Goal: Information Seeking & Learning: Check status

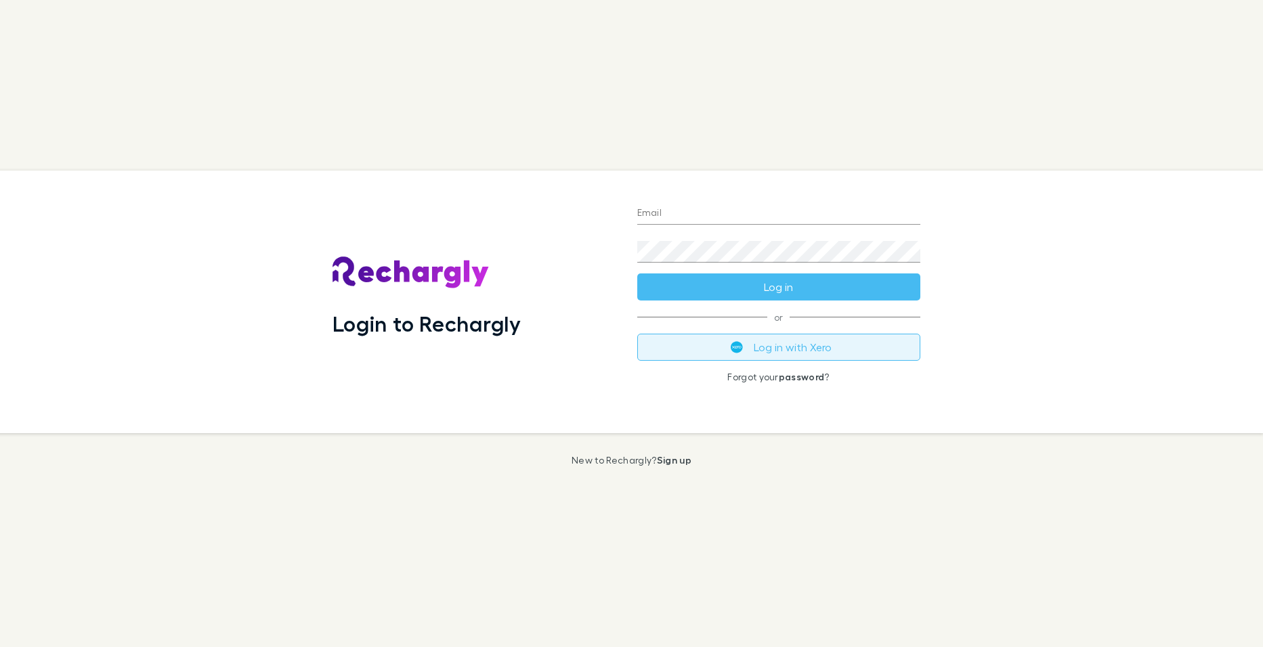
click at [782, 349] on button "Log in with Xero" at bounding box center [778, 347] width 283 height 27
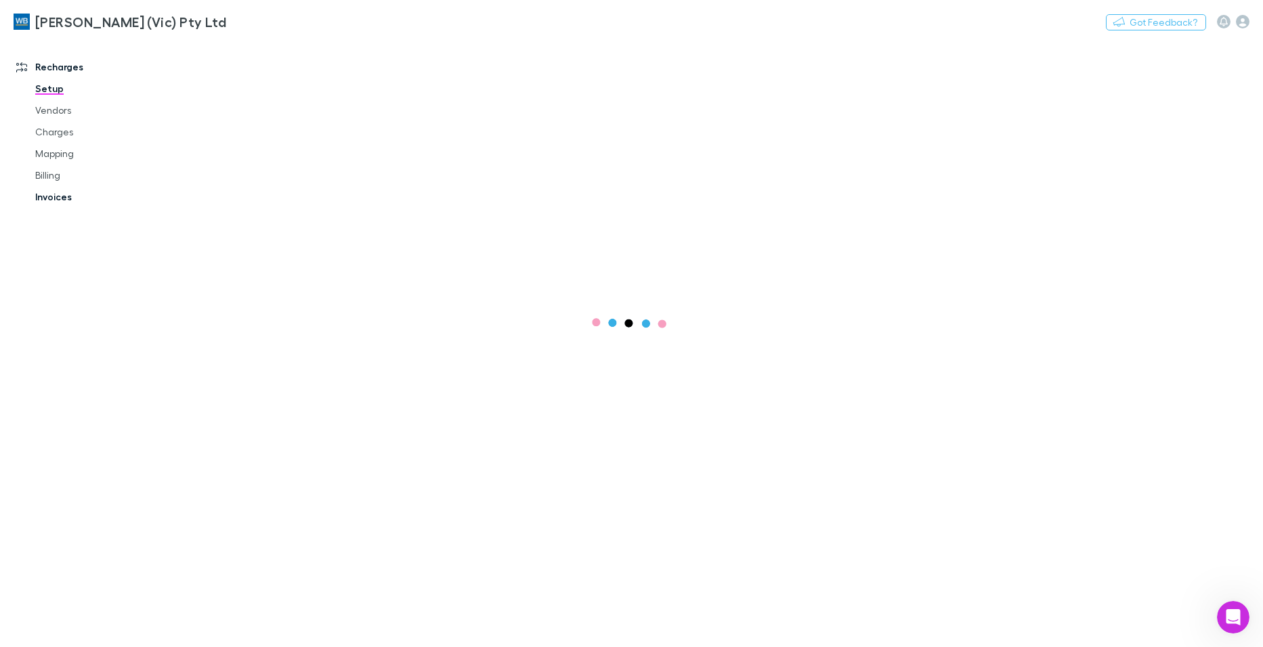
click at [64, 198] on link "Invoices" at bounding box center [102, 197] width 161 height 22
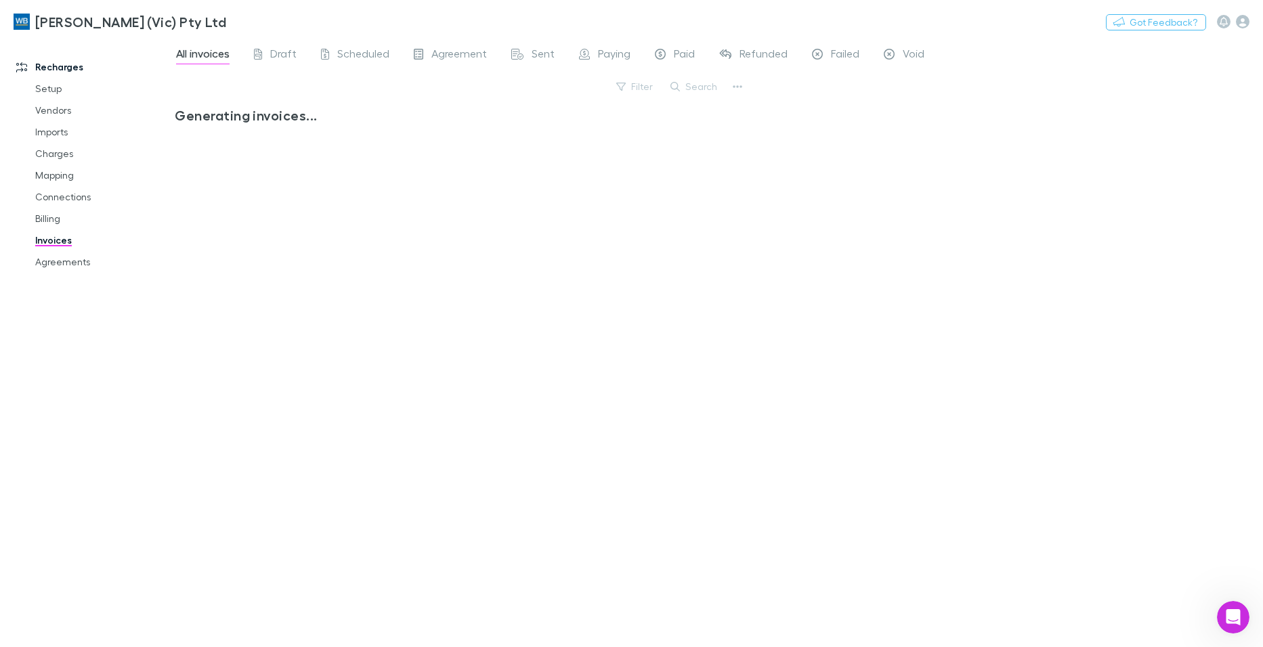
click at [49, 242] on link "Invoices" at bounding box center [102, 241] width 161 height 22
click at [702, 93] on button "Search" at bounding box center [695, 87] width 62 height 16
click at [666, 80] on input "****" at bounding box center [671, 86] width 68 height 19
type input "*****"
click at [717, 85] on icon at bounding box center [717, 85] width 9 height 9
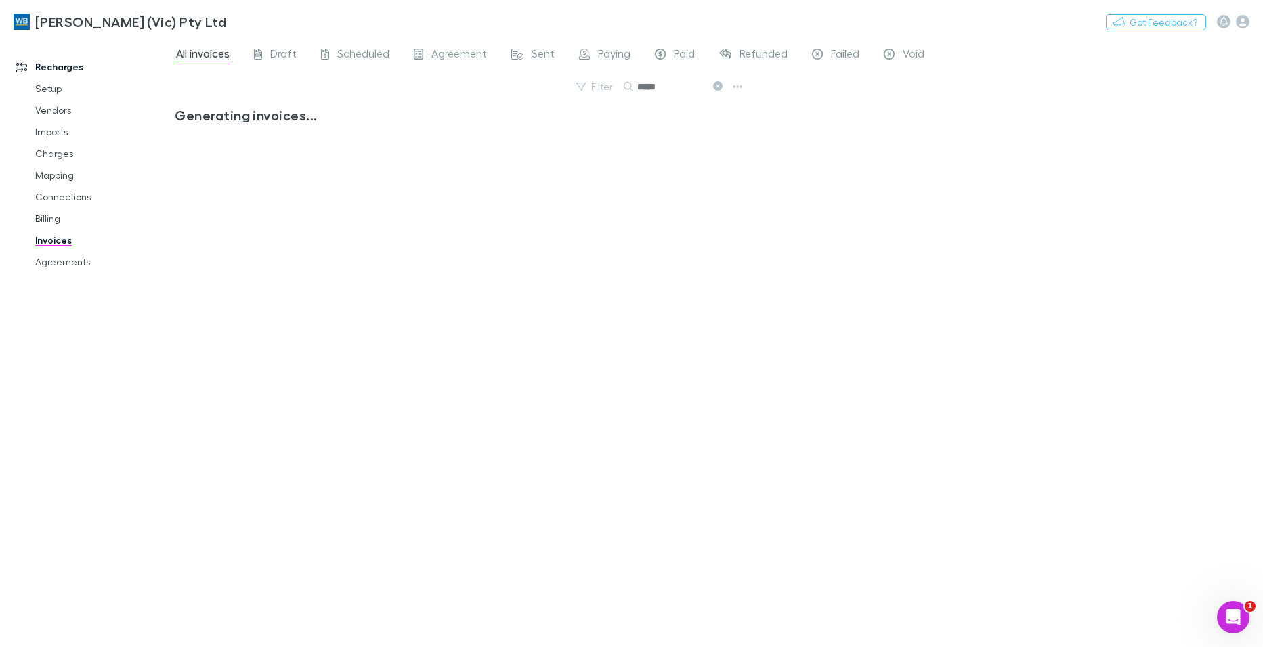
click at [720, 85] on icon at bounding box center [717, 85] width 9 height 9
click at [701, 87] on button "Search" at bounding box center [695, 87] width 62 height 16
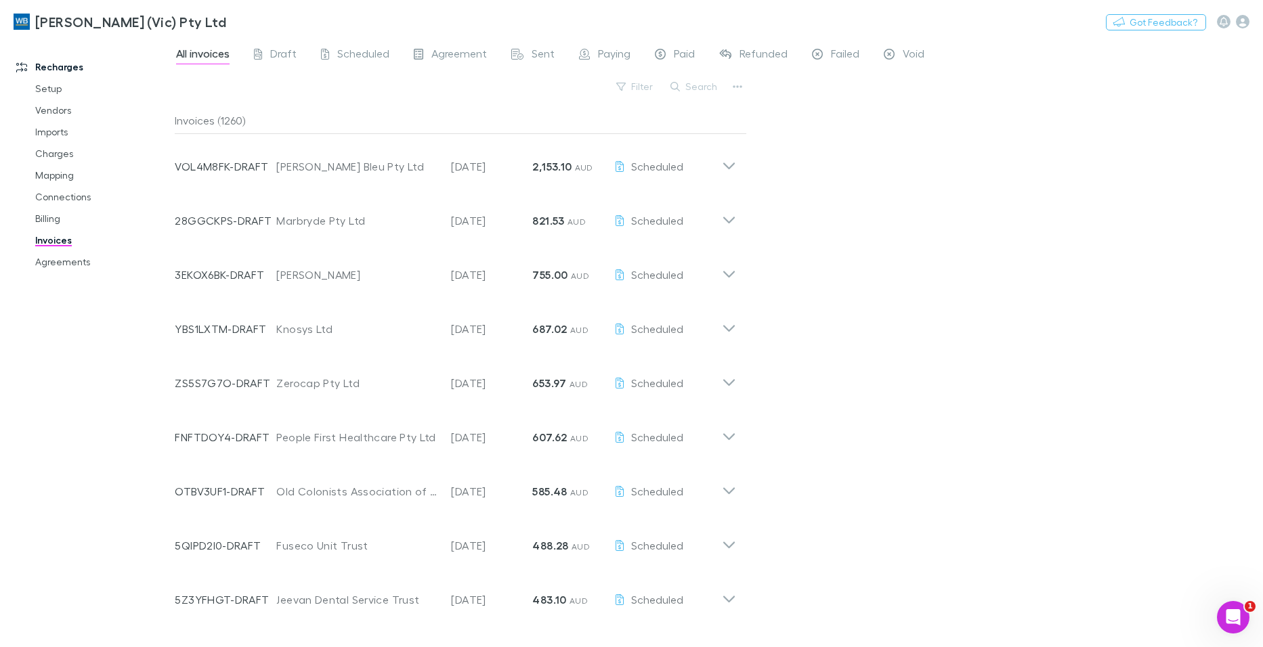
click at [685, 83] on button "Search" at bounding box center [695, 87] width 62 height 16
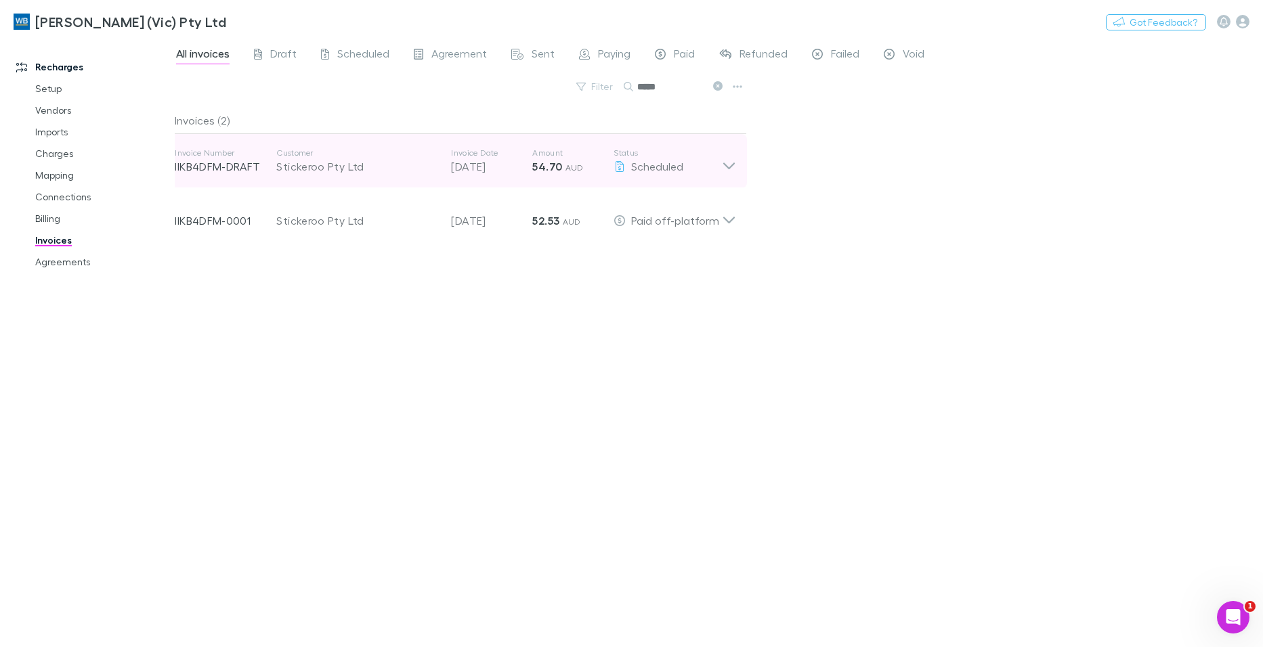
type input "*****"
click at [728, 165] on icon at bounding box center [729, 161] width 14 height 27
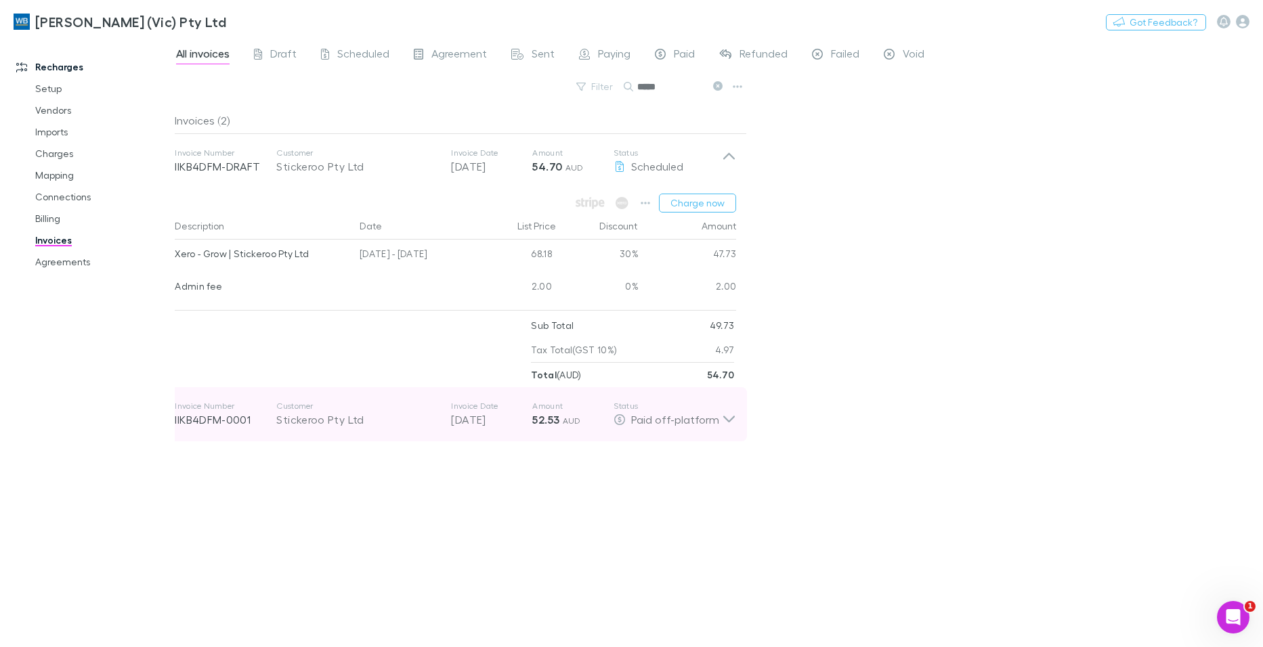
click at [729, 421] on icon at bounding box center [729, 419] width 12 height 7
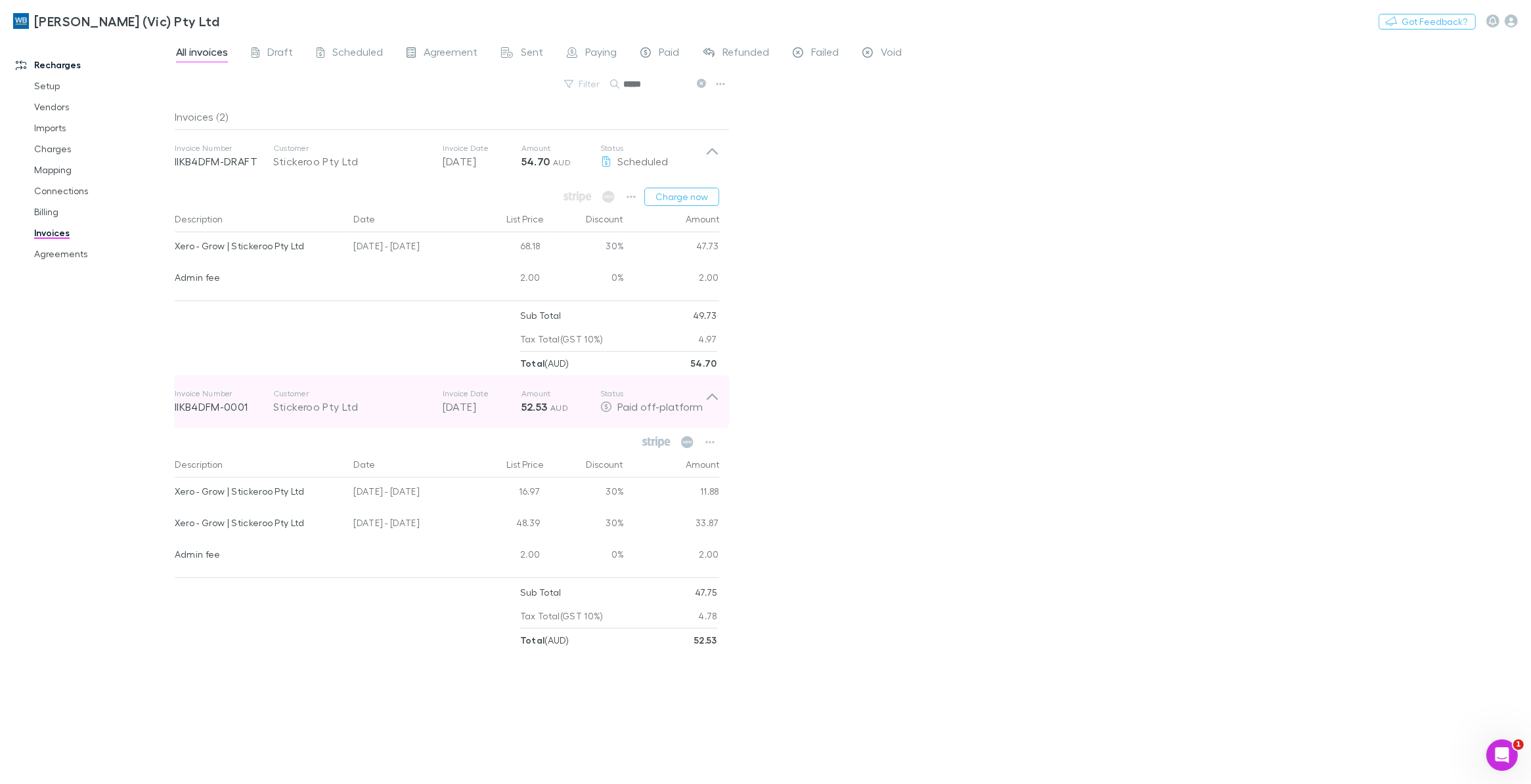
click at [714, 388] on div "Invoice Number IIKB4DFM-0001 Customer Stickeroo Pty Ltd Invoice Date 28 Jul 202…" at bounding box center [446, 401] width 565 height 52
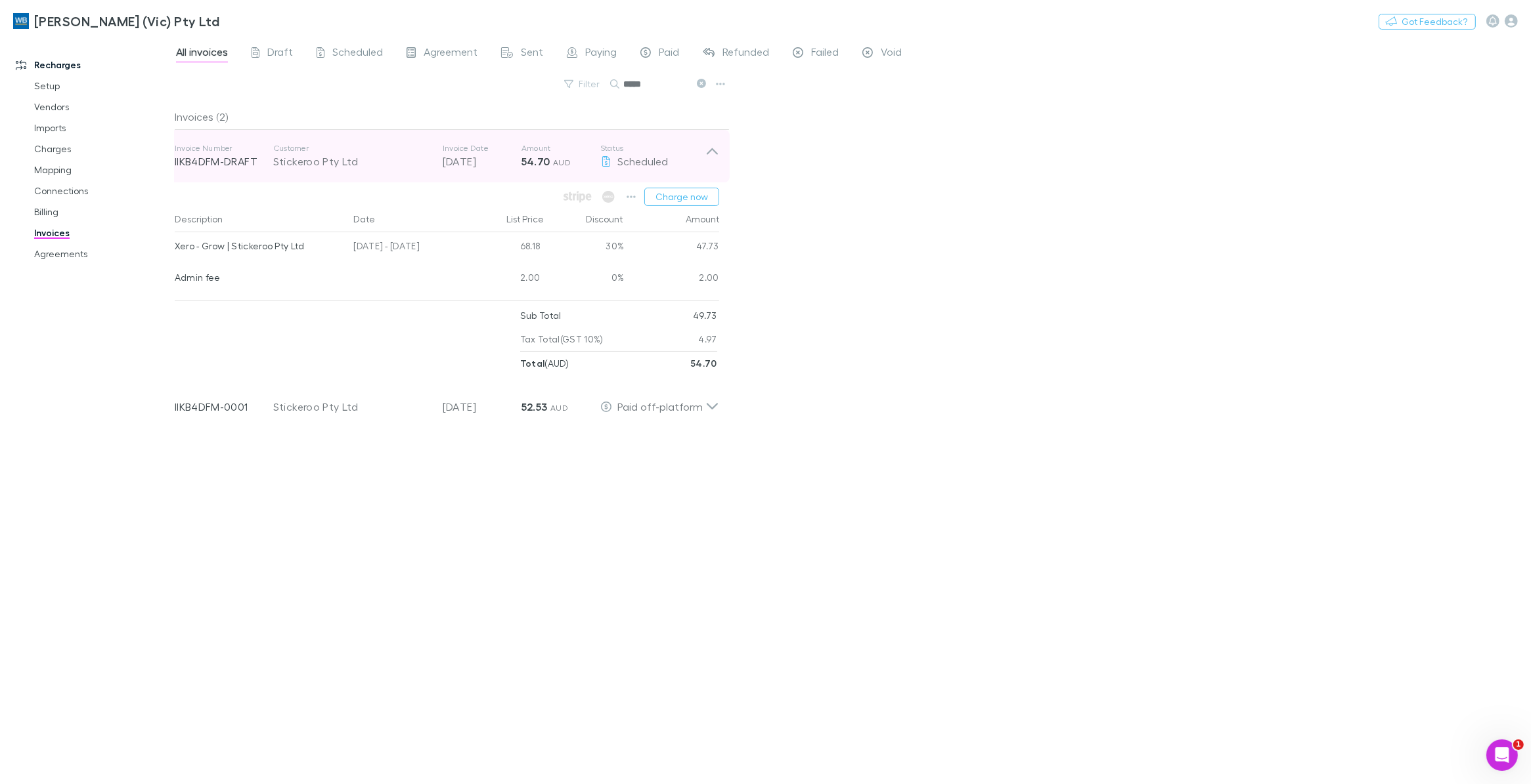
click at [706, 143] on icon at bounding box center [712, 156] width 14 height 26
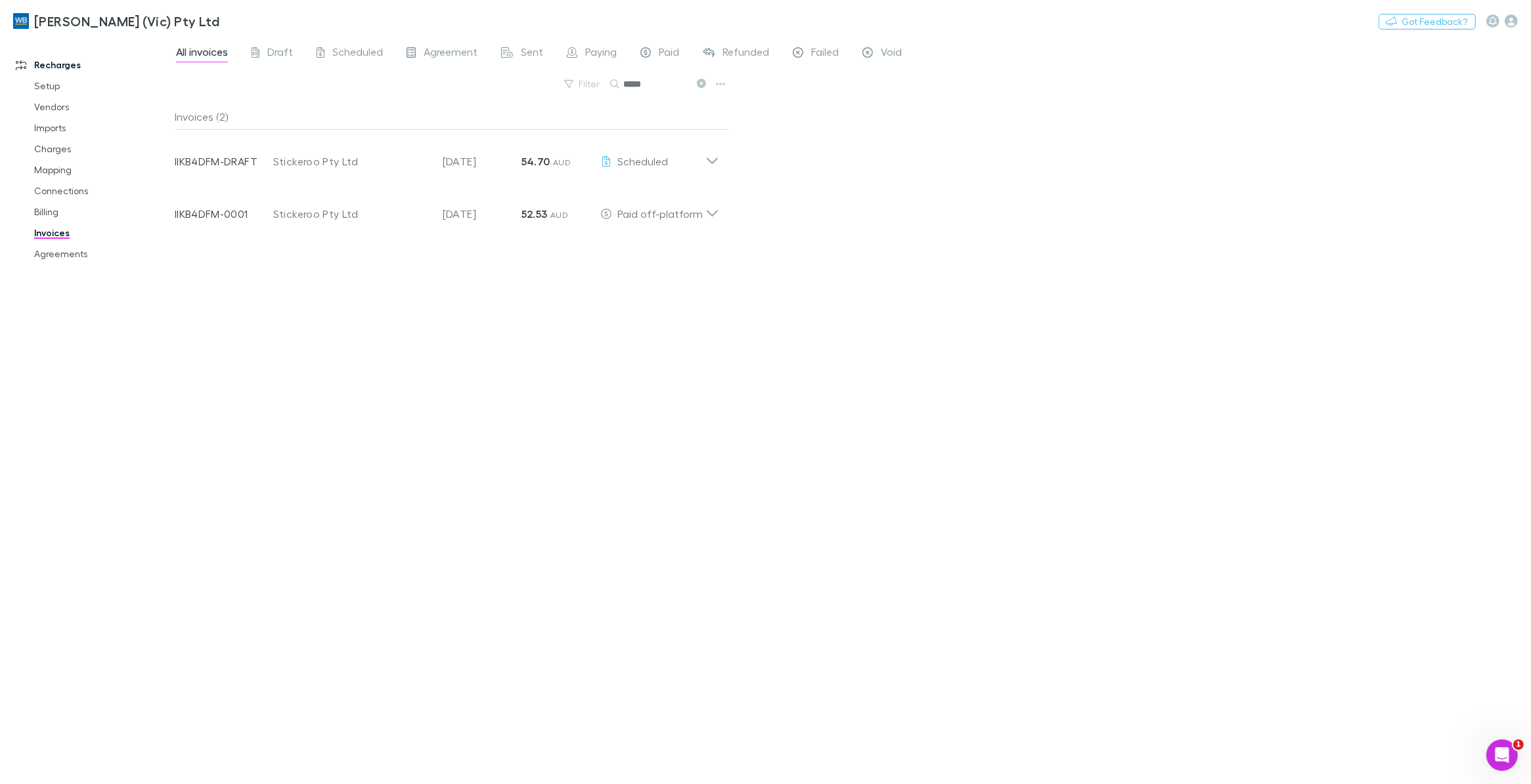
click at [606, 470] on div "Invoices (2) Invoice Number IIKB4DFM-DRAFT Customer Stickeroo Pty Ltd Invoice D…" at bounding box center [452, 439] width 555 height 671
click at [923, 161] on div "All invoices Draft Scheduled Agreement Sent Paying Paid Refunded Failed Void Fi…" at bounding box center [852, 410] width 1356 height 747
click at [1224, 627] on icon "Open Intercom Messenger" at bounding box center [1500, 754] width 21 height 21
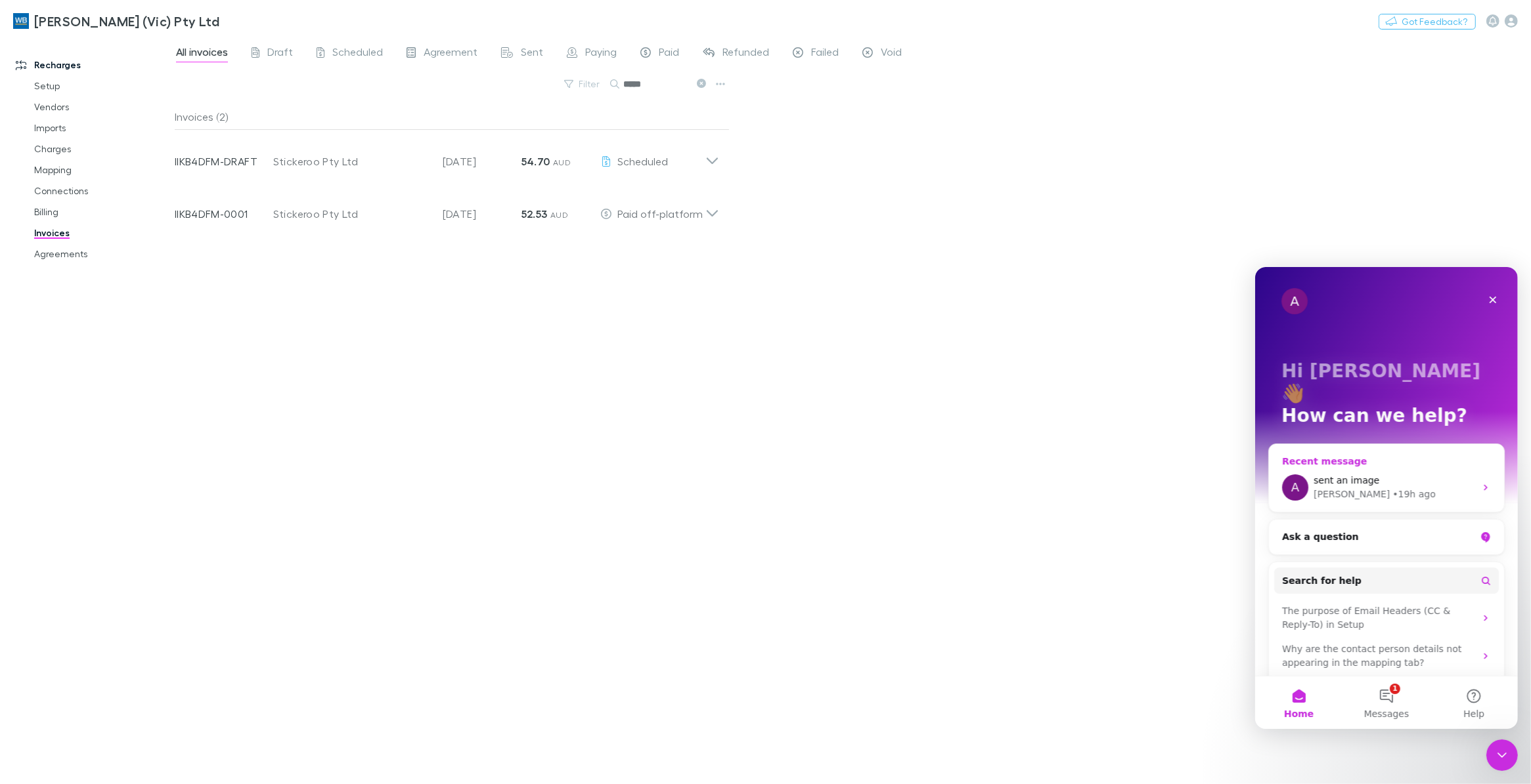
click at [1224, 475] on span "sent an image" at bounding box center [1346, 480] width 66 height 11
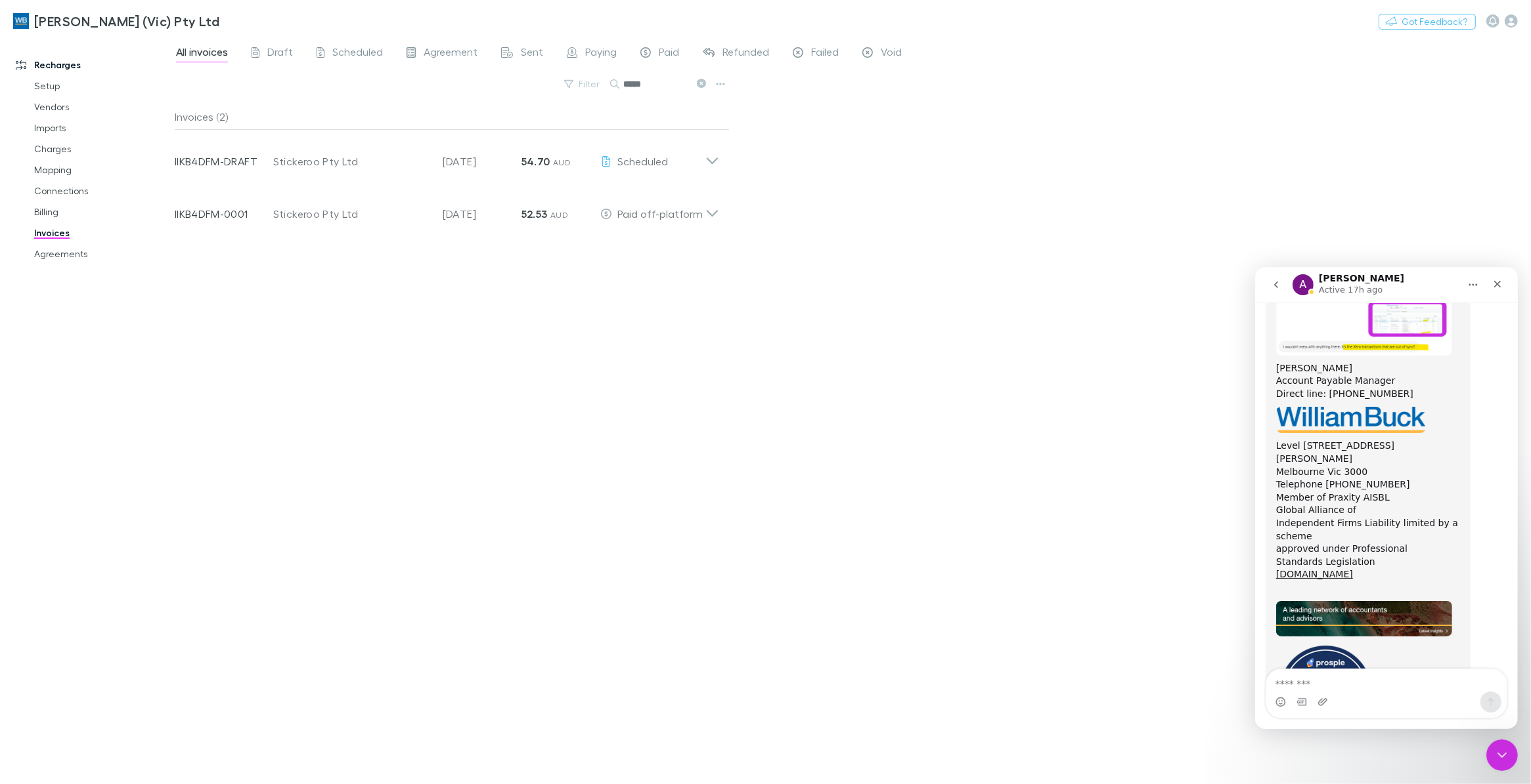
scroll to position [12816, 0]
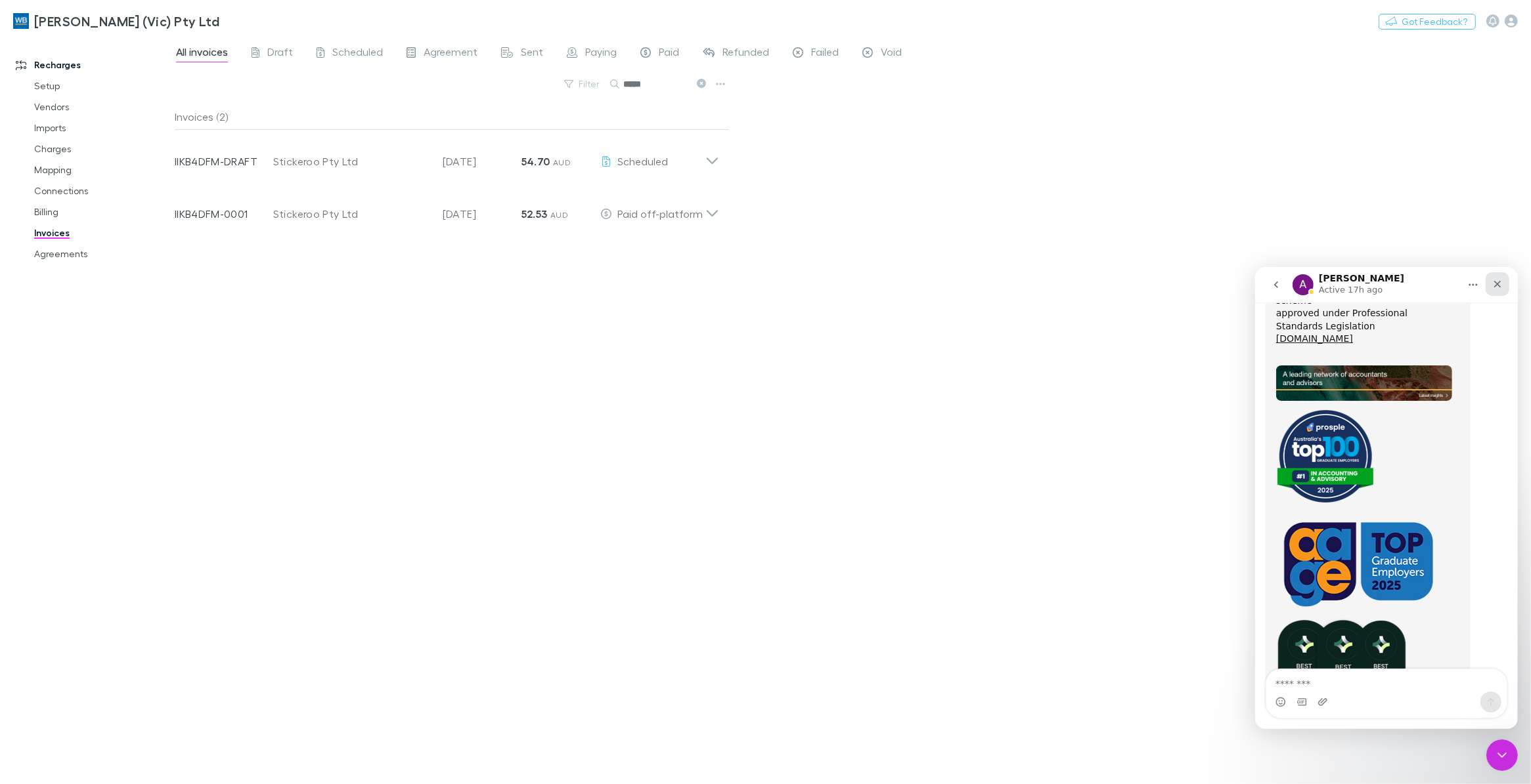
click at [1224, 280] on icon "Close" at bounding box center [1496, 283] width 11 height 11
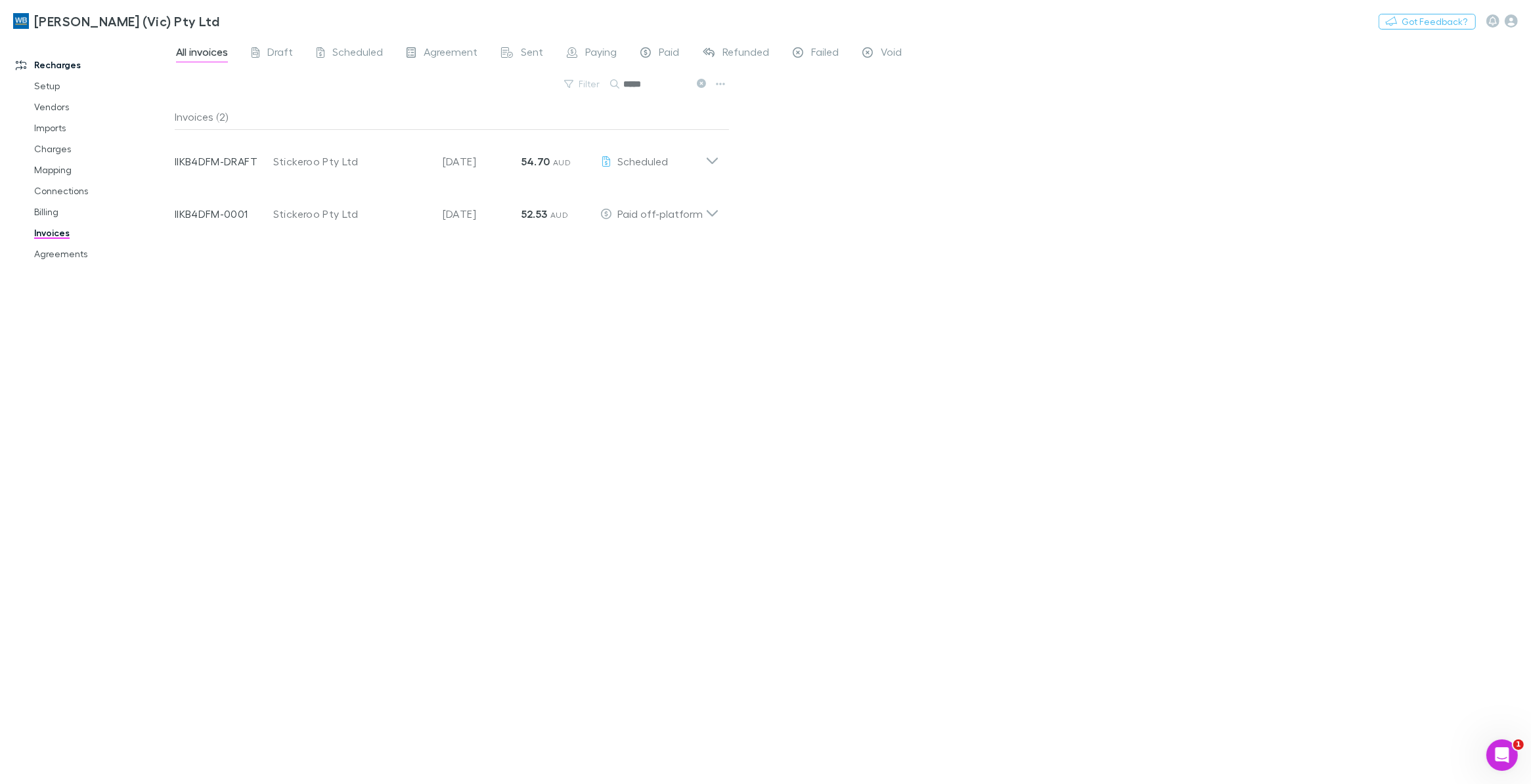
click at [703, 78] on button at bounding box center [701, 84] width 16 height 13
click at [652, 84] on button "Search" at bounding box center [630, 84] width 42 height 1
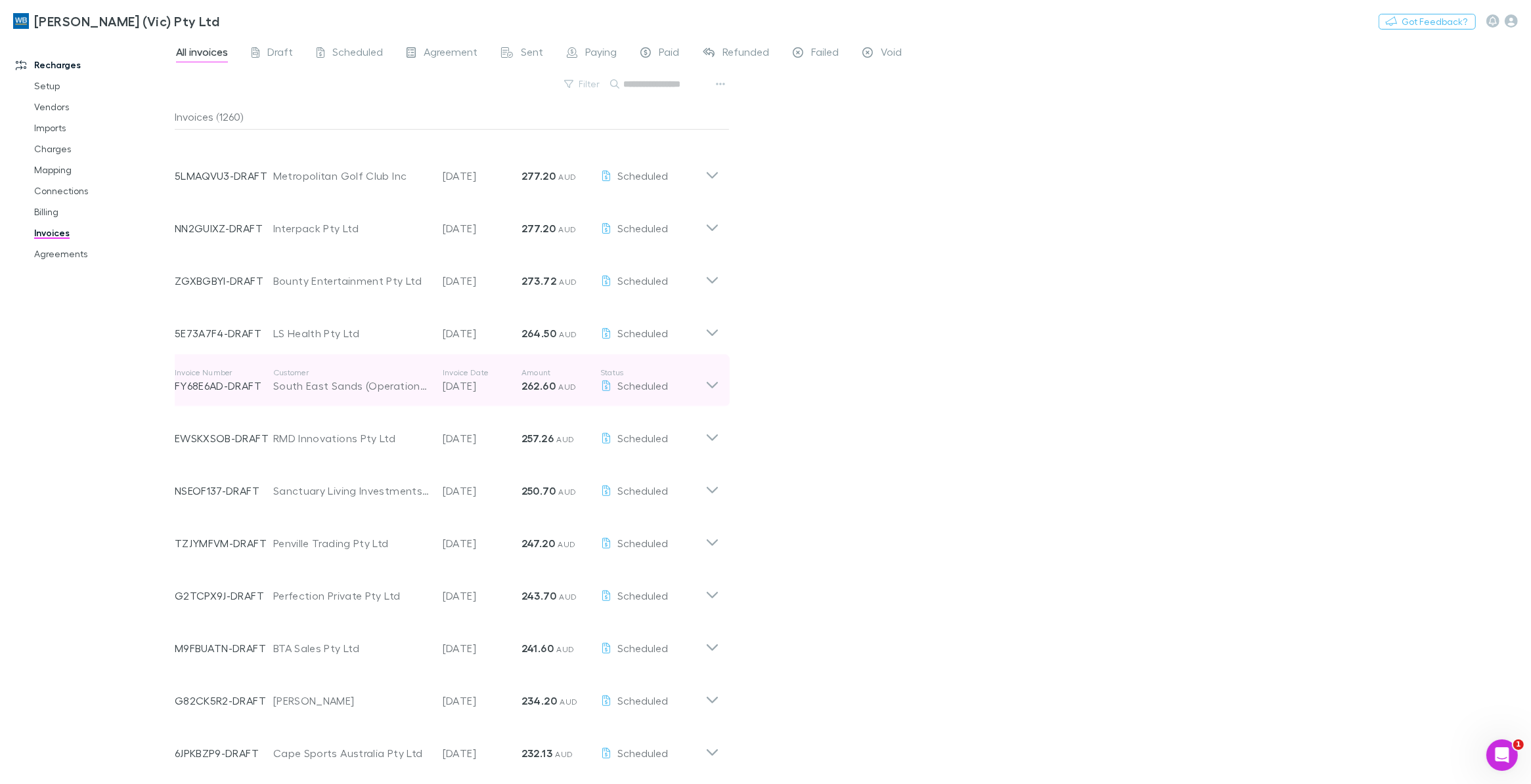
scroll to position [1641, 0]
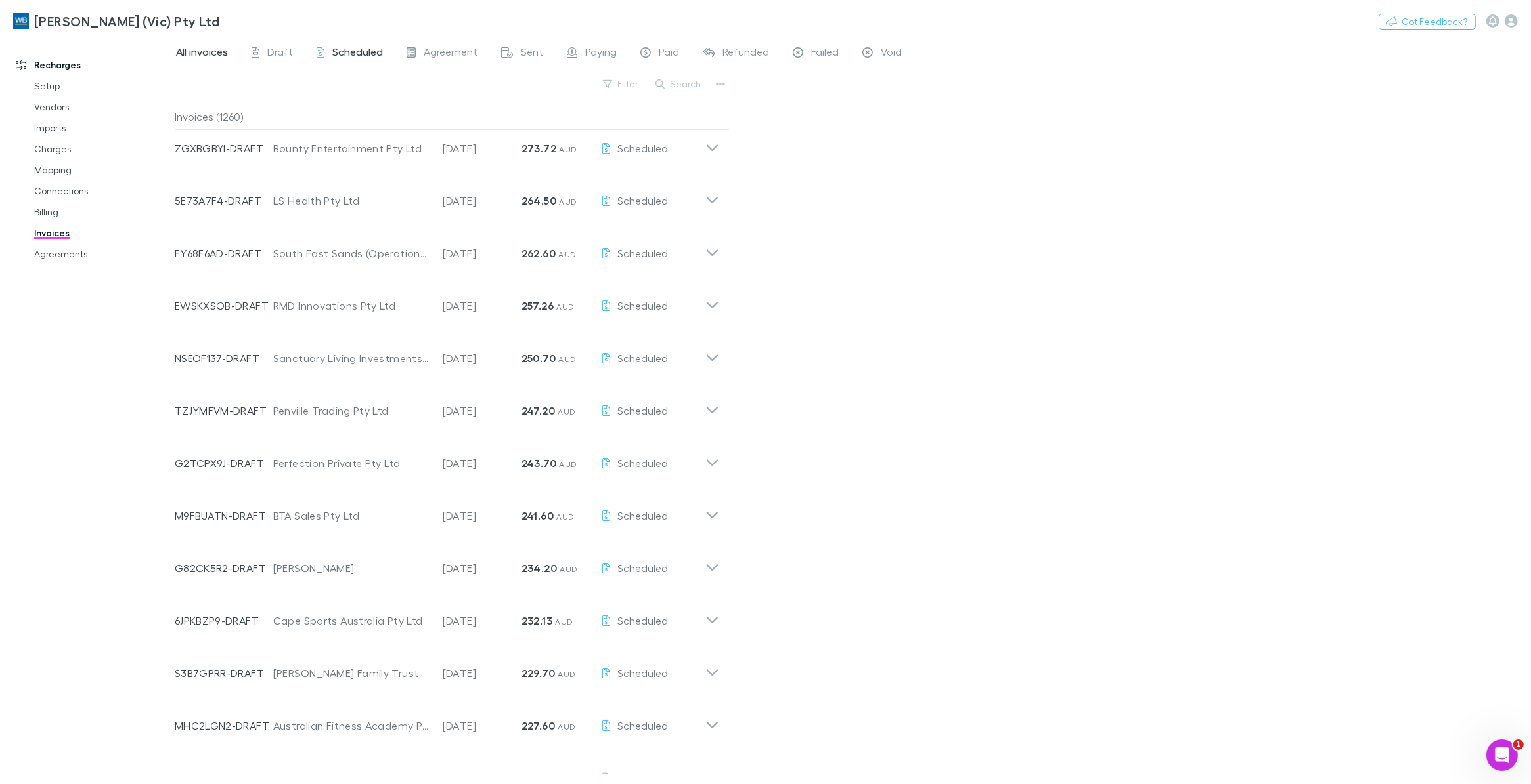
click at [362, 50] on span "Scheduled" at bounding box center [358, 54] width 50 height 17
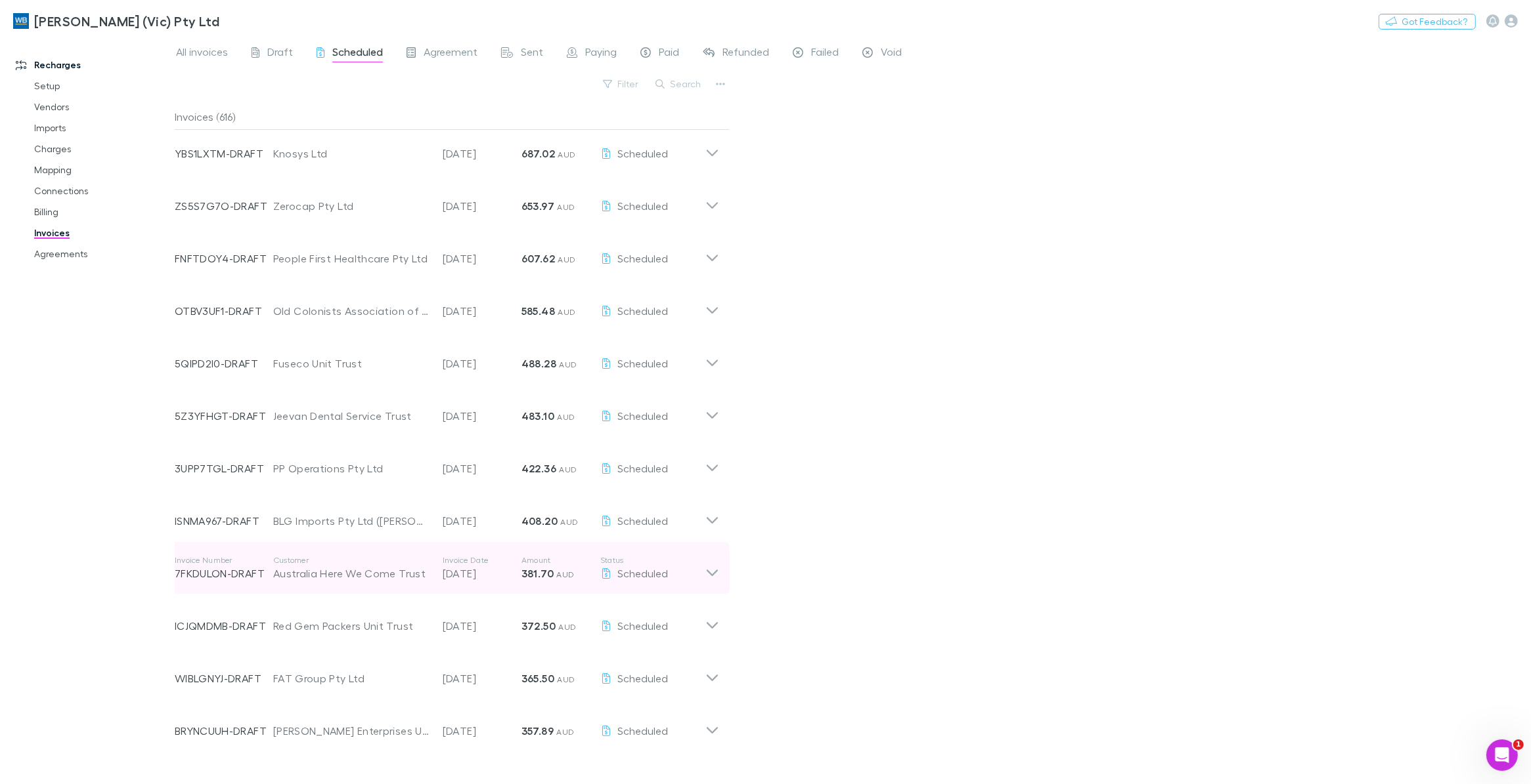
scroll to position [246, 0]
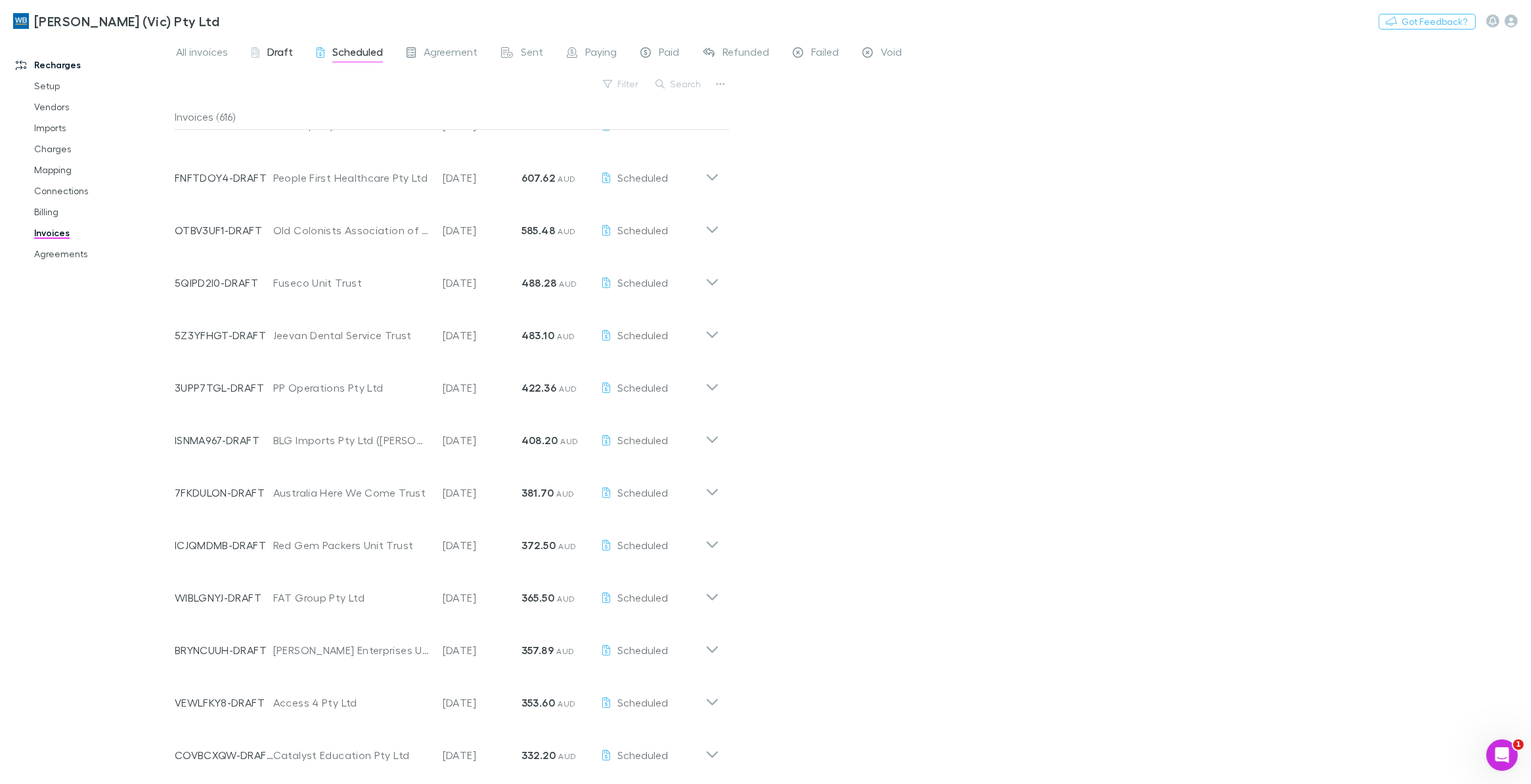
click at [284, 46] on span "Draft" at bounding box center [280, 54] width 25 height 17
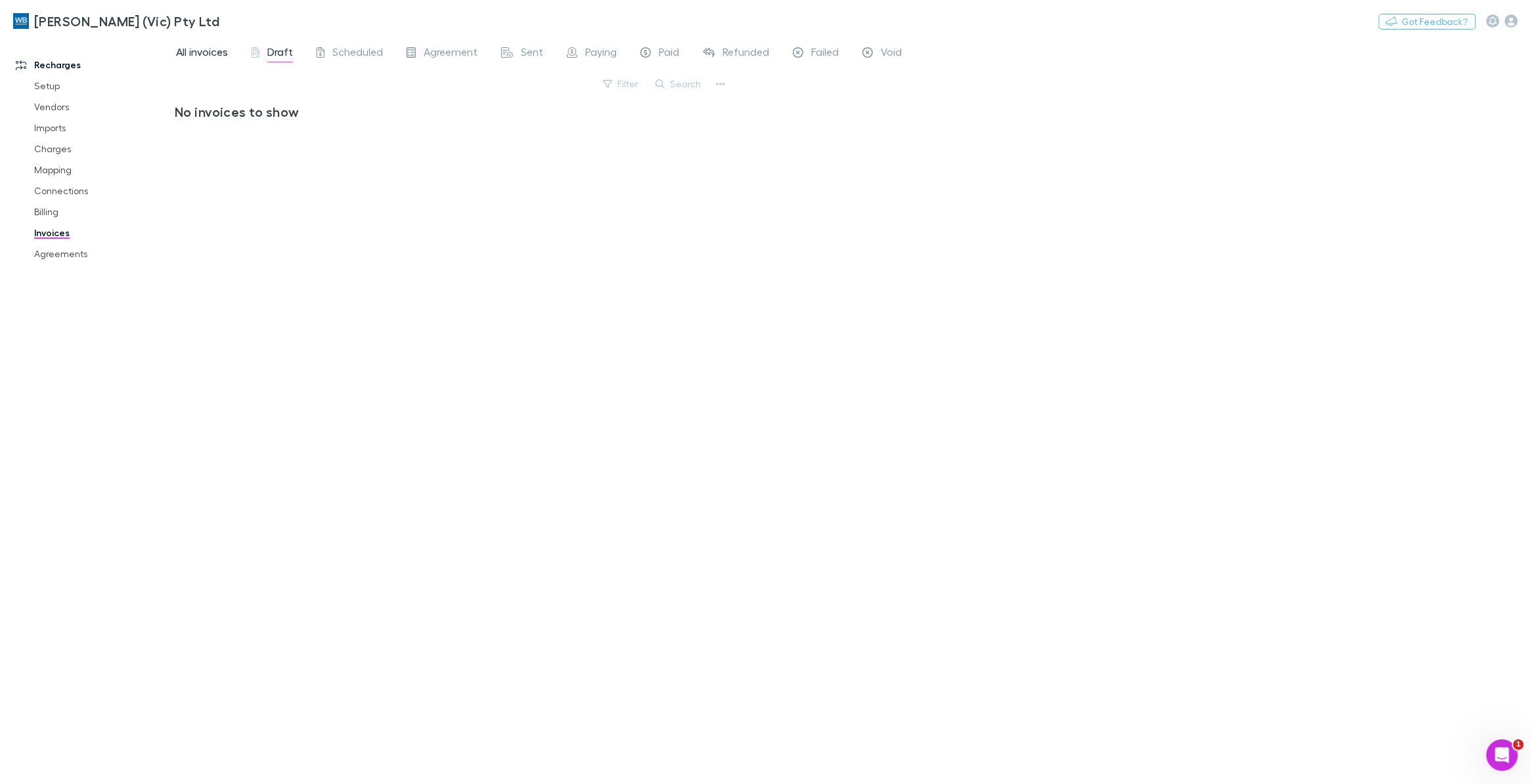
click at [208, 50] on span "All invoices" at bounding box center [203, 54] width 52 height 17
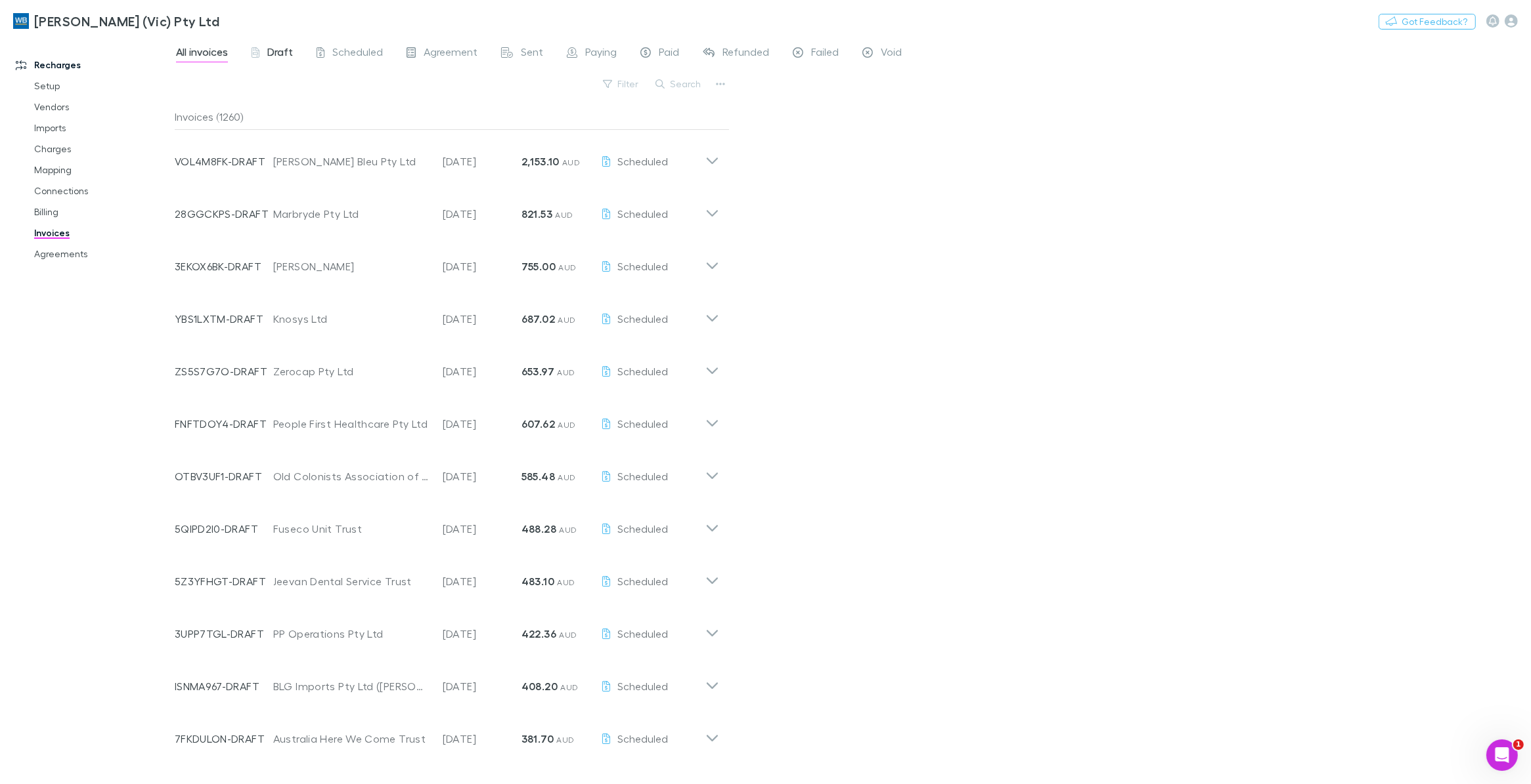
click at [277, 52] on span "Draft" at bounding box center [280, 54] width 25 height 17
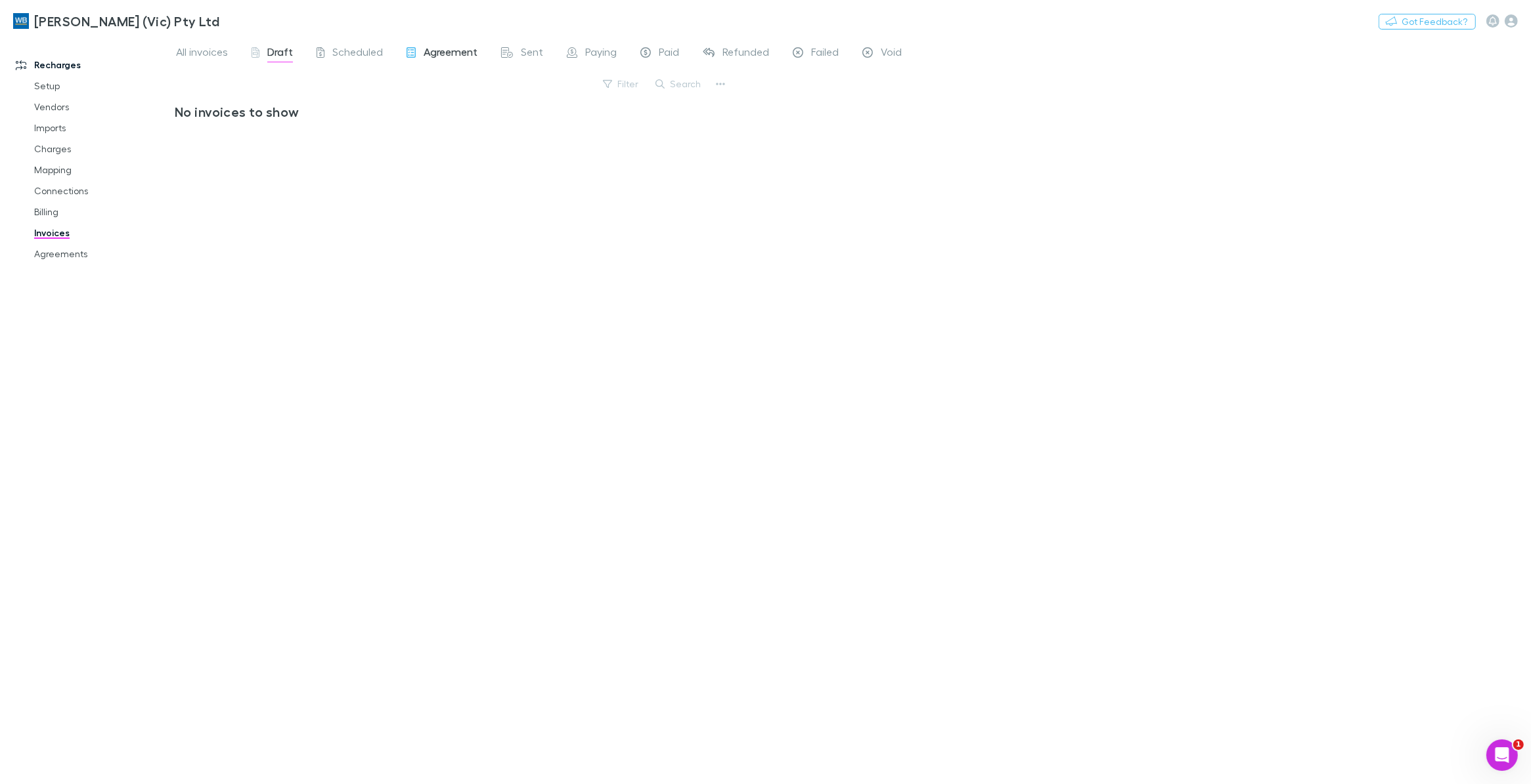
click at [448, 54] on span "Agreement" at bounding box center [451, 54] width 54 height 17
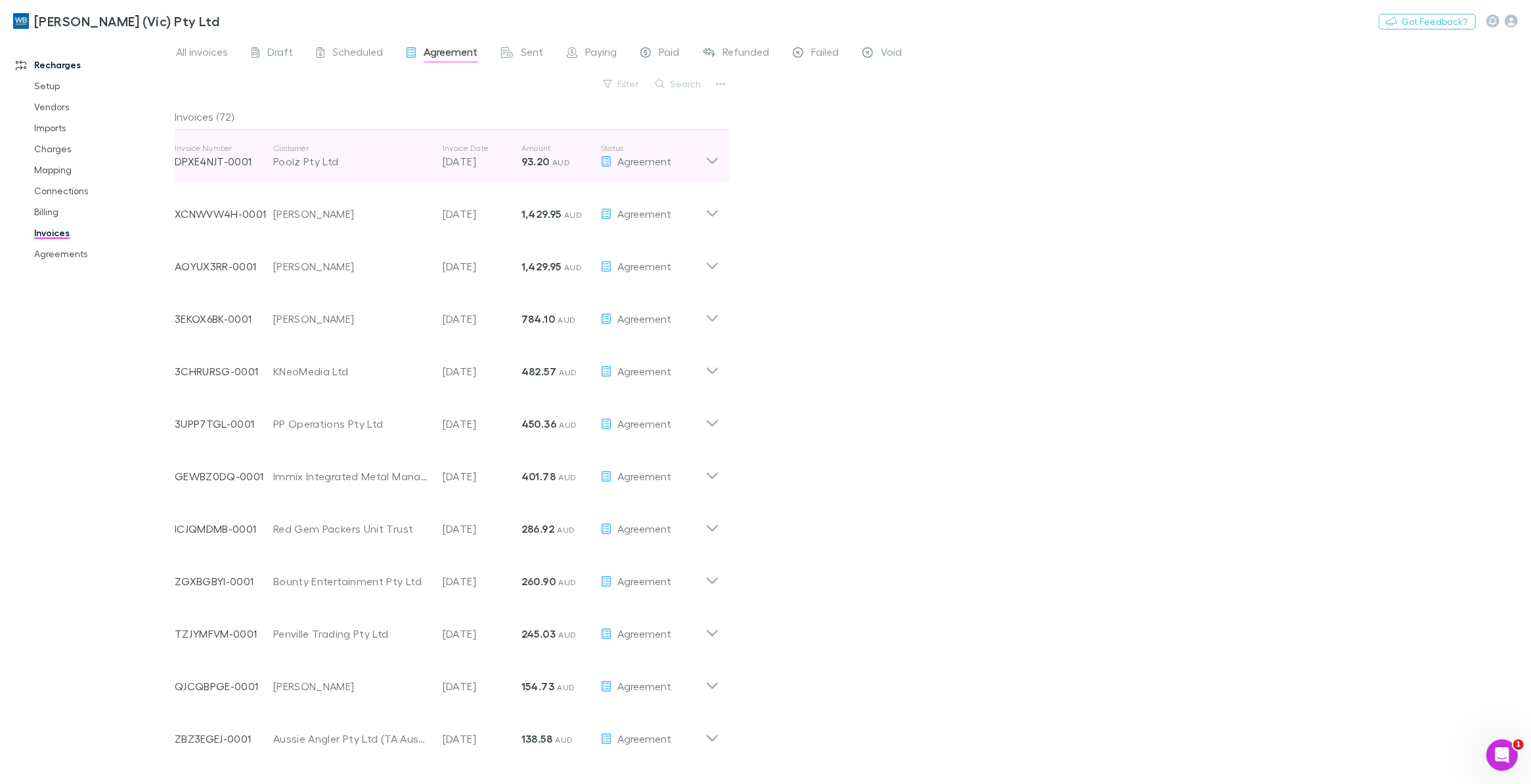
click at [722, 161] on div "Invoice Number DPXE4NJT-0001 Customer Poolz Pty Ltd Invoice Date 28 Aug 2025 Am…" at bounding box center [446, 156] width 565 height 52
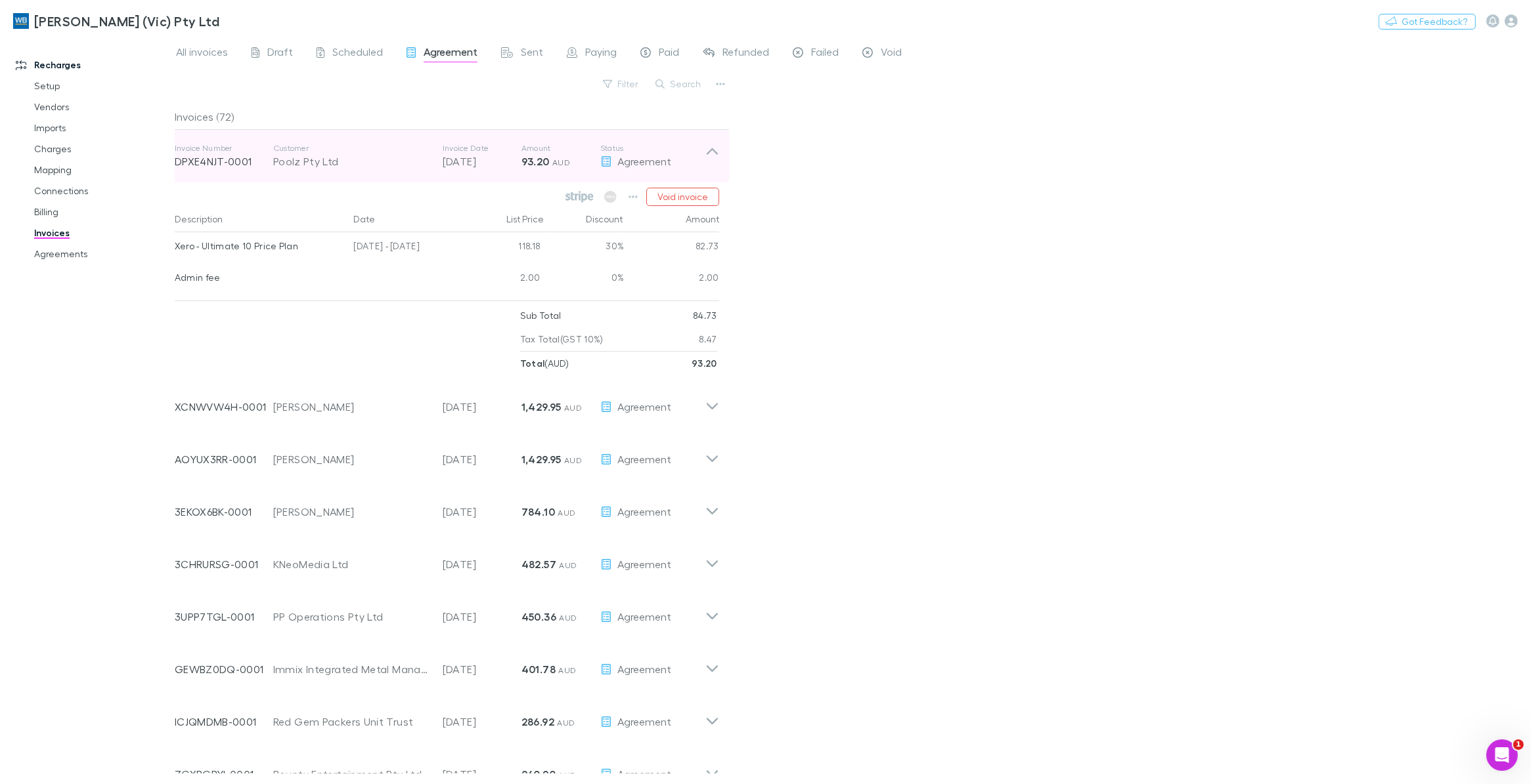
click at [715, 152] on icon at bounding box center [713, 151] width 12 height 7
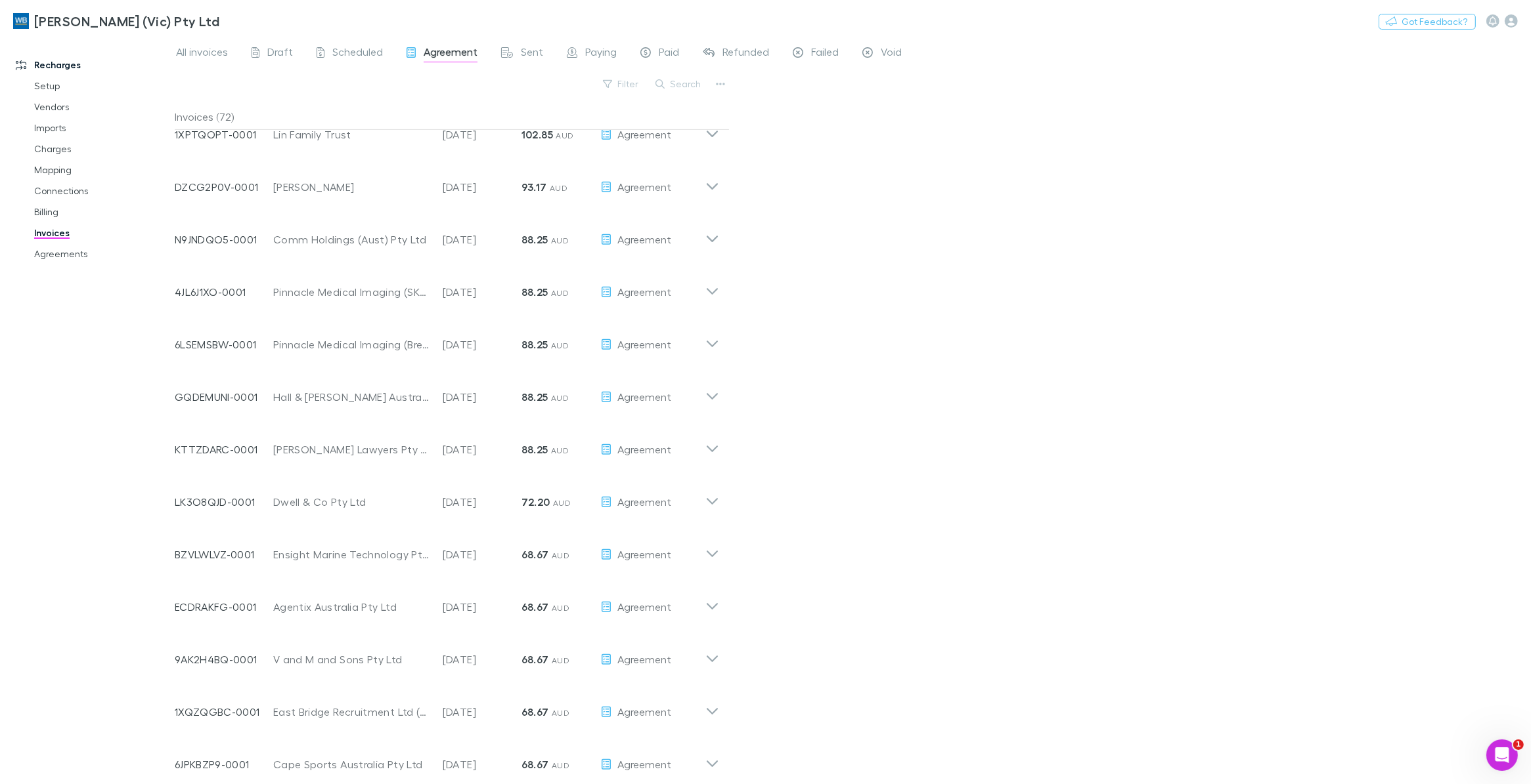
scroll to position [950, 0]
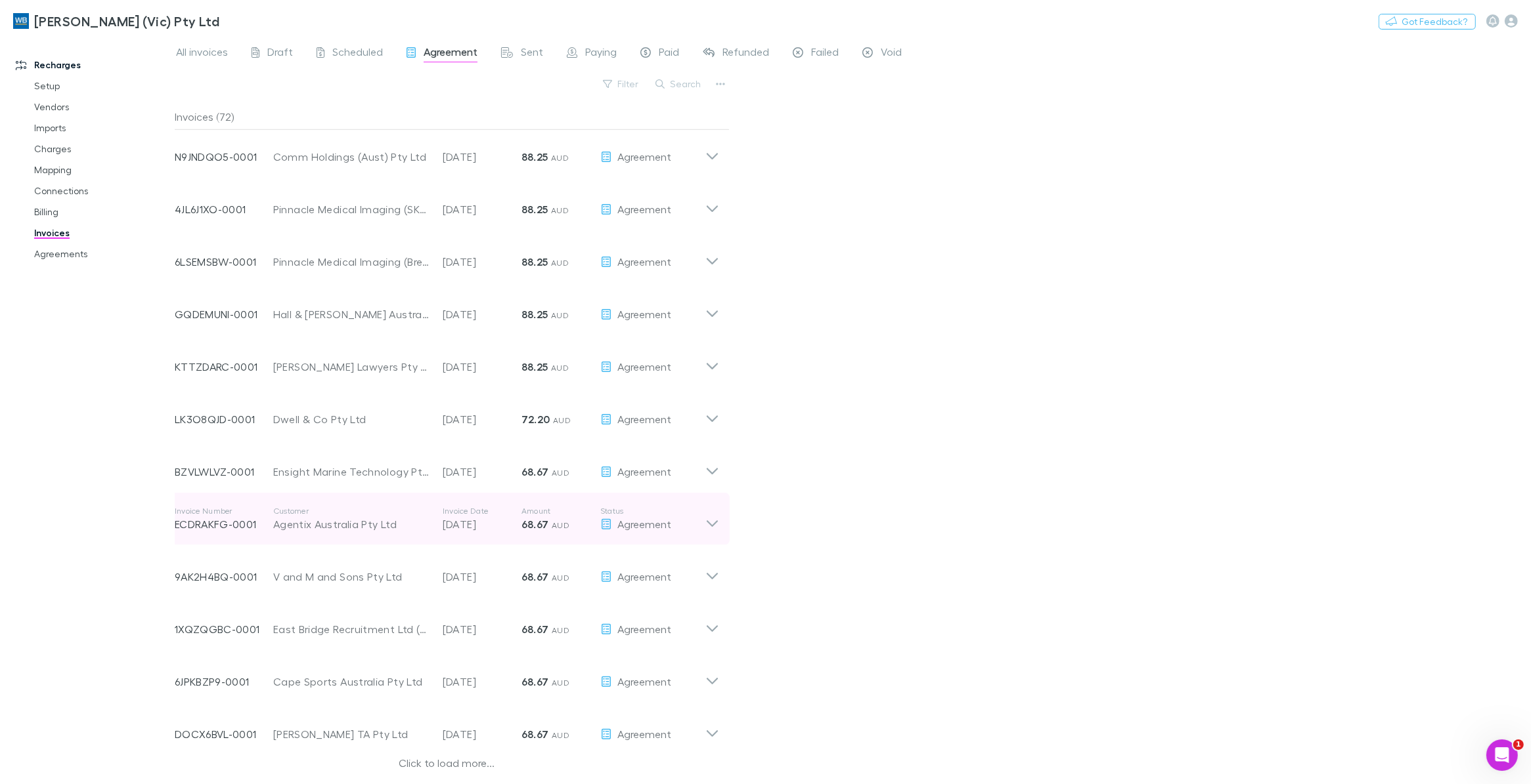
click at [715, 521] on icon at bounding box center [713, 523] width 12 height 7
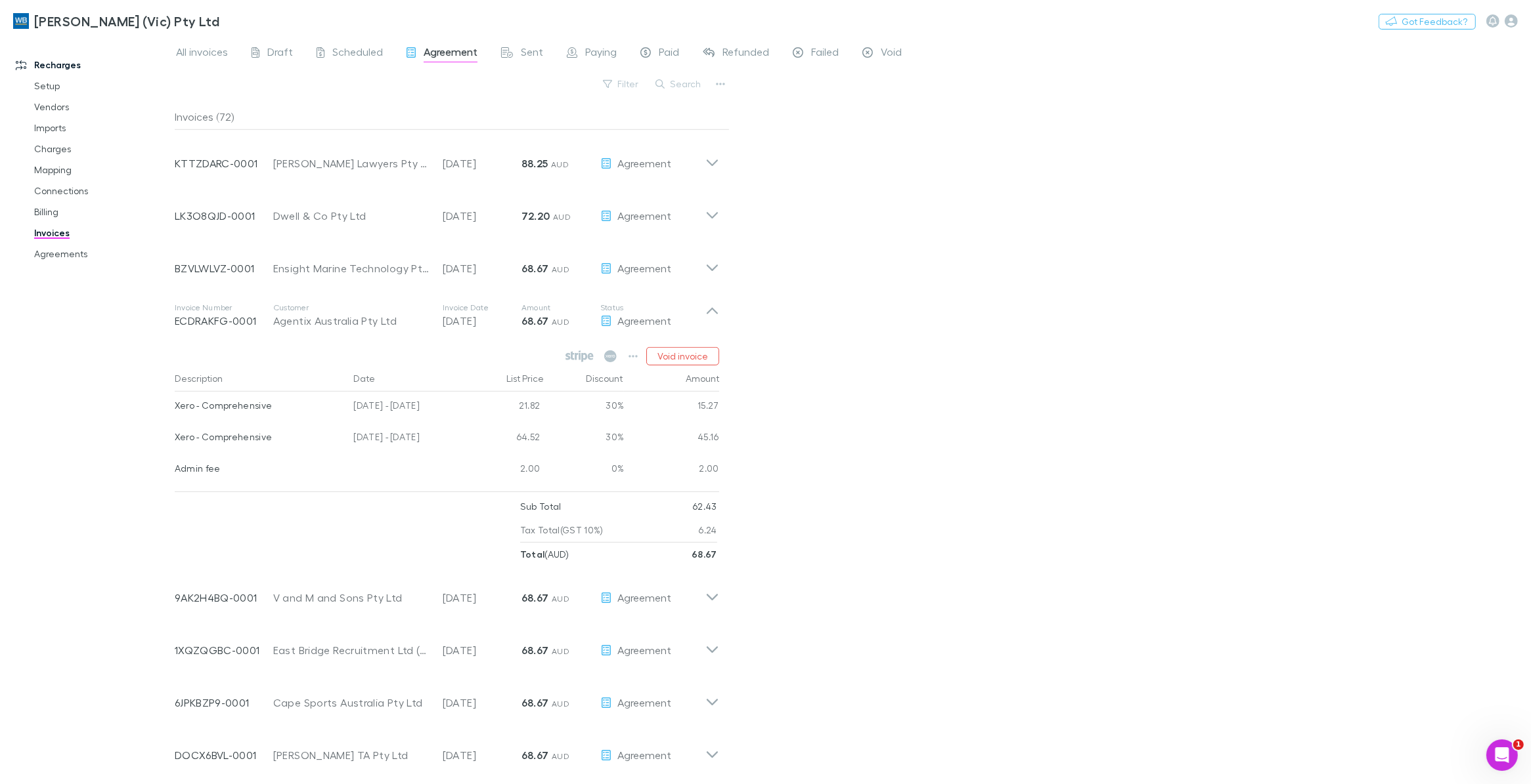
scroll to position [1175, 0]
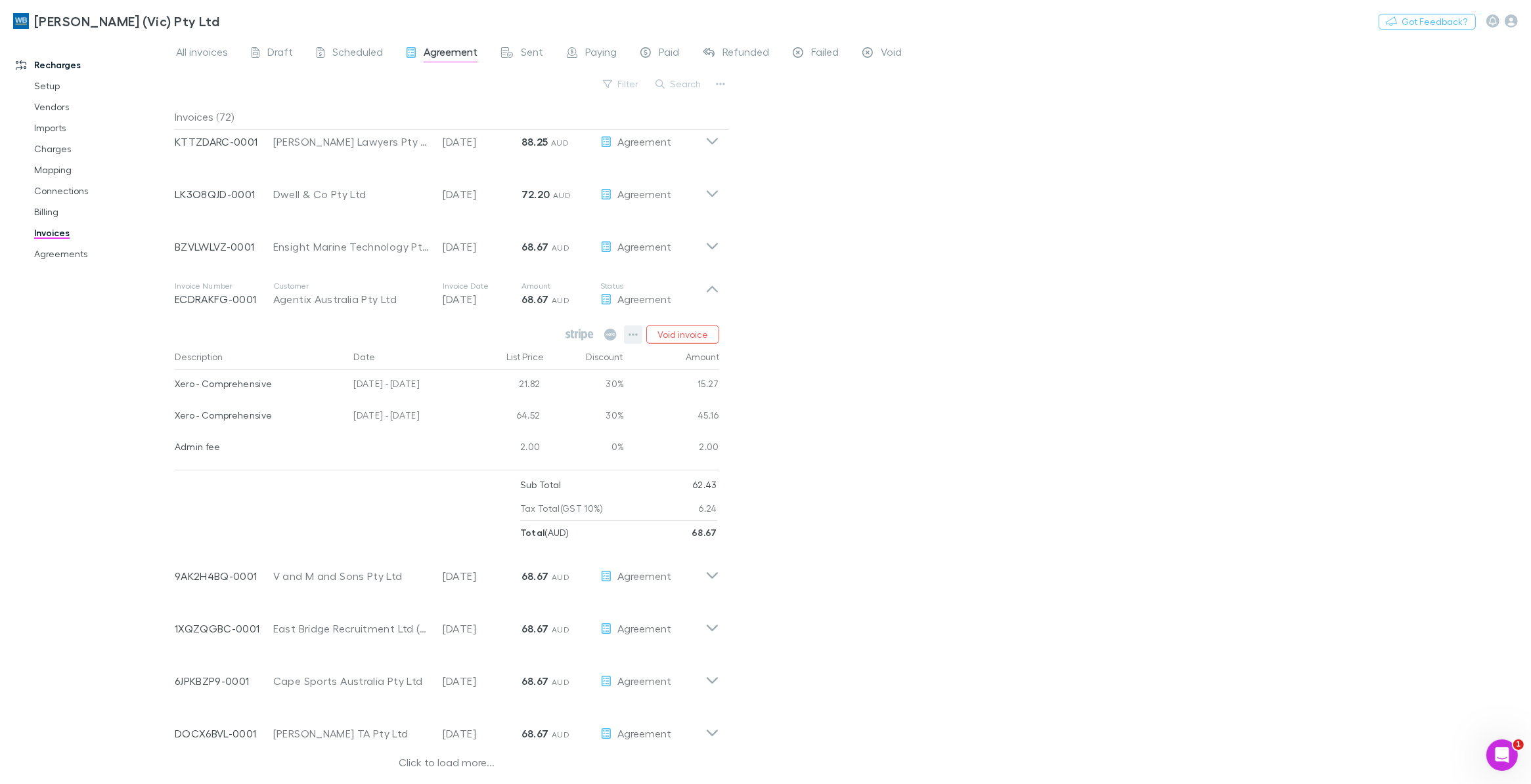
click at [628, 332] on icon "button" at bounding box center [632, 334] width 9 height 11
click at [513, 514] on p "View agreement" at bounding box center [553, 519] width 160 height 16
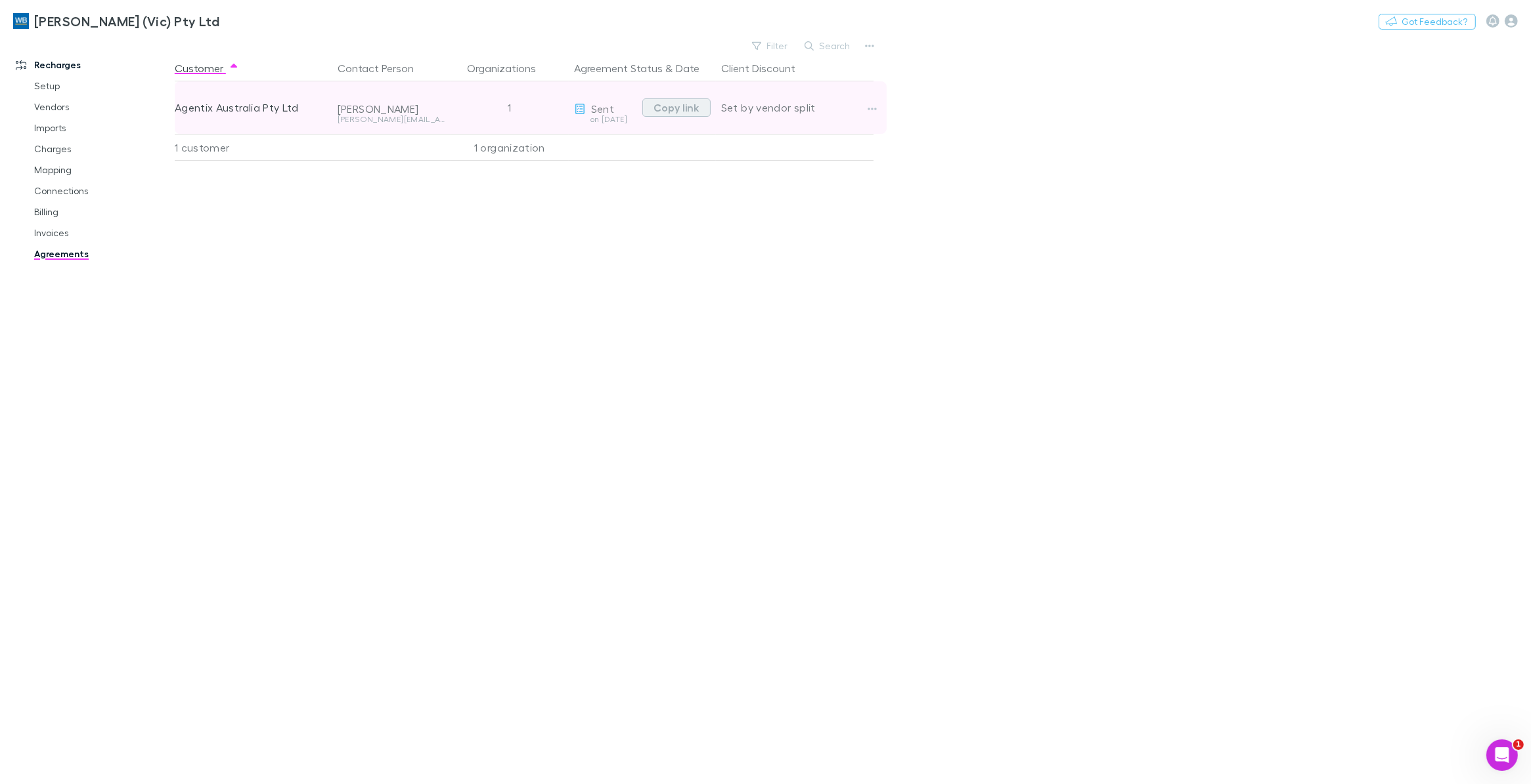
click at [683, 107] on button "Copy link" at bounding box center [676, 108] width 68 height 18
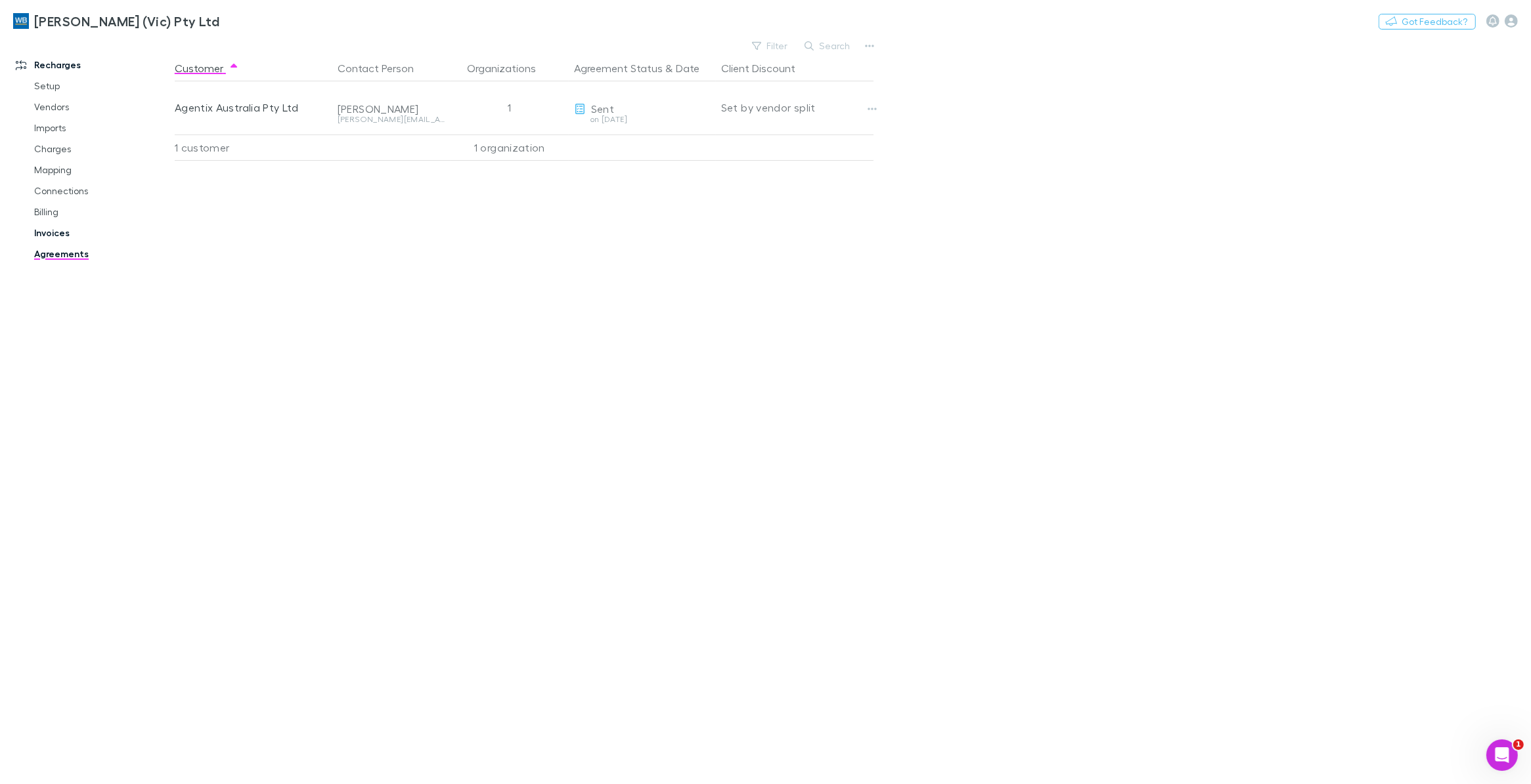
click at [58, 235] on link "Invoices" at bounding box center [103, 234] width 164 height 21
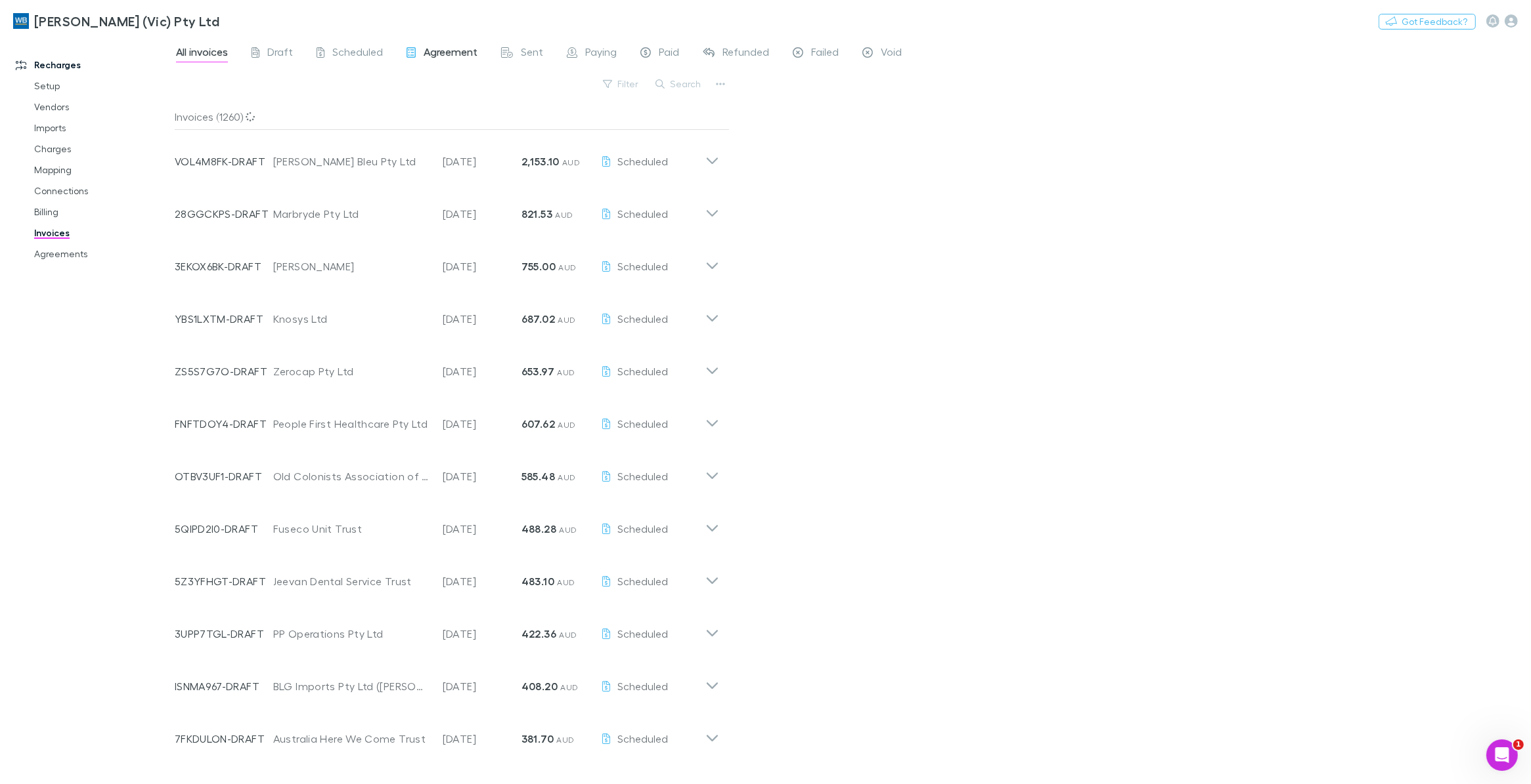
click at [441, 53] on span "Agreement" at bounding box center [451, 54] width 54 height 17
click at [526, 51] on span "Sent" at bounding box center [531, 54] width 22 height 17
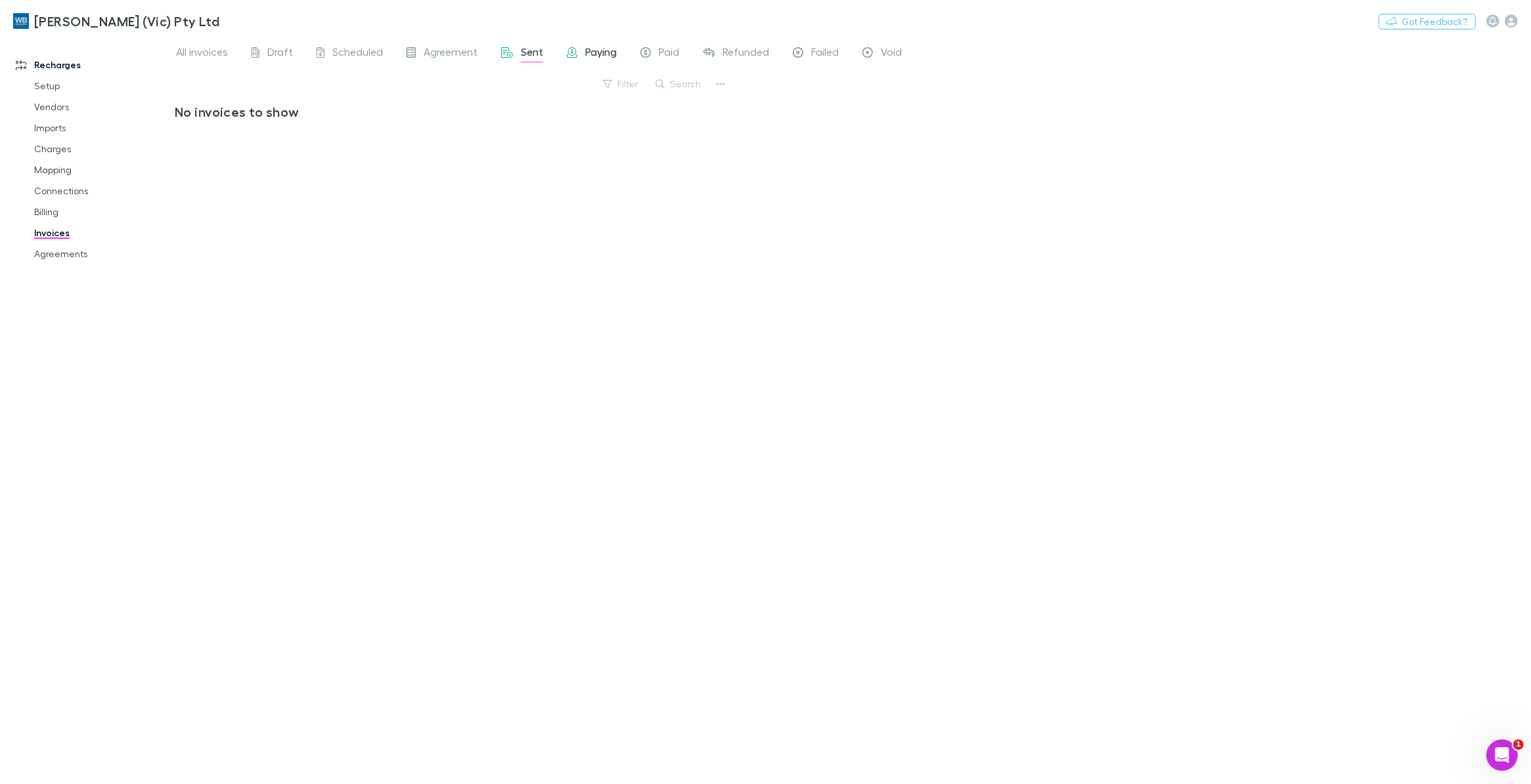
click at [605, 52] on span "Paying" at bounding box center [600, 54] width 32 height 17
click at [665, 53] on span "Paid" at bounding box center [668, 54] width 20 height 17
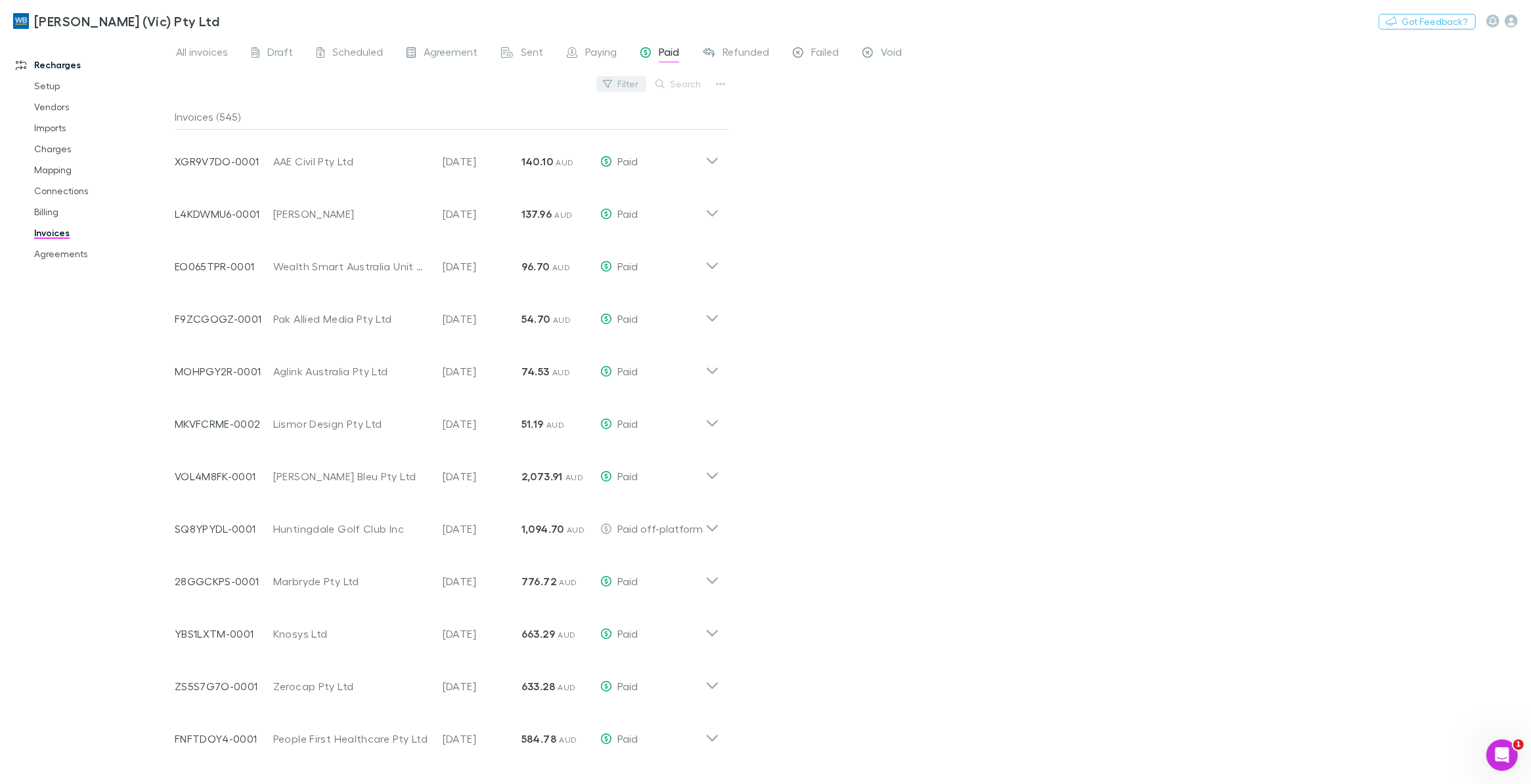
click at [636, 77] on button "Filter" at bounding box center [621, 84] width 49 height 16
click at [476, 234] on li "Paid off-platform" at bounding box center [532, 233] width 229 height 21
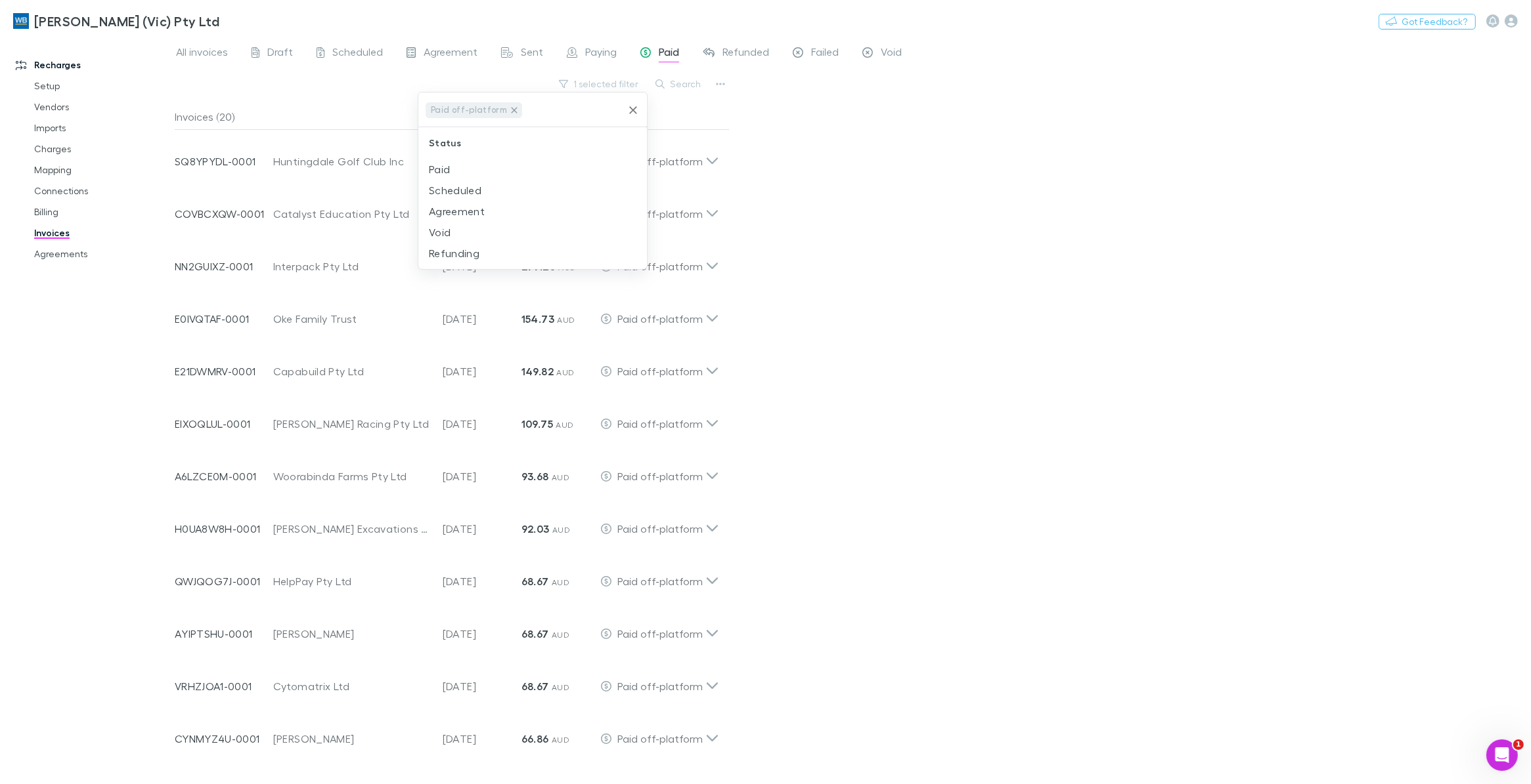
click at [509, 105] on icon at bounding box center [514, 110] width 11 height 11
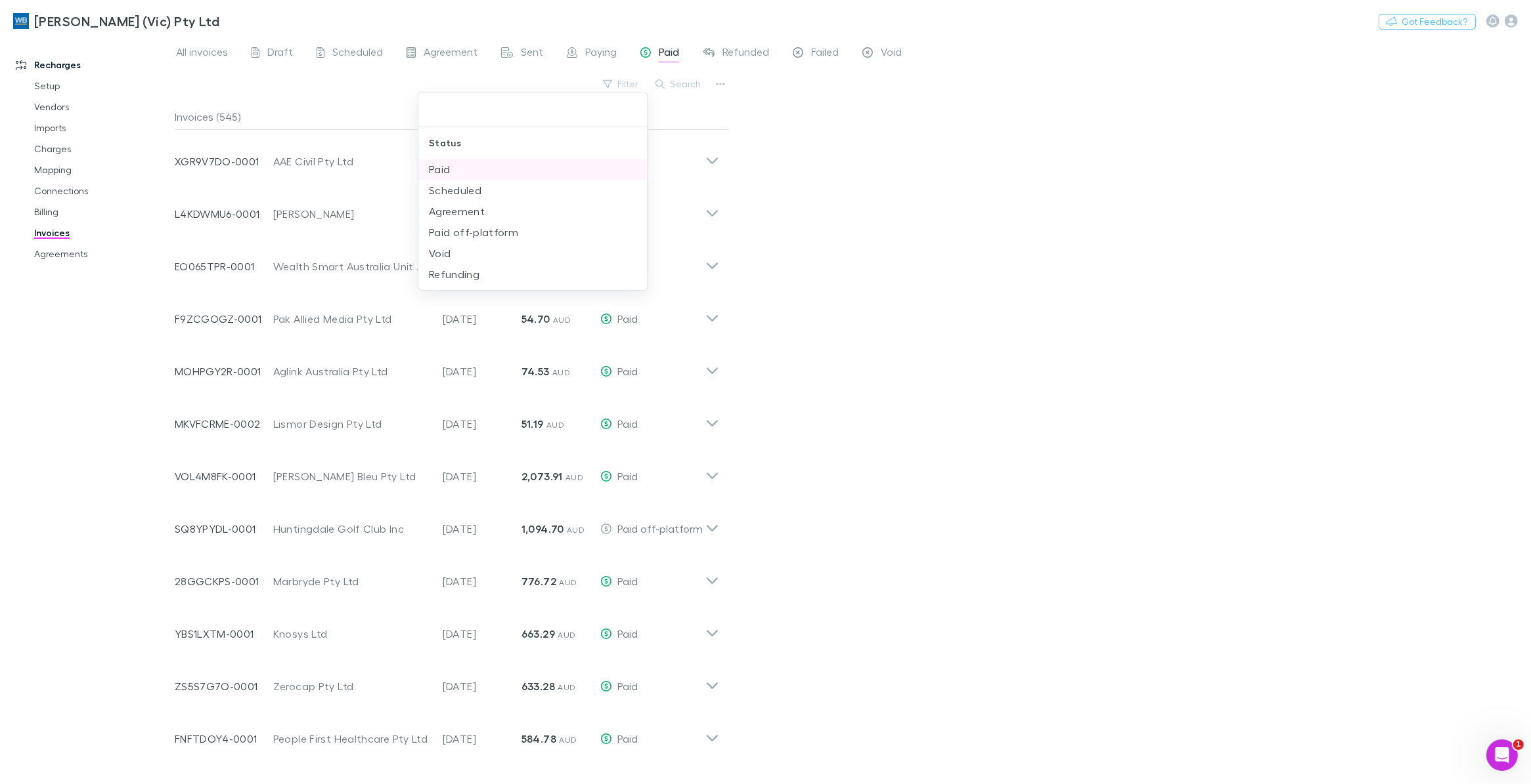
click at [447, 166] on li "Paid" at bounding box center [532, 170] width 229 height 21
click at [628, 105] on icon "Clear" at bounding box center [633, 110] width 14 height 14
click at [743, 49] on div at bounding box center [765, 392] width 1531 height 784
click at [738, 52] on span "Refunded" at bounding box center [746, 54] width 47 height 17
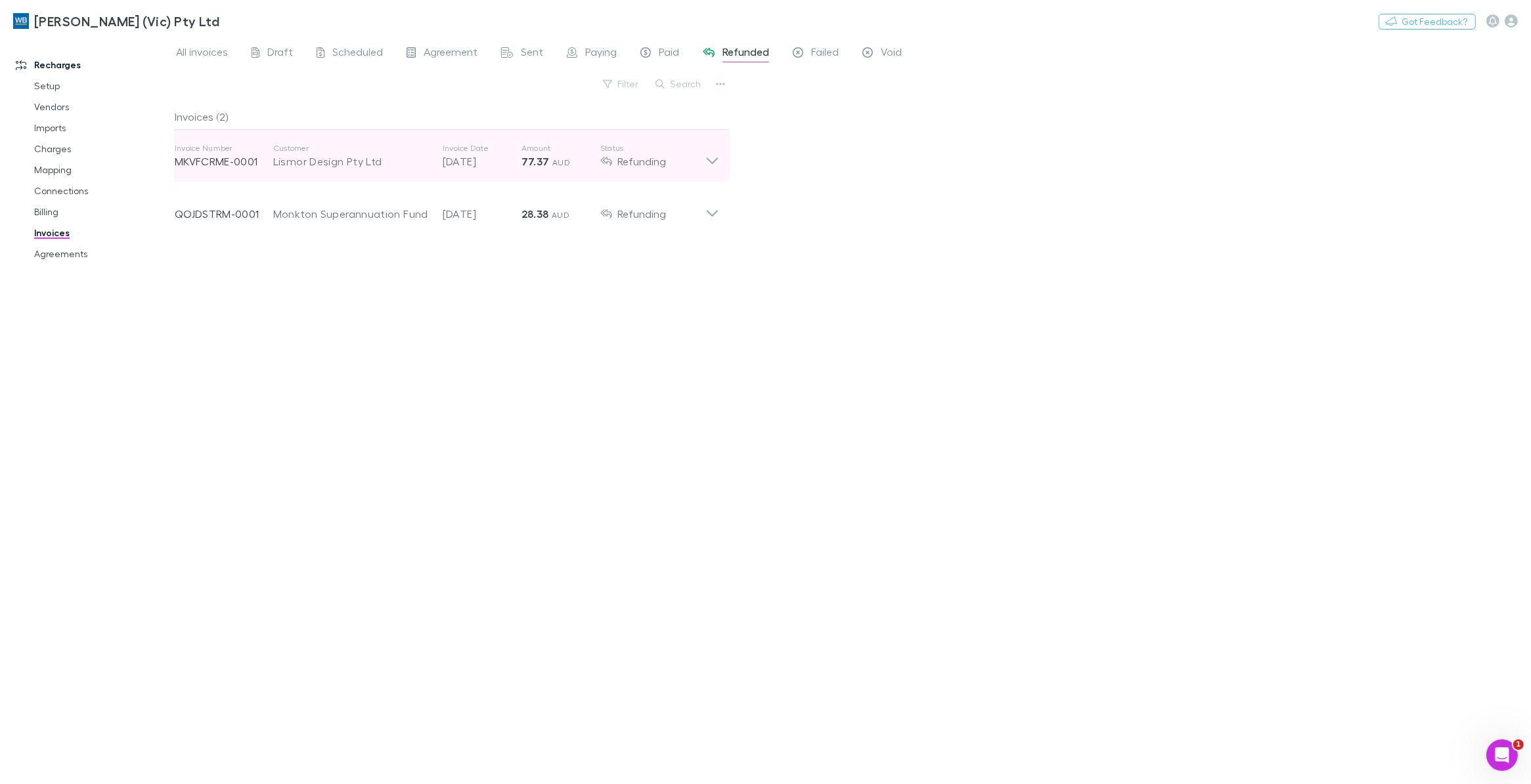
click at [709, 158] on icon at bounding box center [712, 156] width 14 height 26
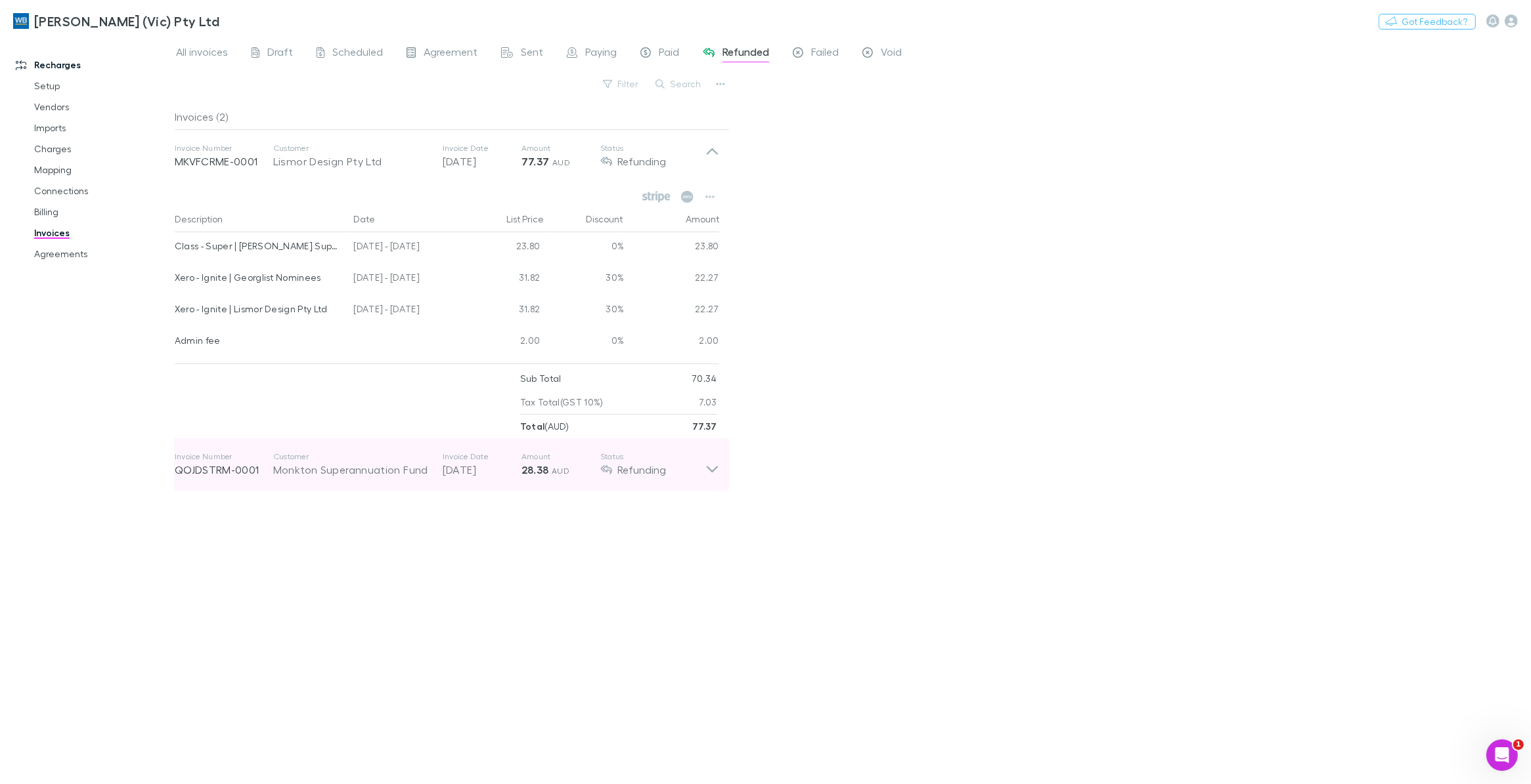
click at [708, 468] on icon at bounding box center [713, 469] width 12 height 7
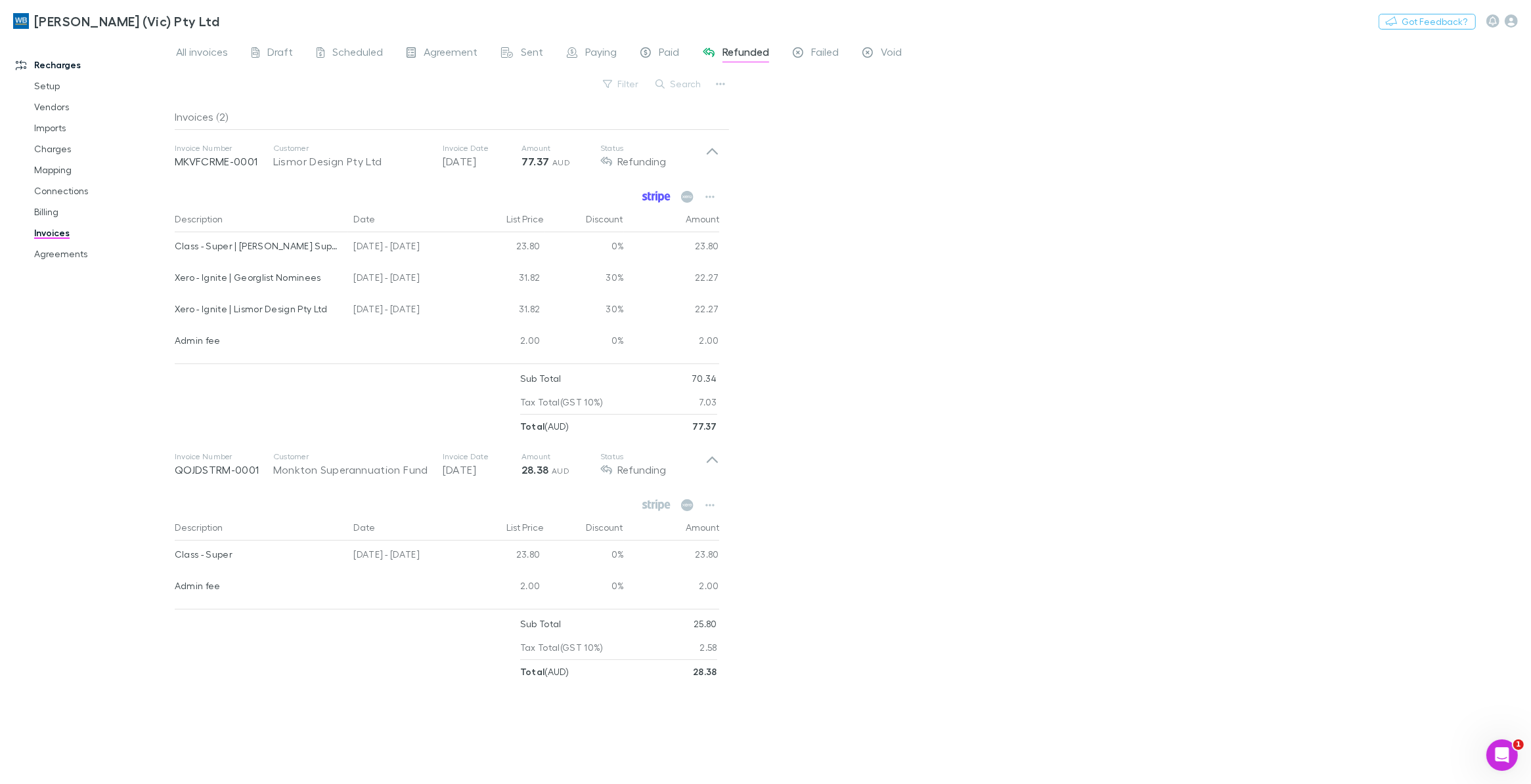
click at [649, 195] on icon at bounding box center [649, 196] width 3 height 9
click at [718, 197] on button "button" at bounding box center [710, 197] width 18 height 18
click at [607, 299] on p "View agreement" at bounding box center [628, 298] width 160 height 16
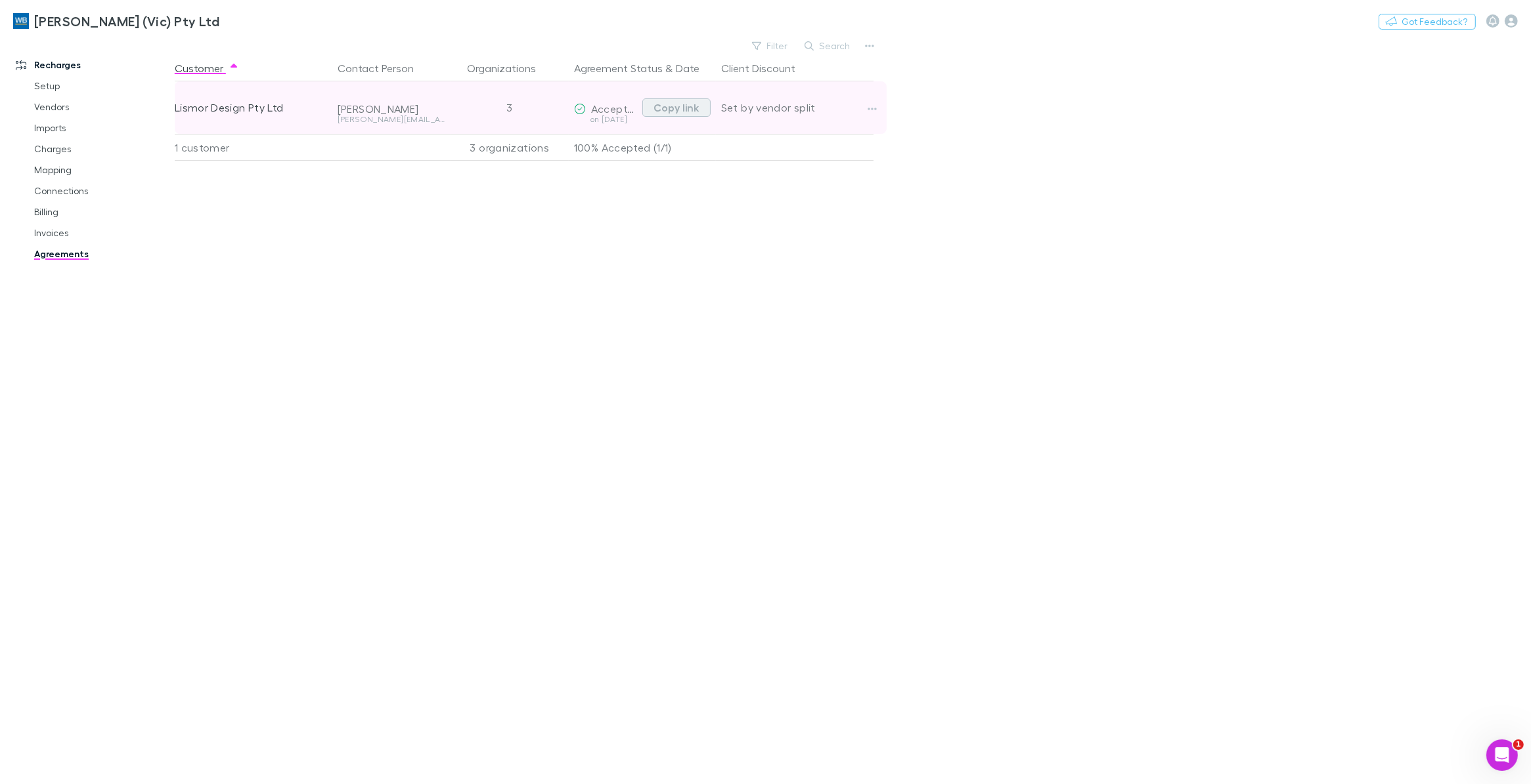
click at [681, 106] on button "Copy link" at bounding box center [676, 108] width 68 height 18
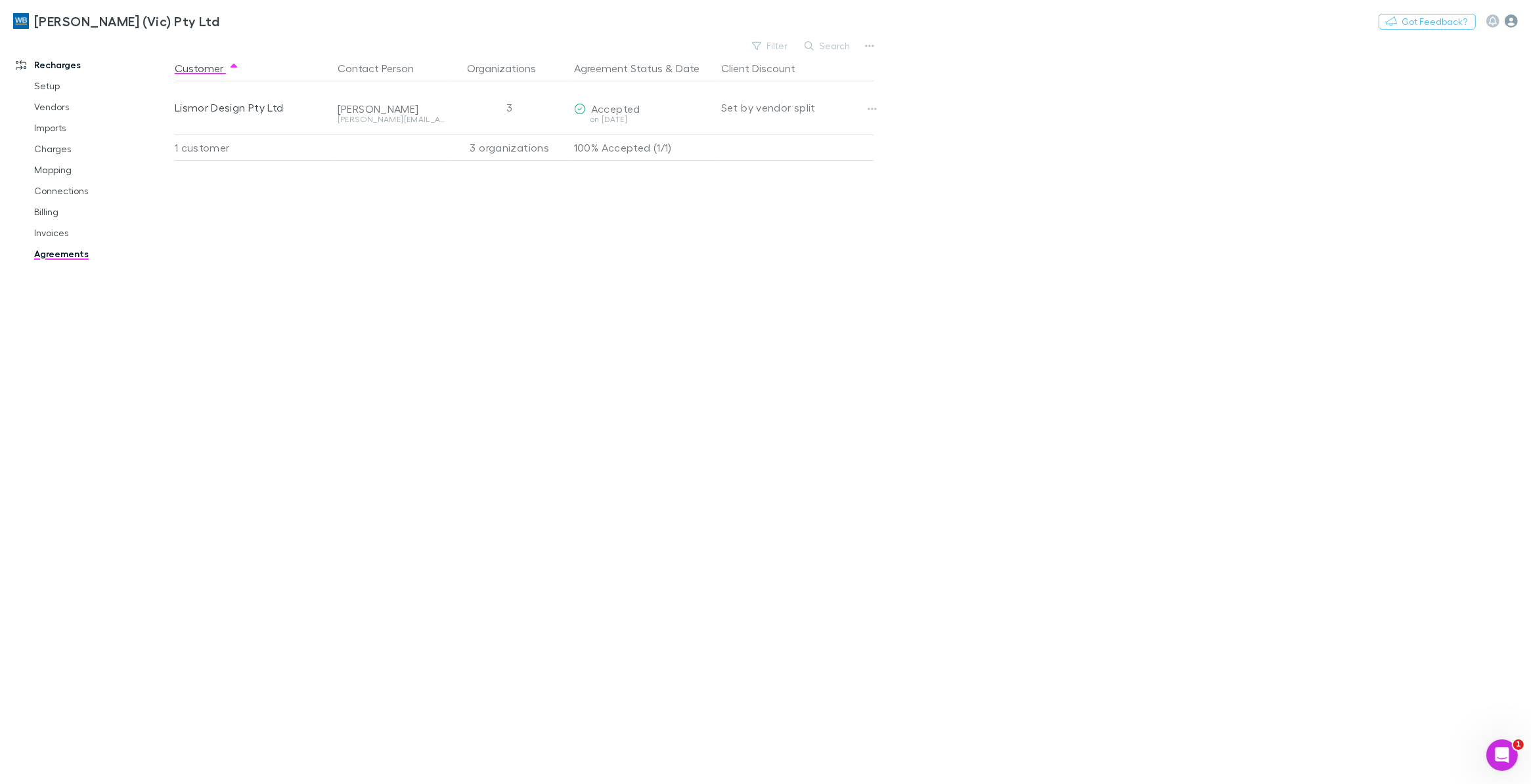
click at [1224, 23] on icon "button" at bounding box center [1512, 21] width 14 height 14
click at [1224, 269] on span "Integrations" at bounding box center [1427, 272] width 160 height 16
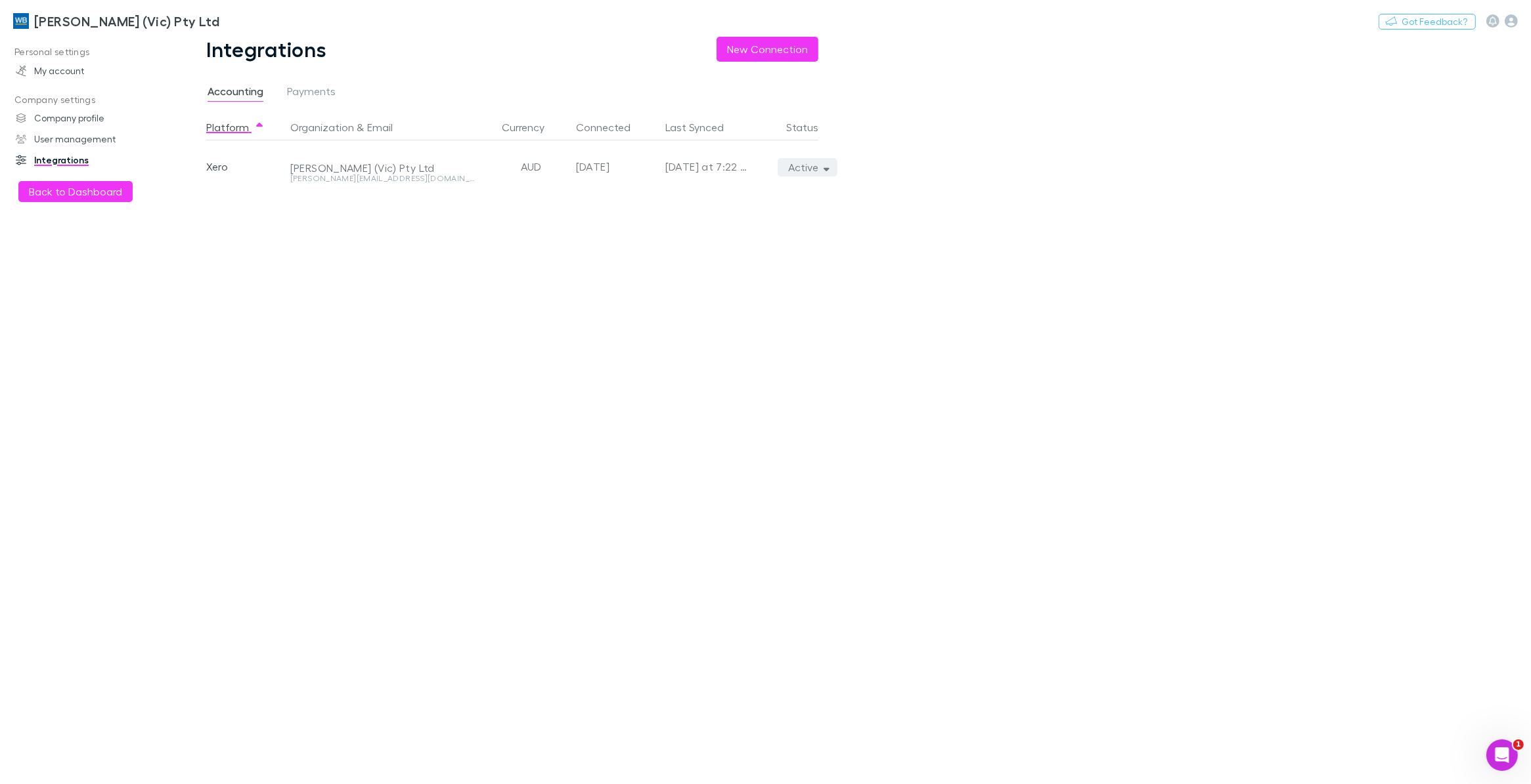
click at [821, 168] on button "Active" at bounding box center [808, 167] width 60 height 18
click at [697, 188] on p "Re-sync now" at bounding box center [747, 194] width 160 height 16
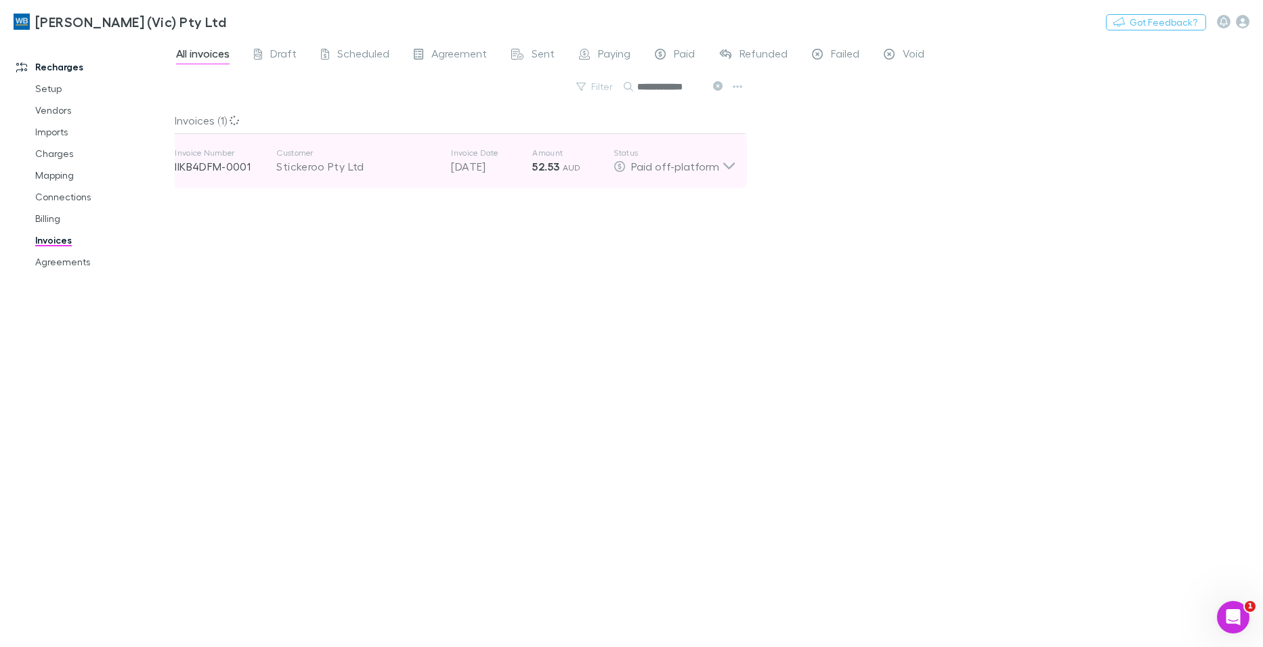
click at [724, 166] on icon at bounding box center [729, 161] width 14 height 27
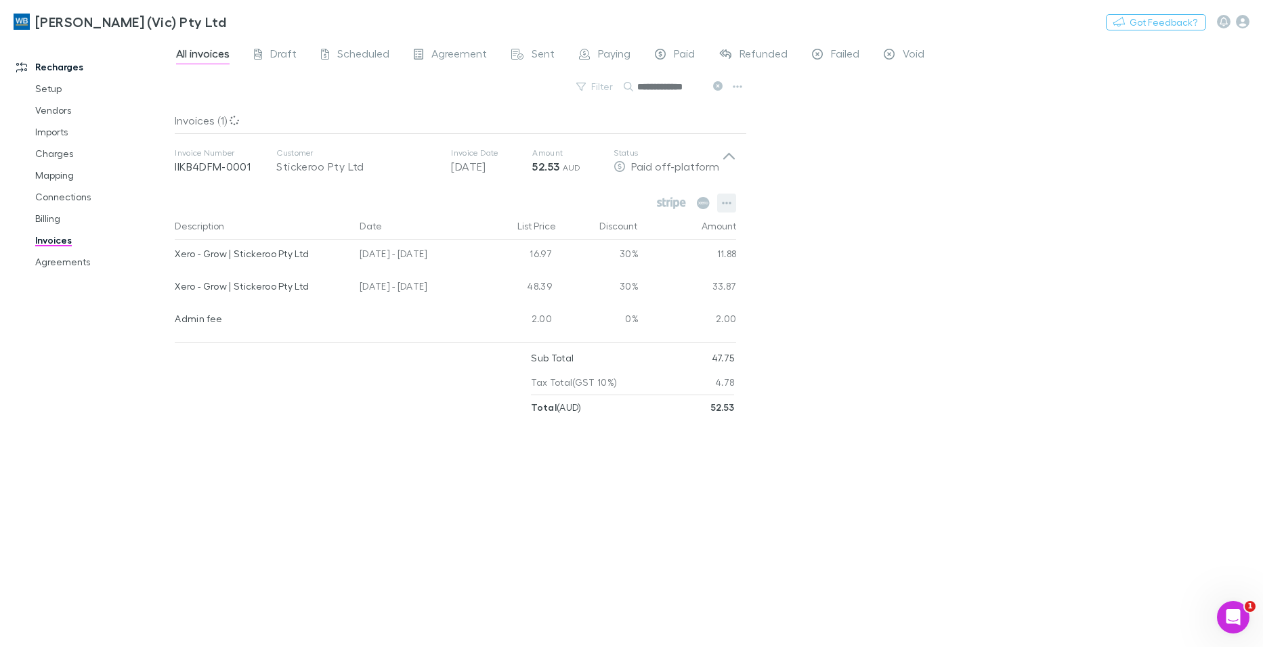
click at [729, 205] on icon "button" at bounding box center [726, 203] width 9 height 11
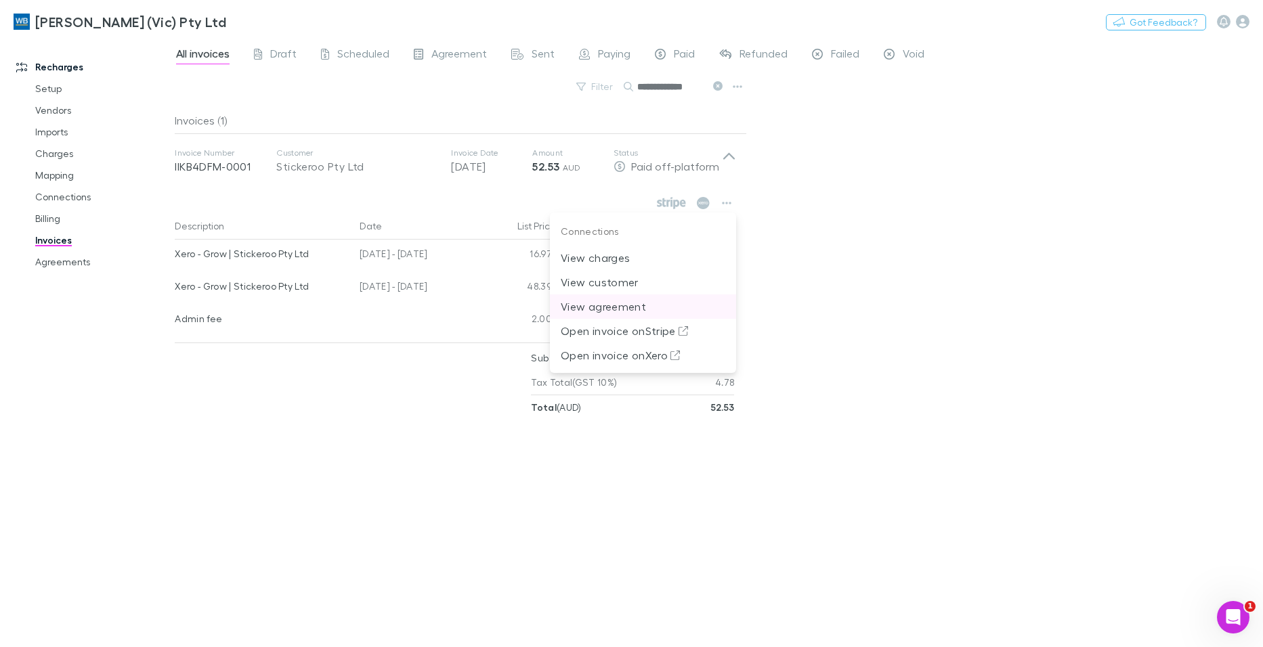
click at [614, 306] on p "View agreement" at bounding box center [643, 307] width 165 height 16
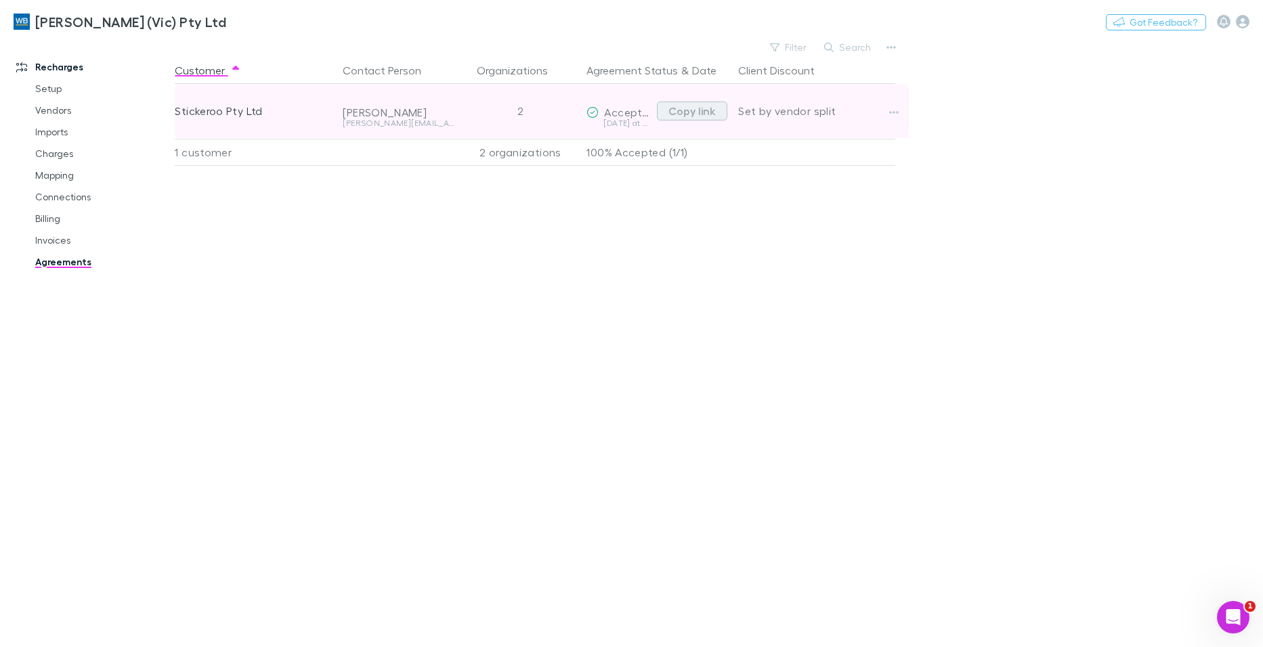
click at [704, 110] on button "Copy link" at bounding box center [692, 111] width 70 height 19
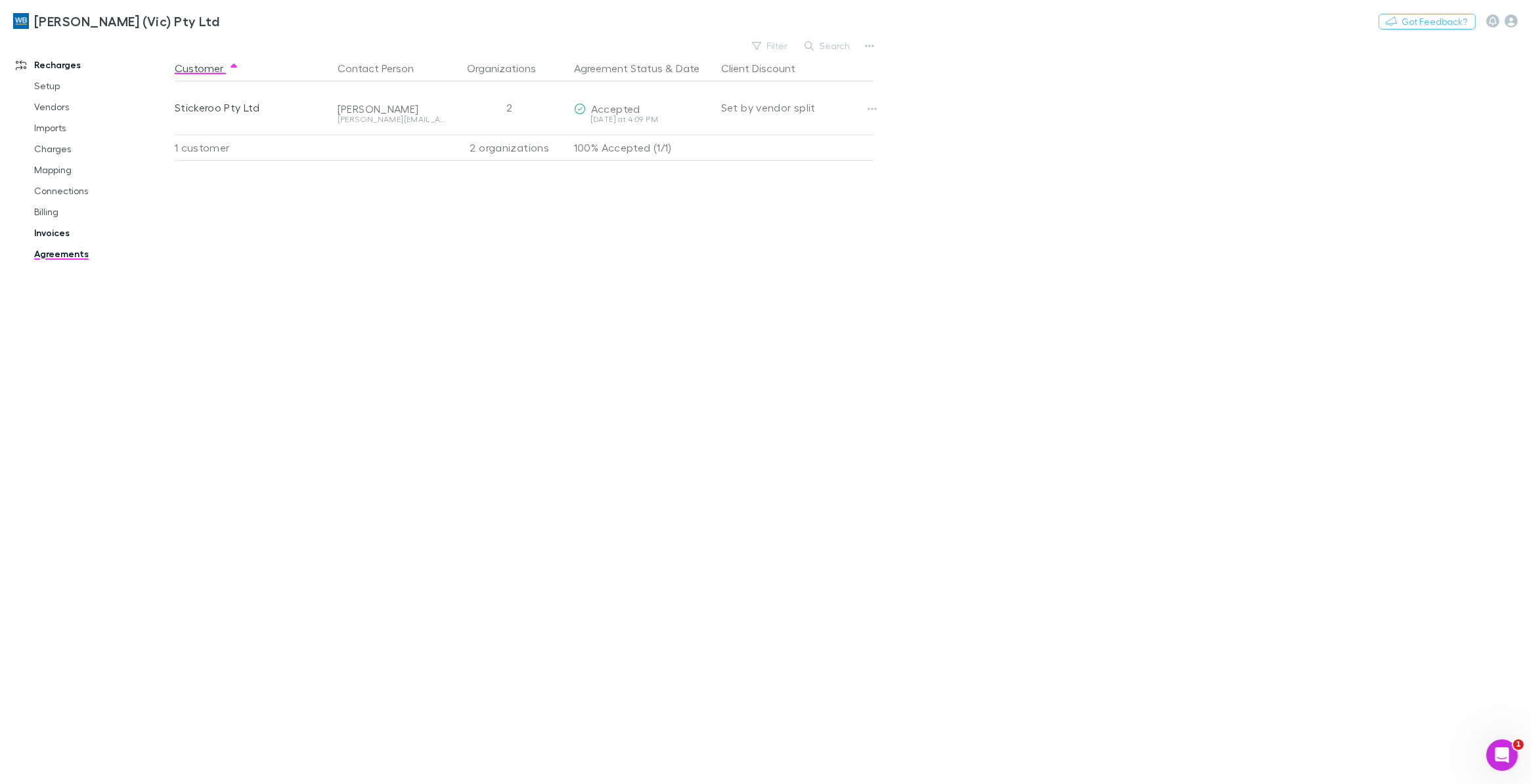
click at [58, 232] on link "Invoices" at bounding box center [103, 234] width 164 height 21
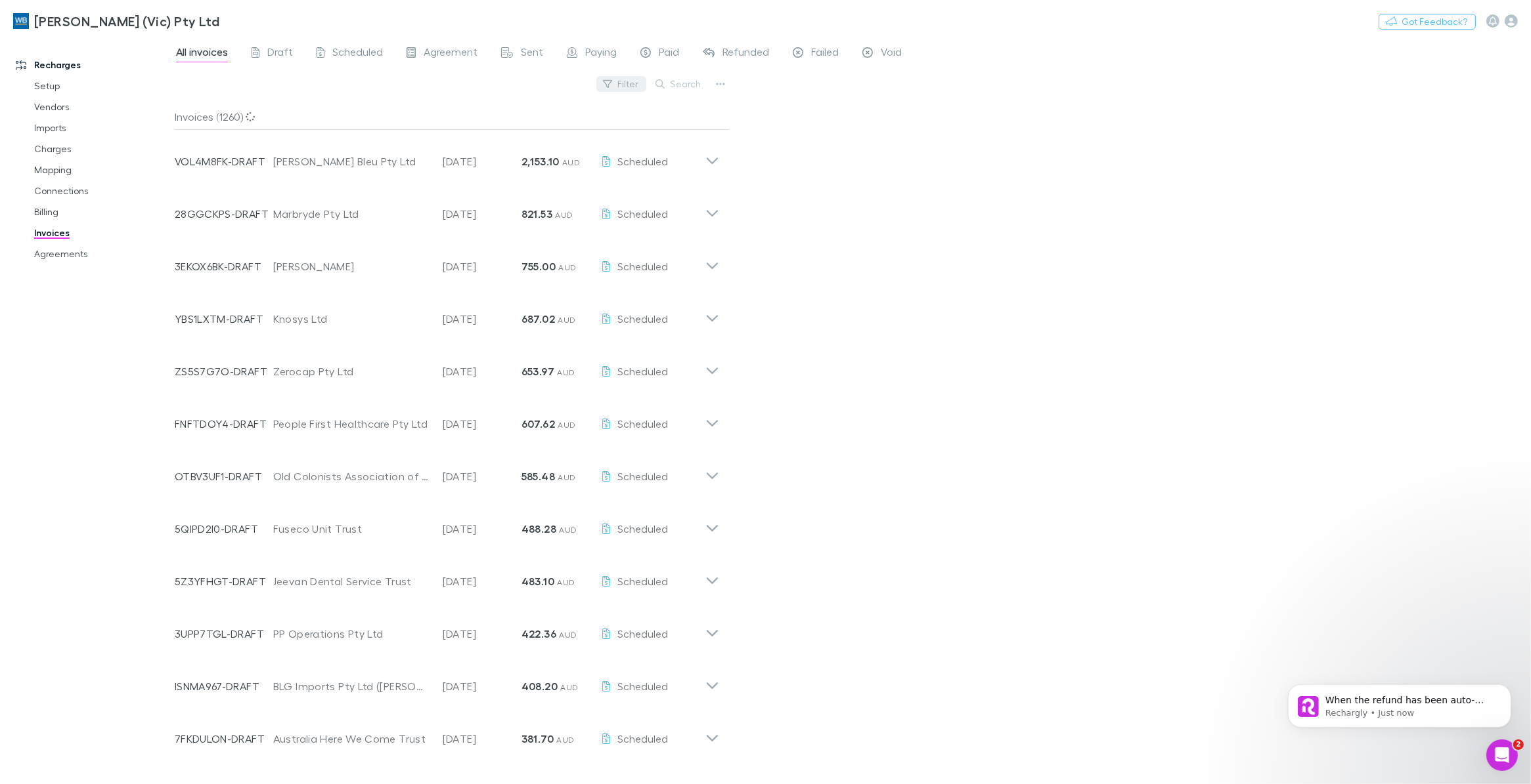
click at [623, 82] on button "Filter" at bounding box center [621, 84] width 49 height 16
click at [630, 86] on div at bounding box center [765, 392] width 1531 height 784
click at [993, 476] on div "Status Scheduled Paid Agreement Paid off-platform Void Refunding Paying" at bounding box center [765, 392] width 1531 height 784
click at [625, 85] on button "Filter" at bounding box center [621, 84] width 49 height 16
click at [445, 280] on li "Refunding" at bounding box center [532, 274] width 229 height 21
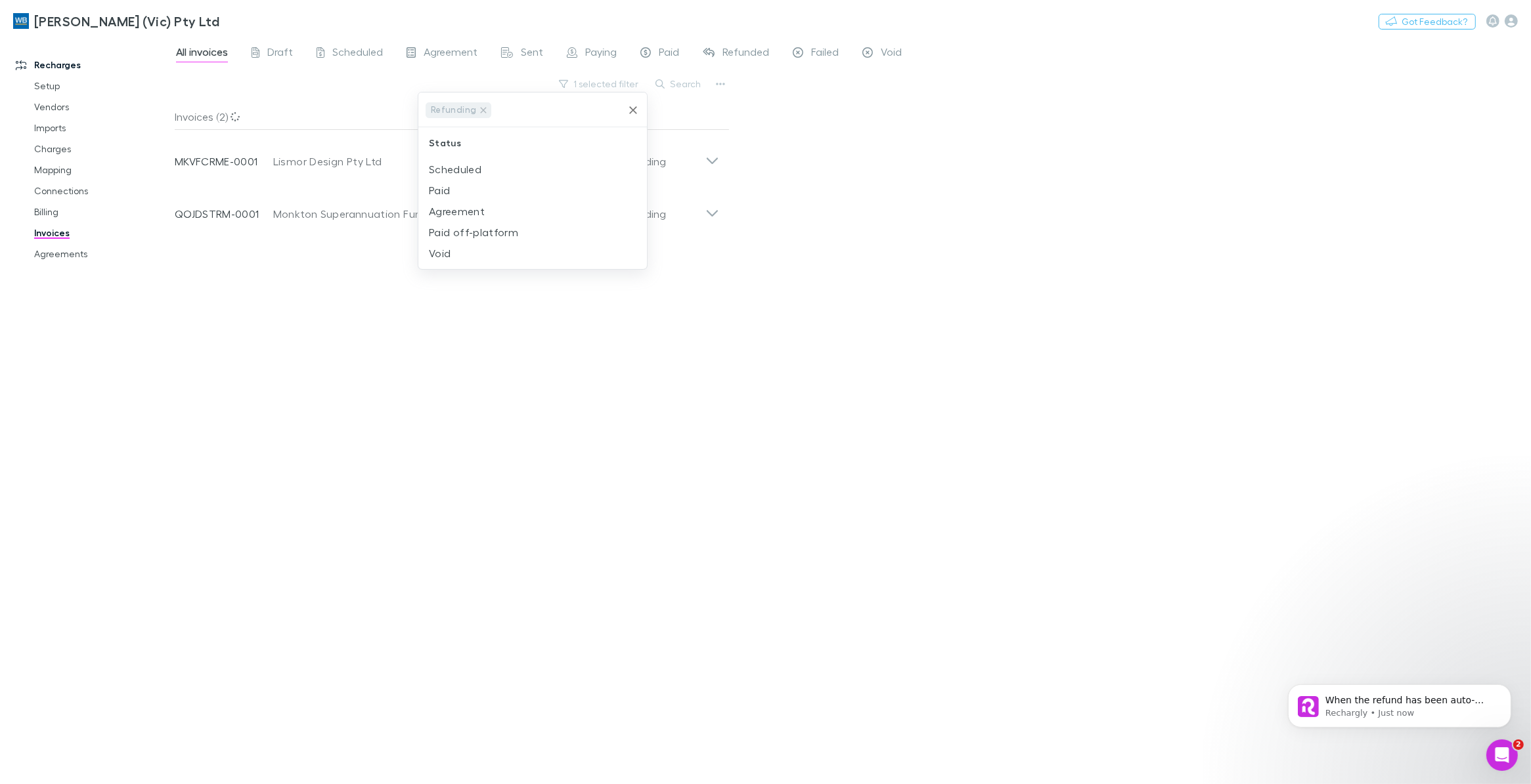
click at [723, 453] on div at bounding box center [765, 392] width 1531 height 784
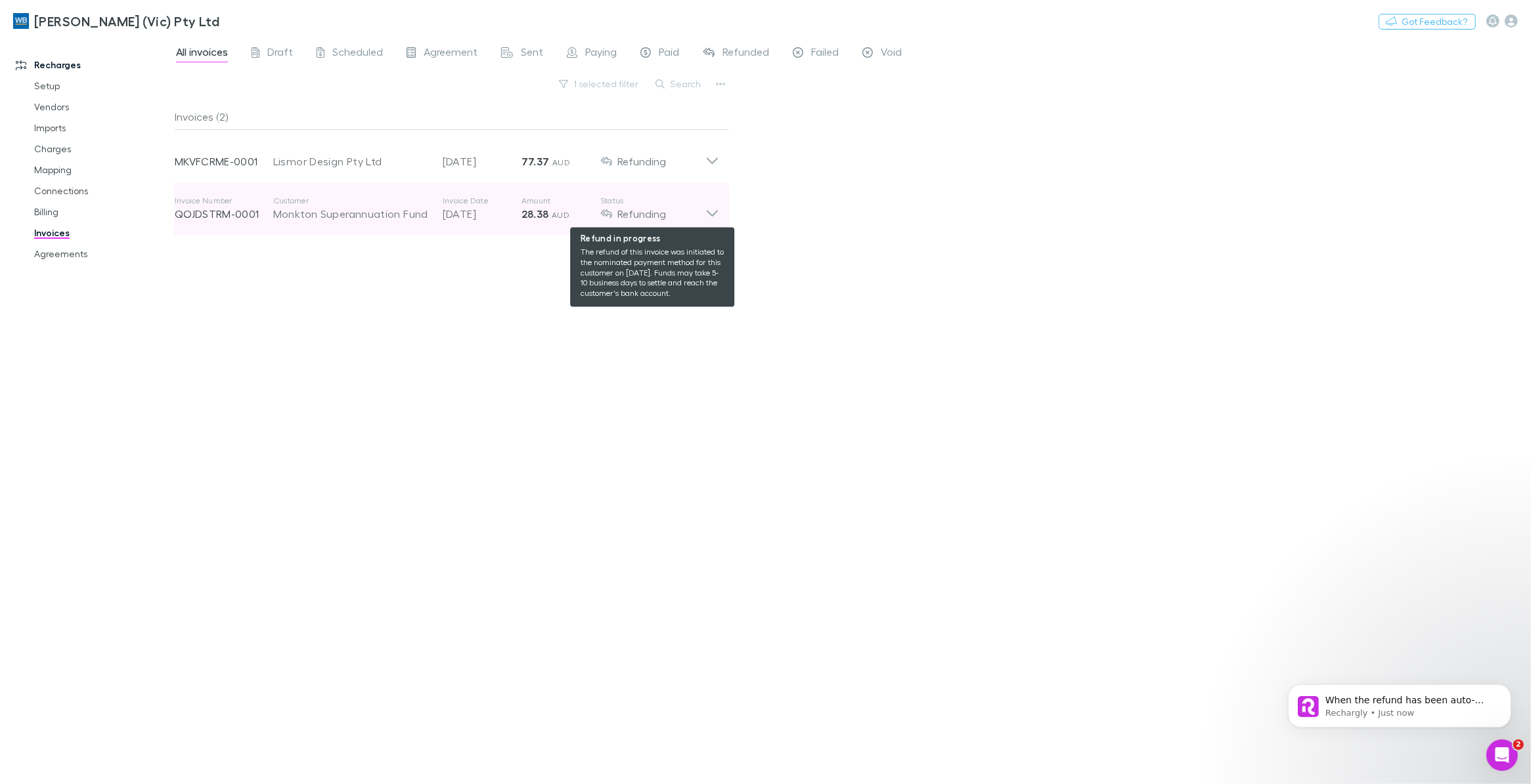
click at [697, 212] on div "Refunding" at bounding box center [653, 214] width 105 height 16
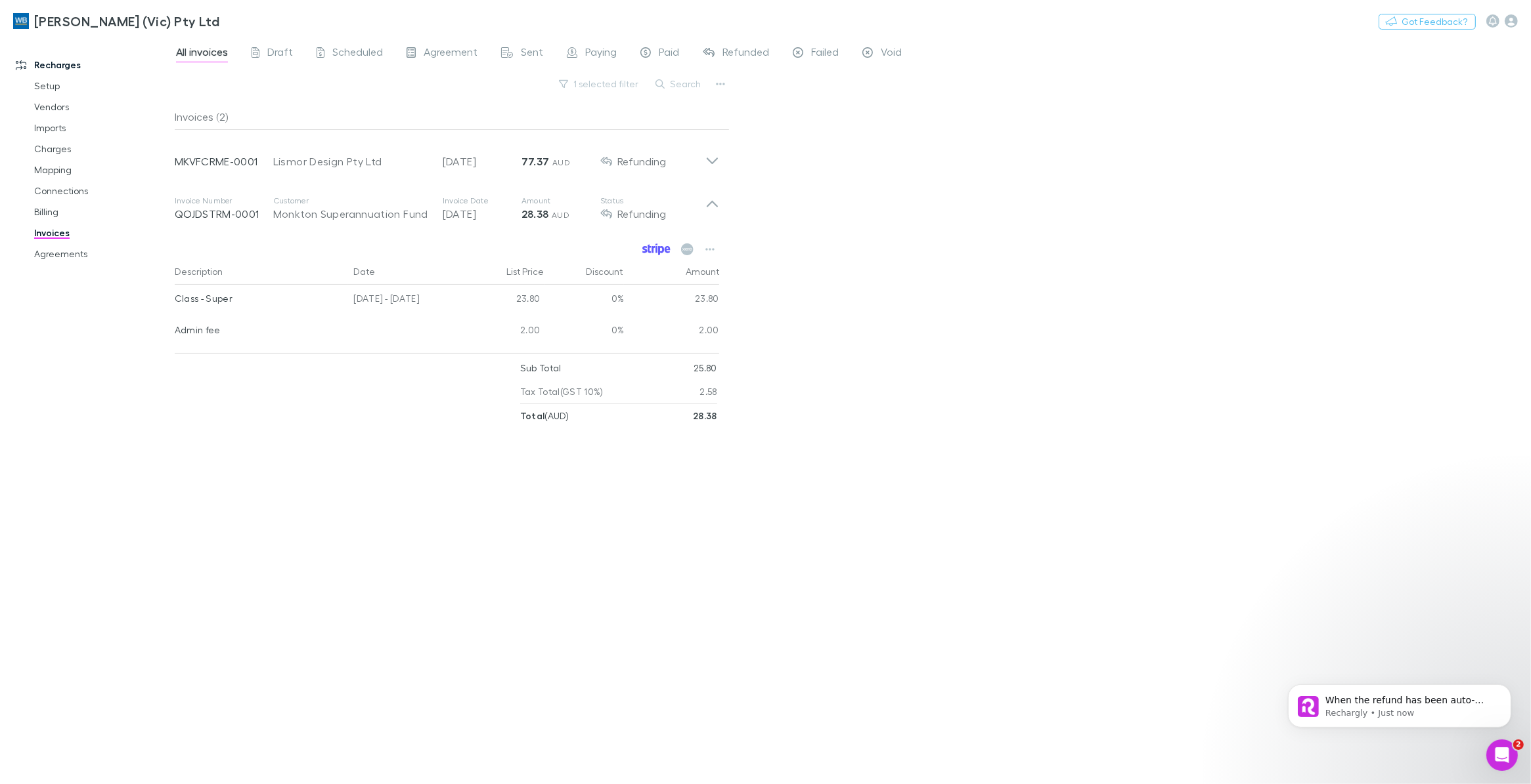
click at [652, 247] on icon at bounding box center [653, 249] width 3 height 7
click at [685, 247] on icon at bounding box center [686, 249] width 13 height 12
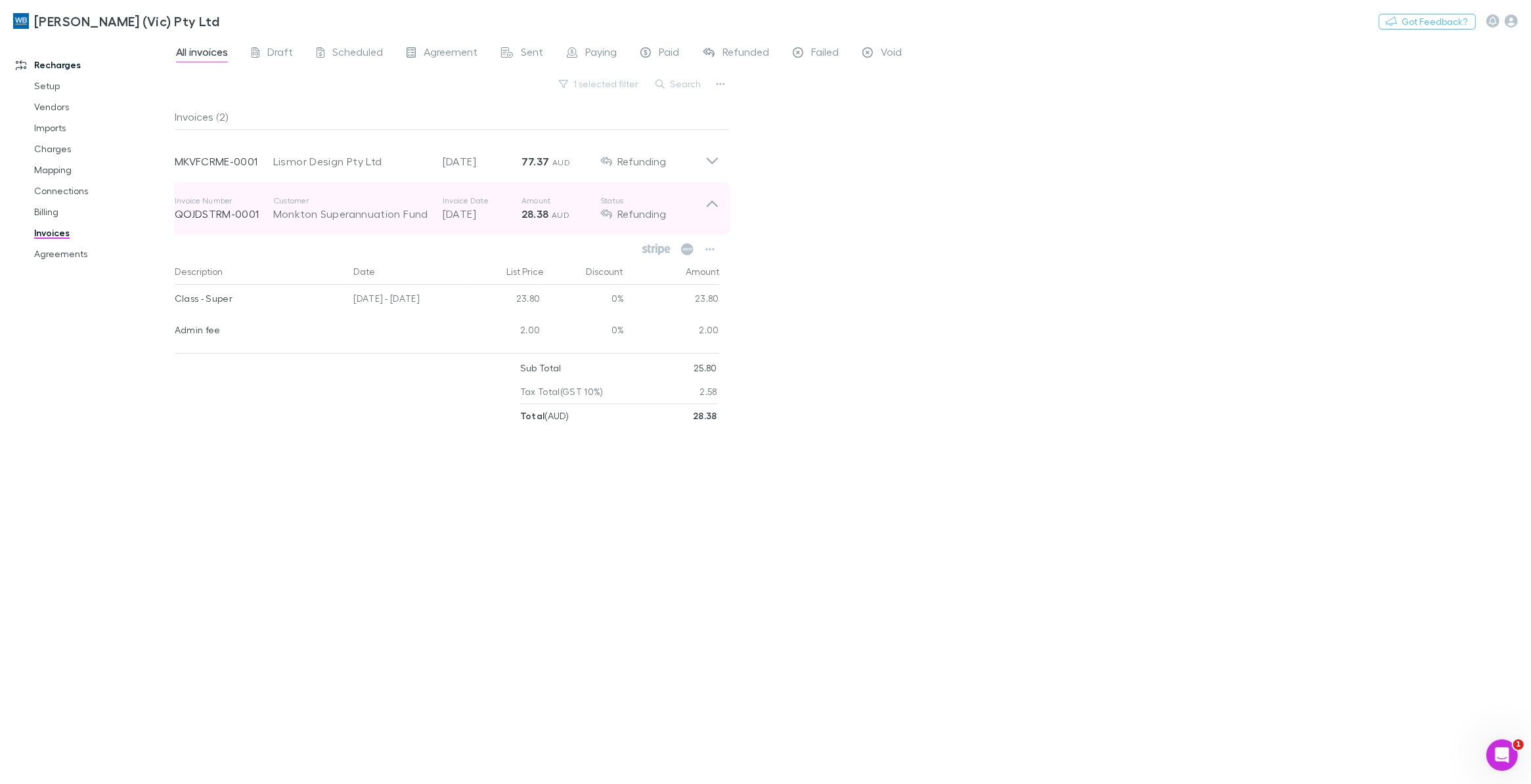
click at [714, 202] on icon at bounding box center [712, 208] width 14 height 26
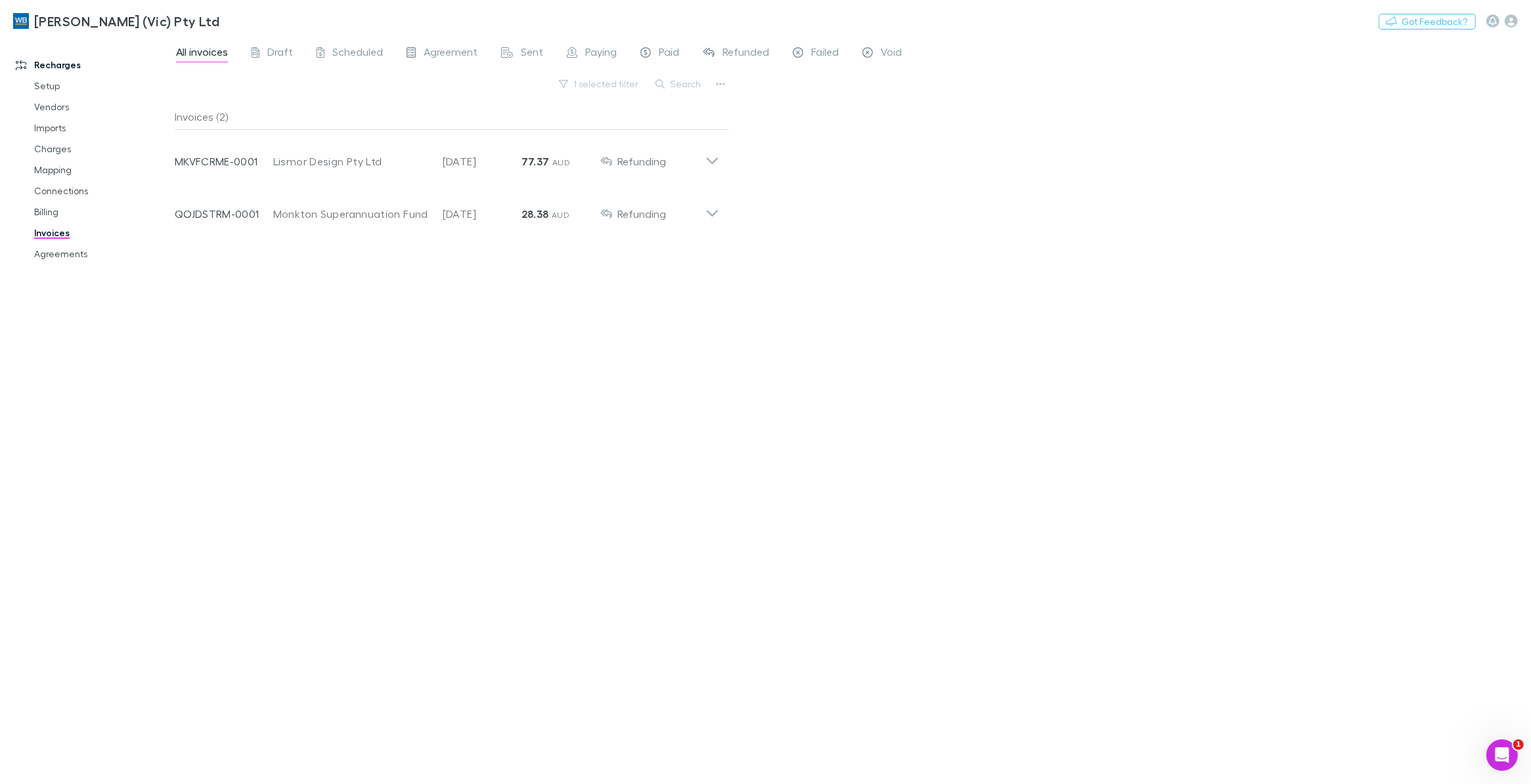
click at [785, 627] on div "All invoices Draft Scheduled Agreement Sent Paying Paid Refunded Failed Void 1 …" at bounding box center [852, 410] width 1356 height 747
click at [1224, 627] on icon "Open Intercom Messenger" at bounding box center [1500, 754] width 21 height 21
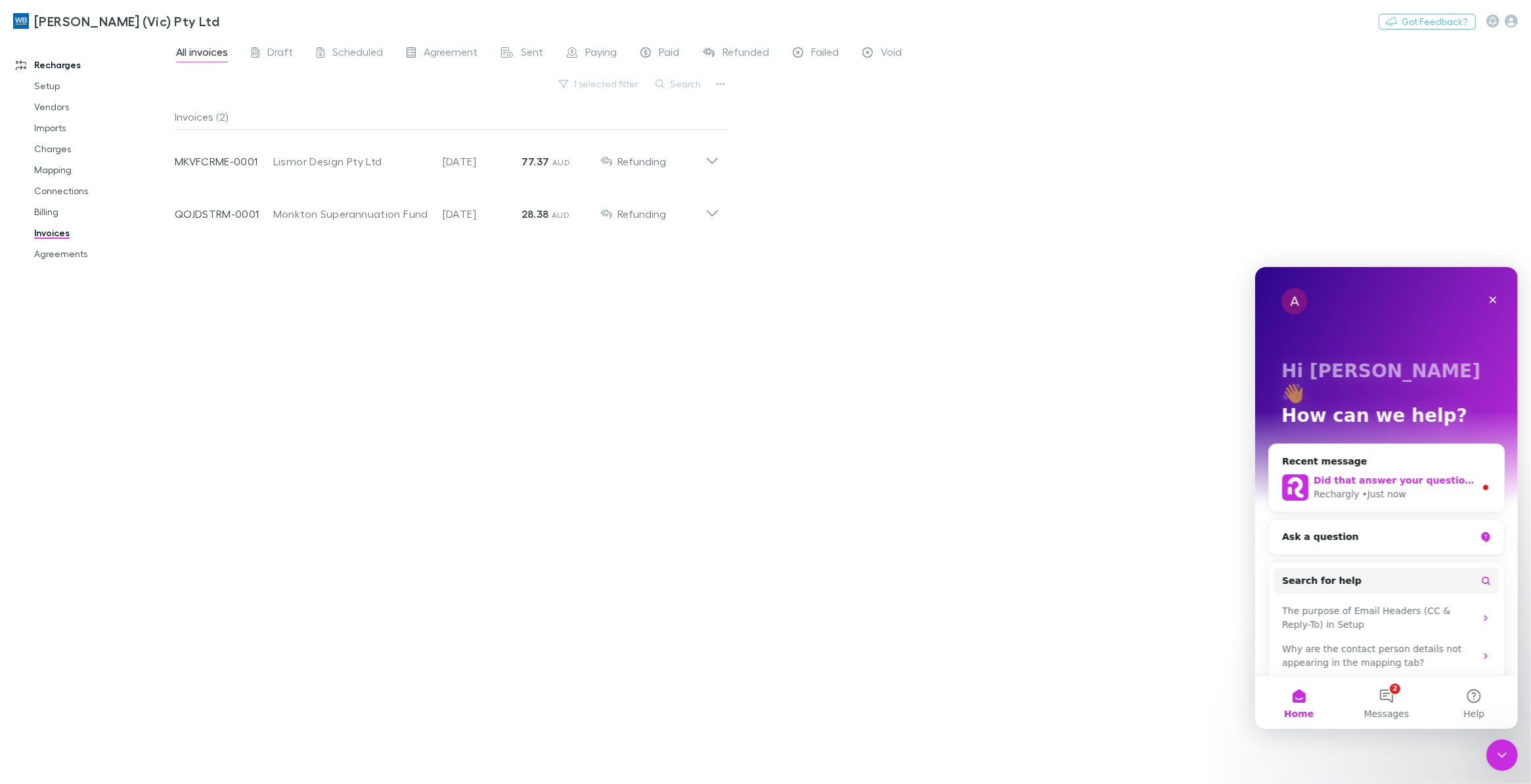
click at [1224, 475] on span "Did that answer your question?" at bounding box center [1394, 480] width 163 height 11
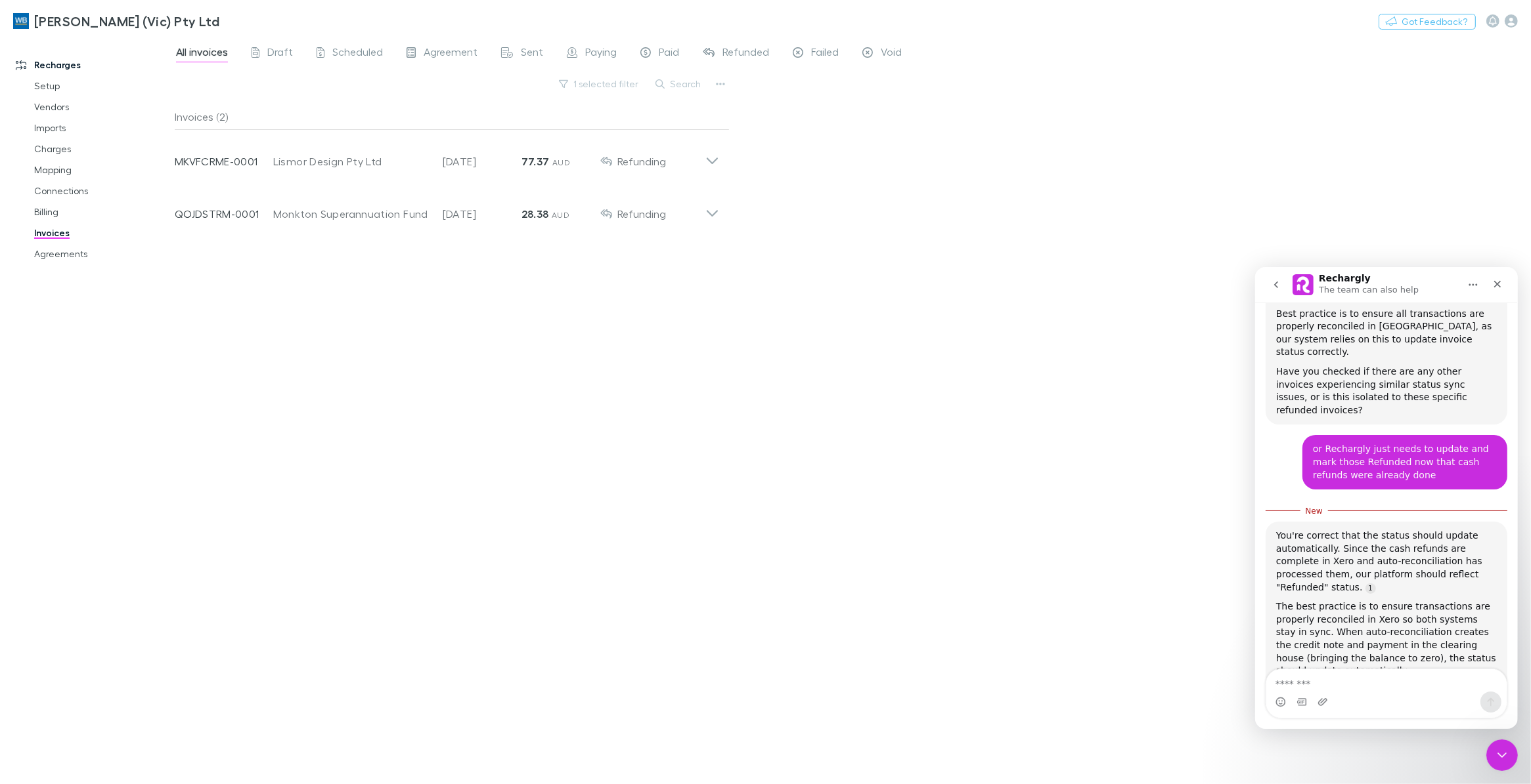
scroll to position [2374, 0]
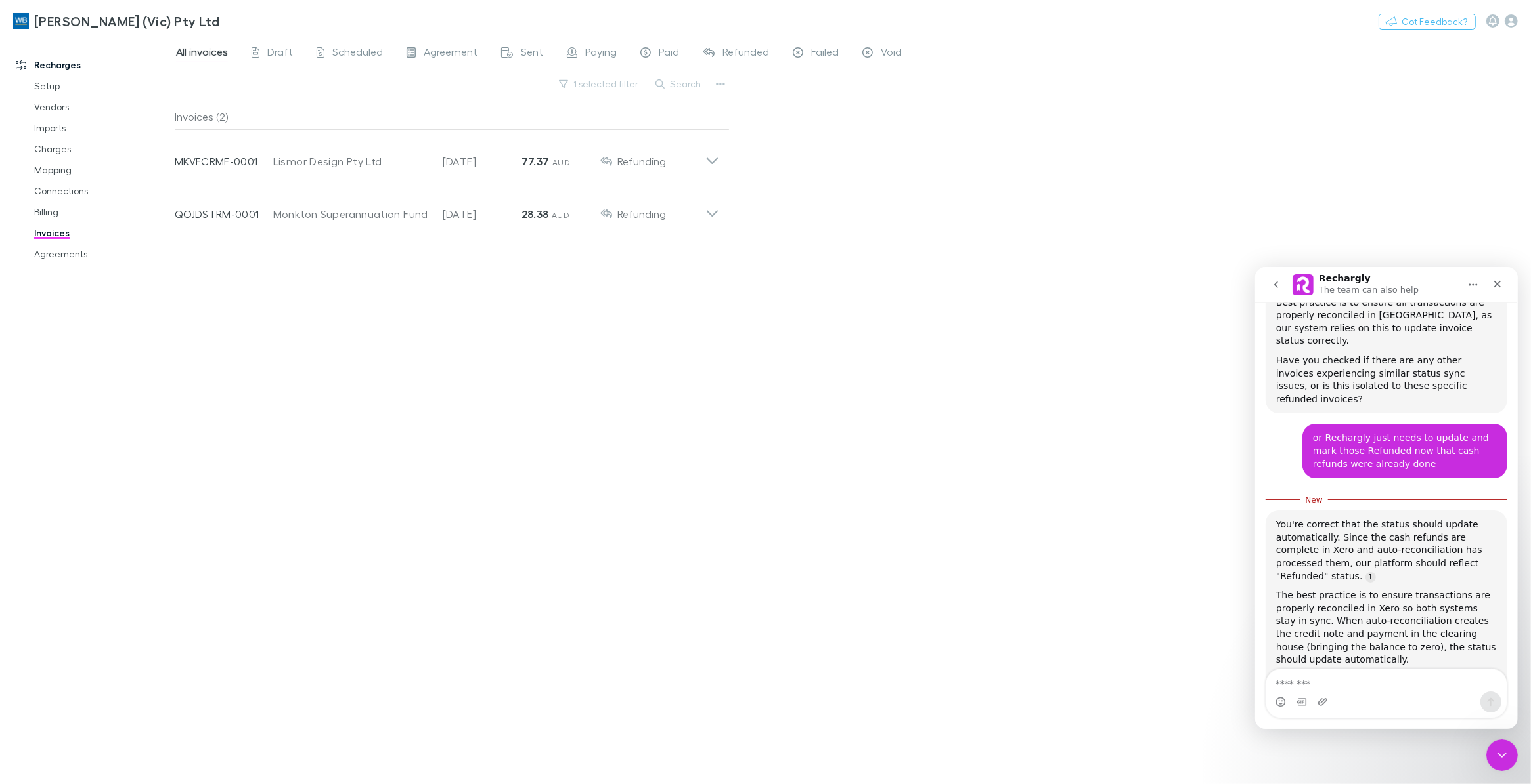
click at [1224, 627] on textarea "Message…" at bounding box center [1386, 679] width 240 height 22
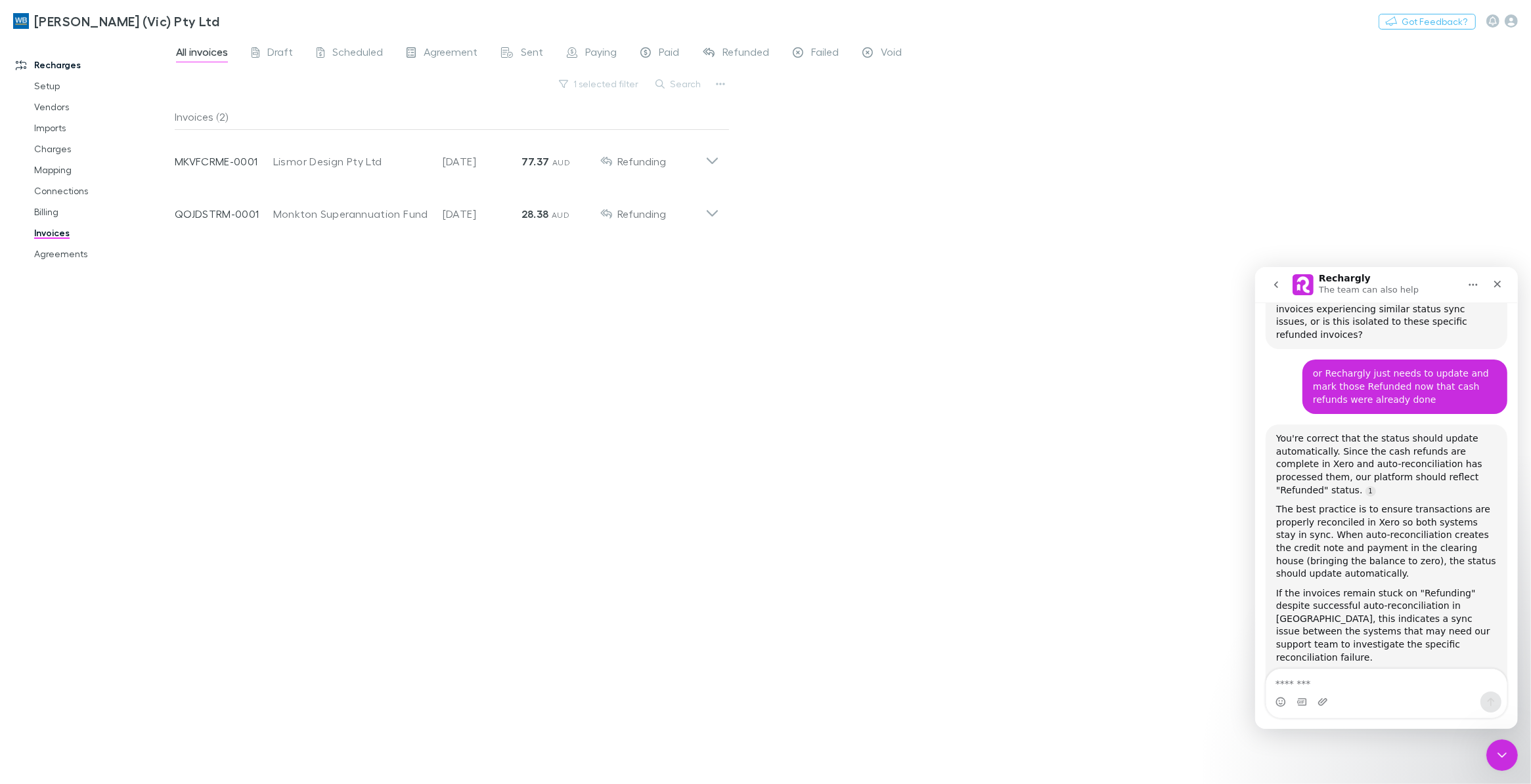
scroll to position [2482, 0]
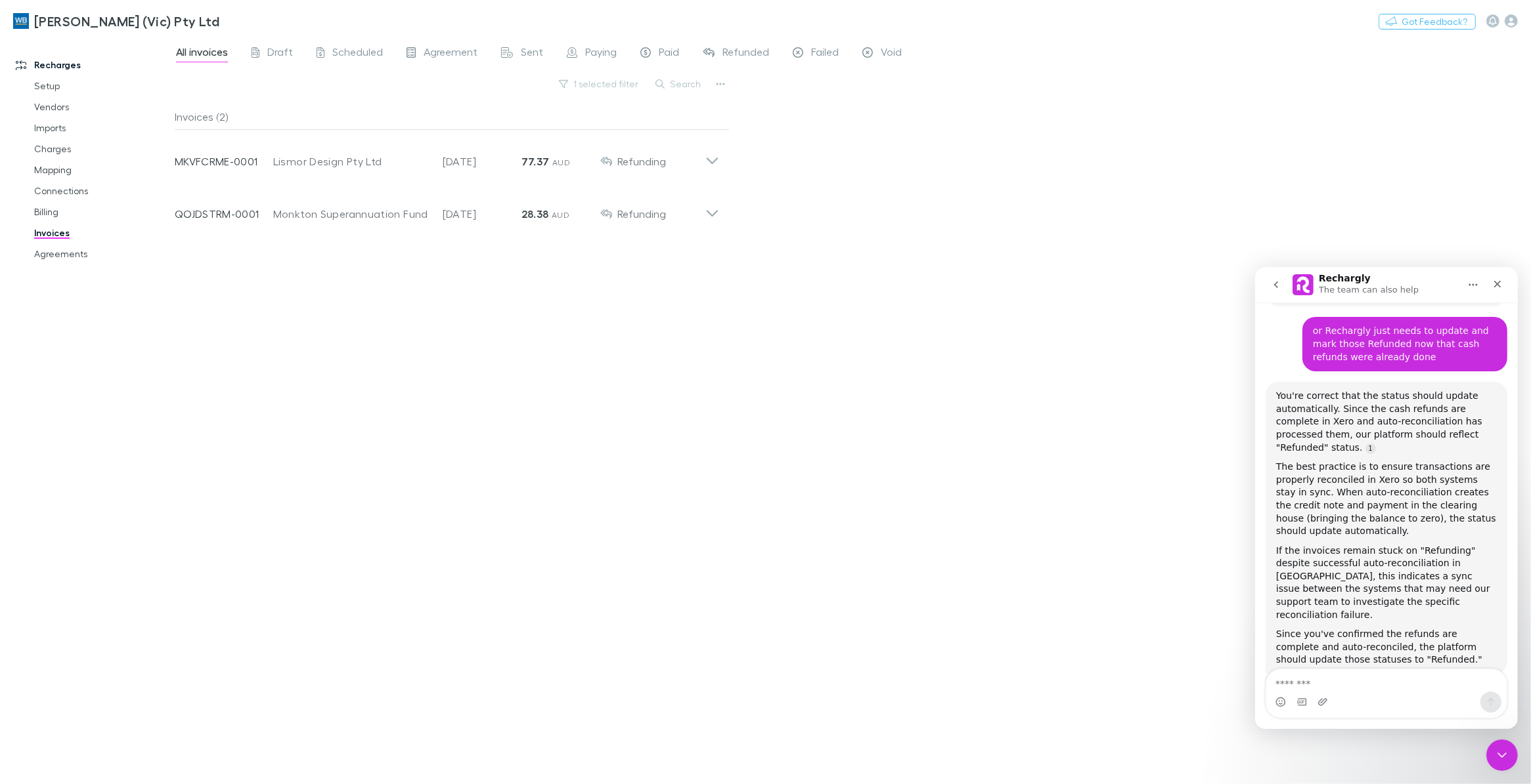
click at [1224, 627] on textarea "Message…" at bounding box center [1386, 679] width 240 height 22
type textarea "*********"
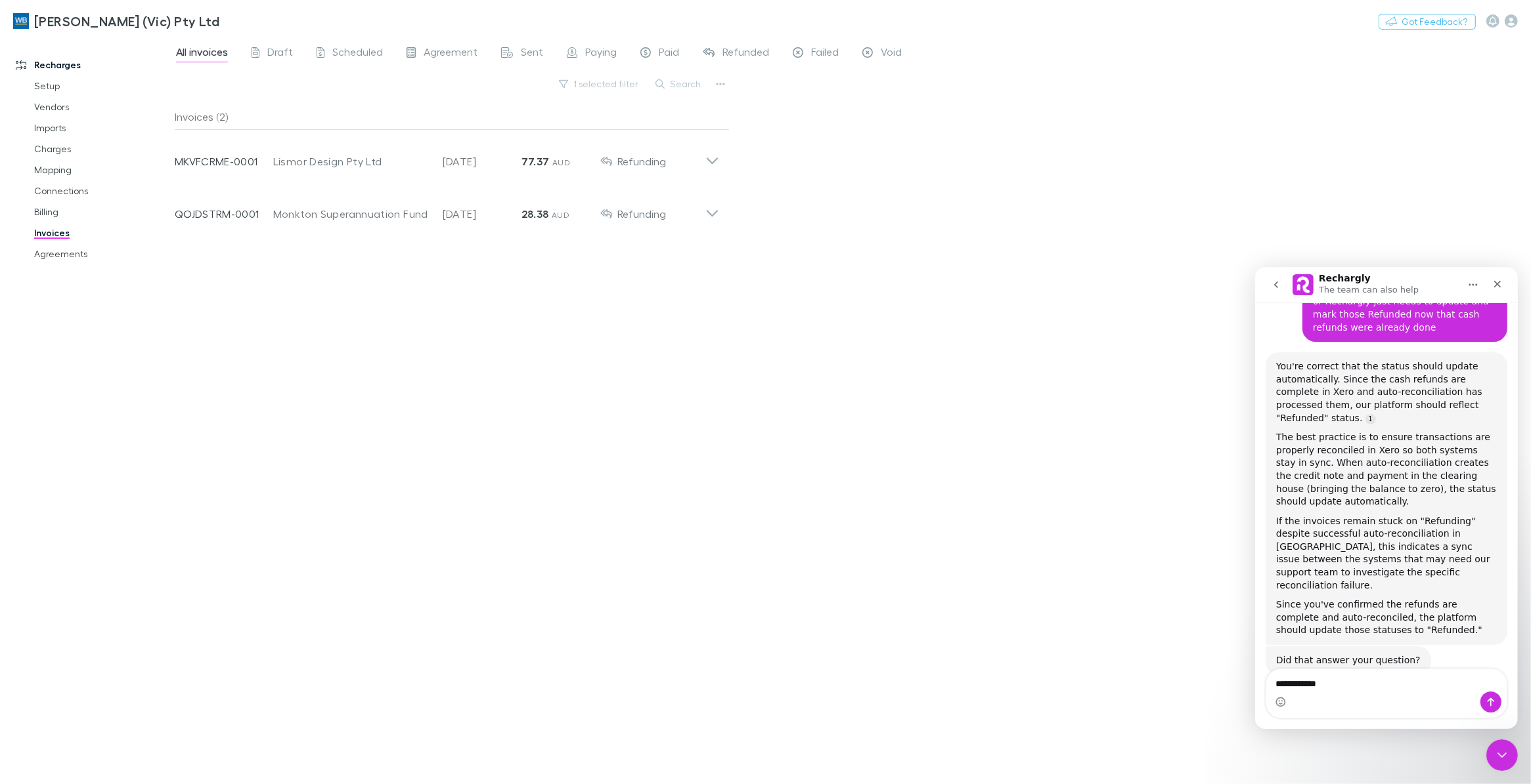
type textarea "**********"
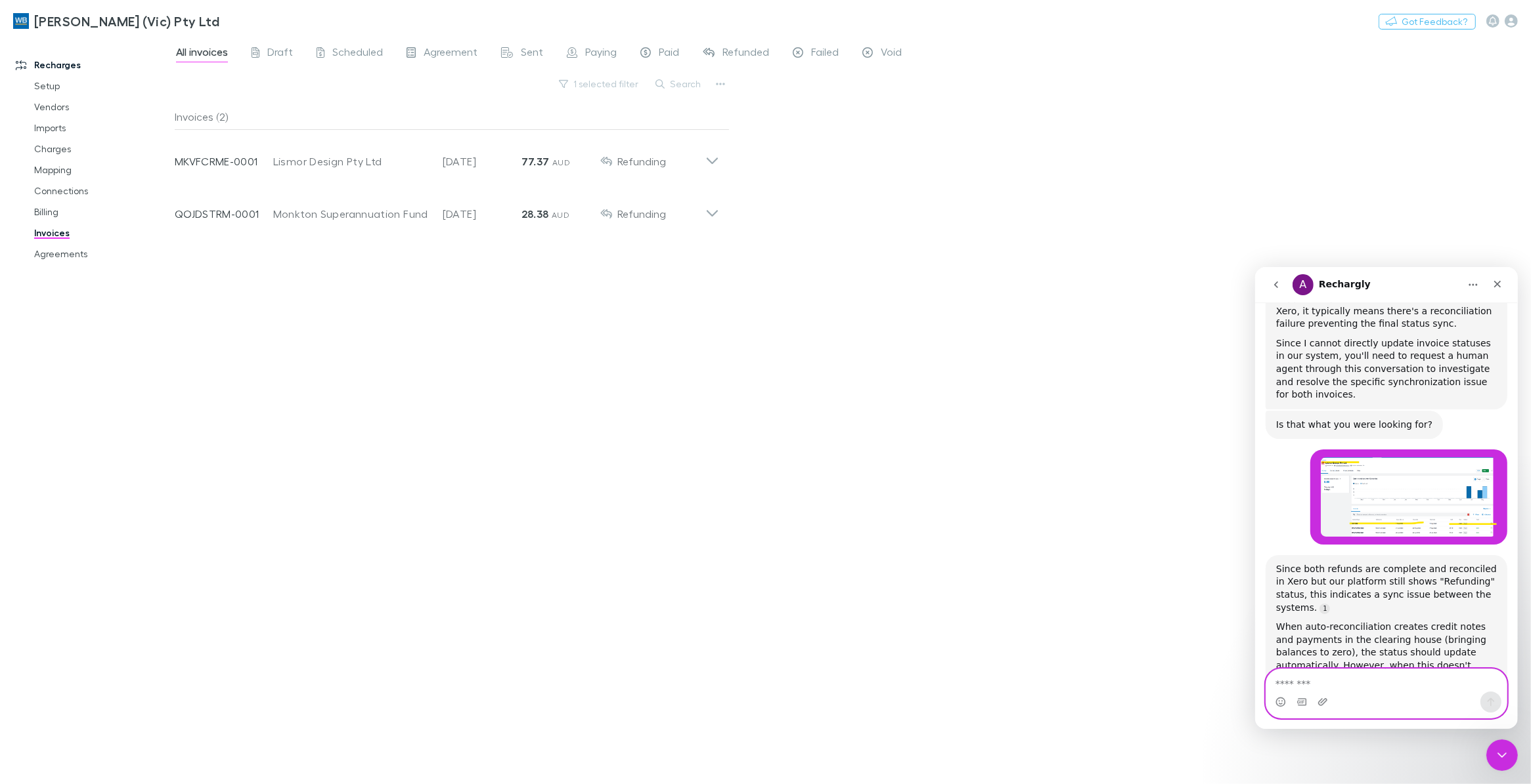
scroll to position [3622, 0]
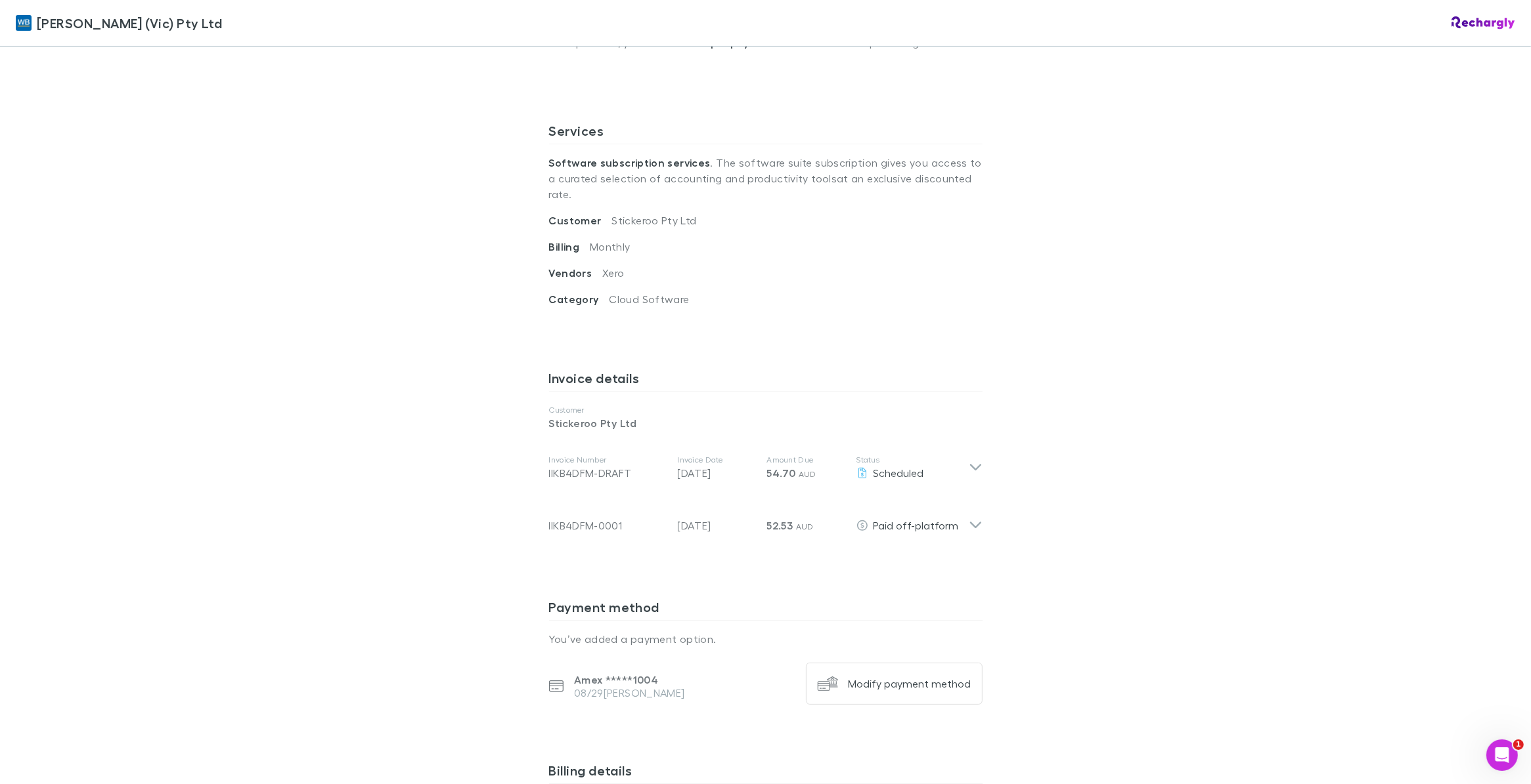
scroll to position [410, 0]
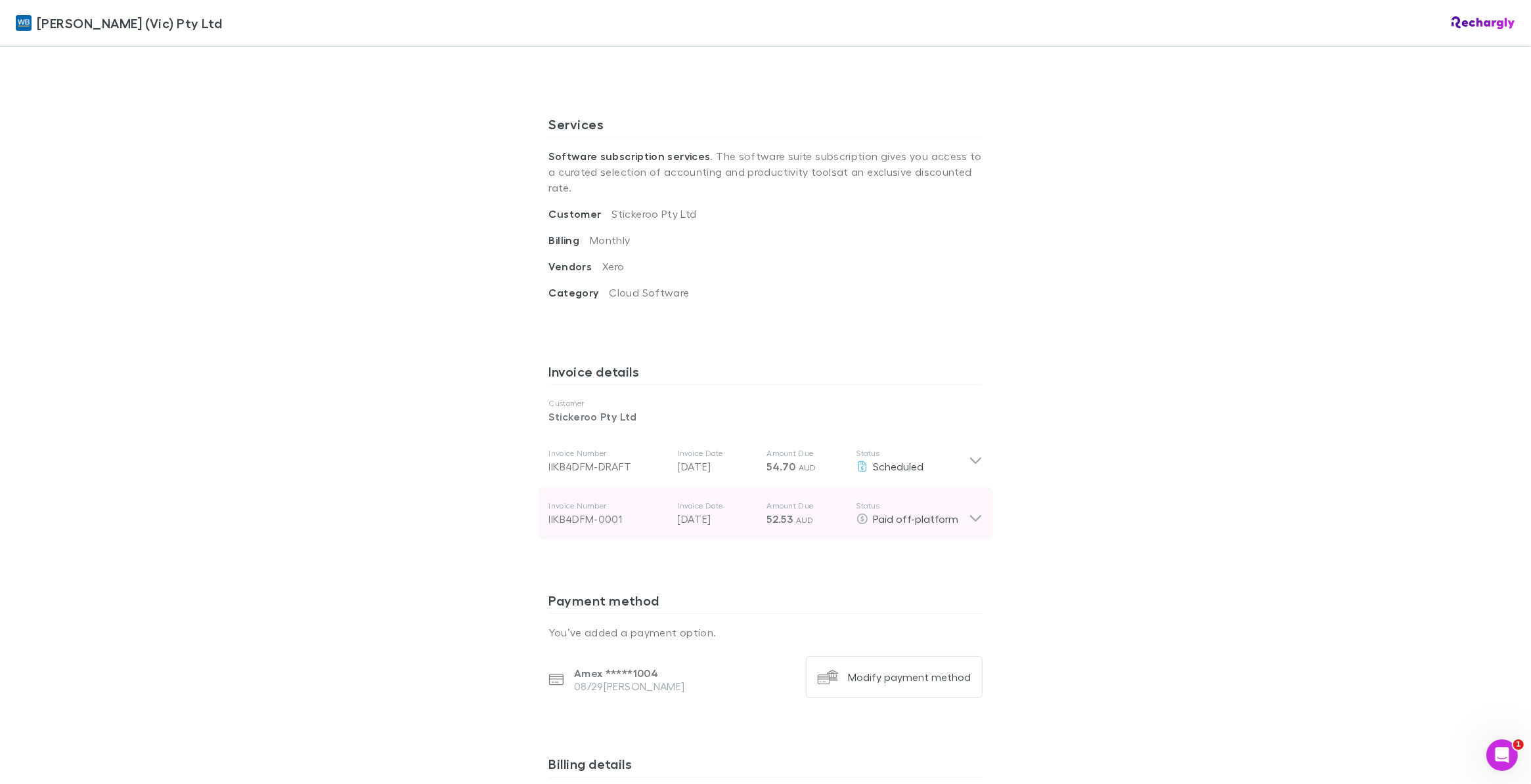
click at [972, 502] on icon at bounding box center [975, 514] width 14 height 26
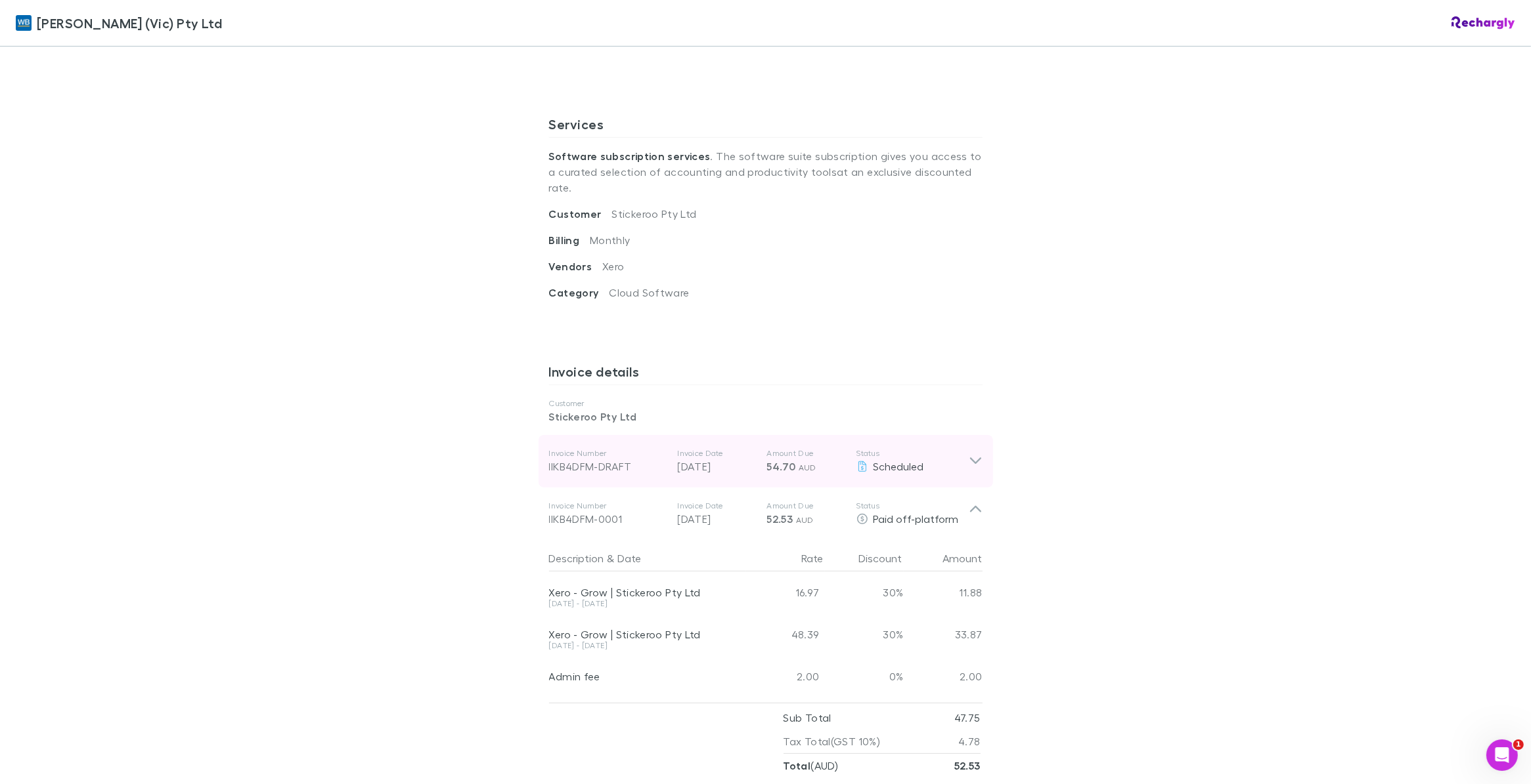
click at [969, 454] on icon at bounding box center [975, 461] width 14 height 16
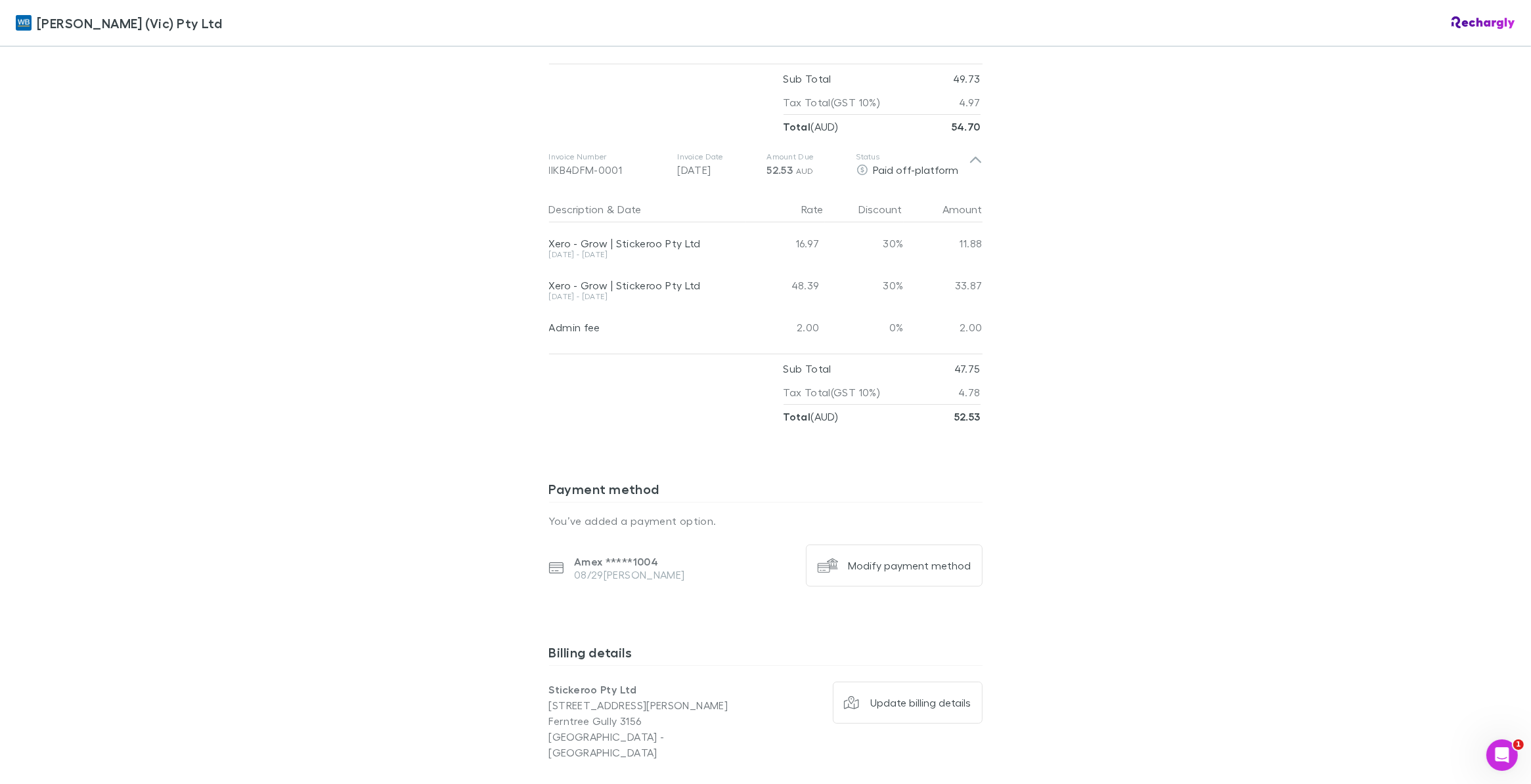
scroll to position [950, 0]
click at [969, 157] on icon at bounding box center [975, 170] width 14 height 26
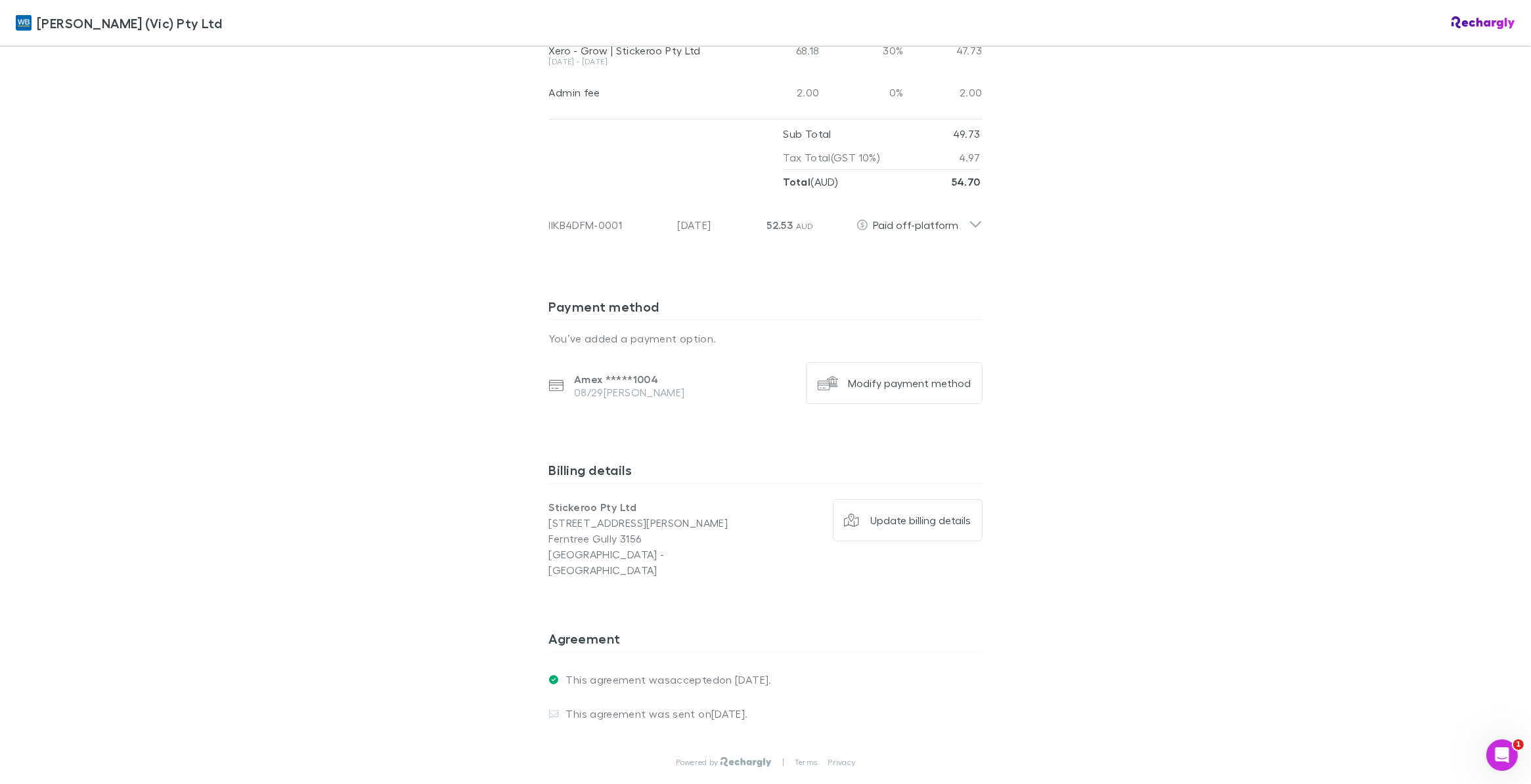
scroll to position [786, 0]
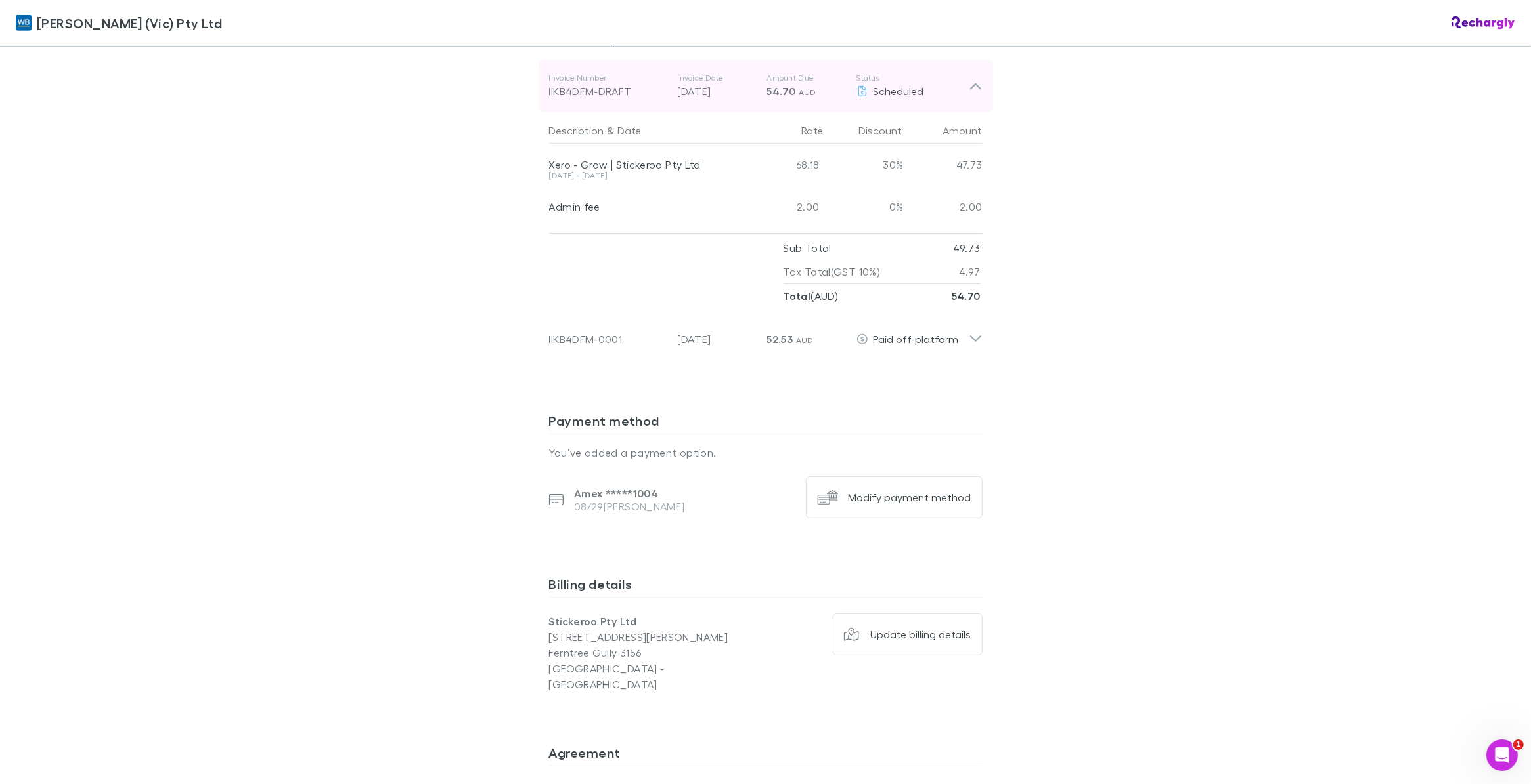
click at [969, 78] on icon at bounding box center [975, 86] width 14 height 16
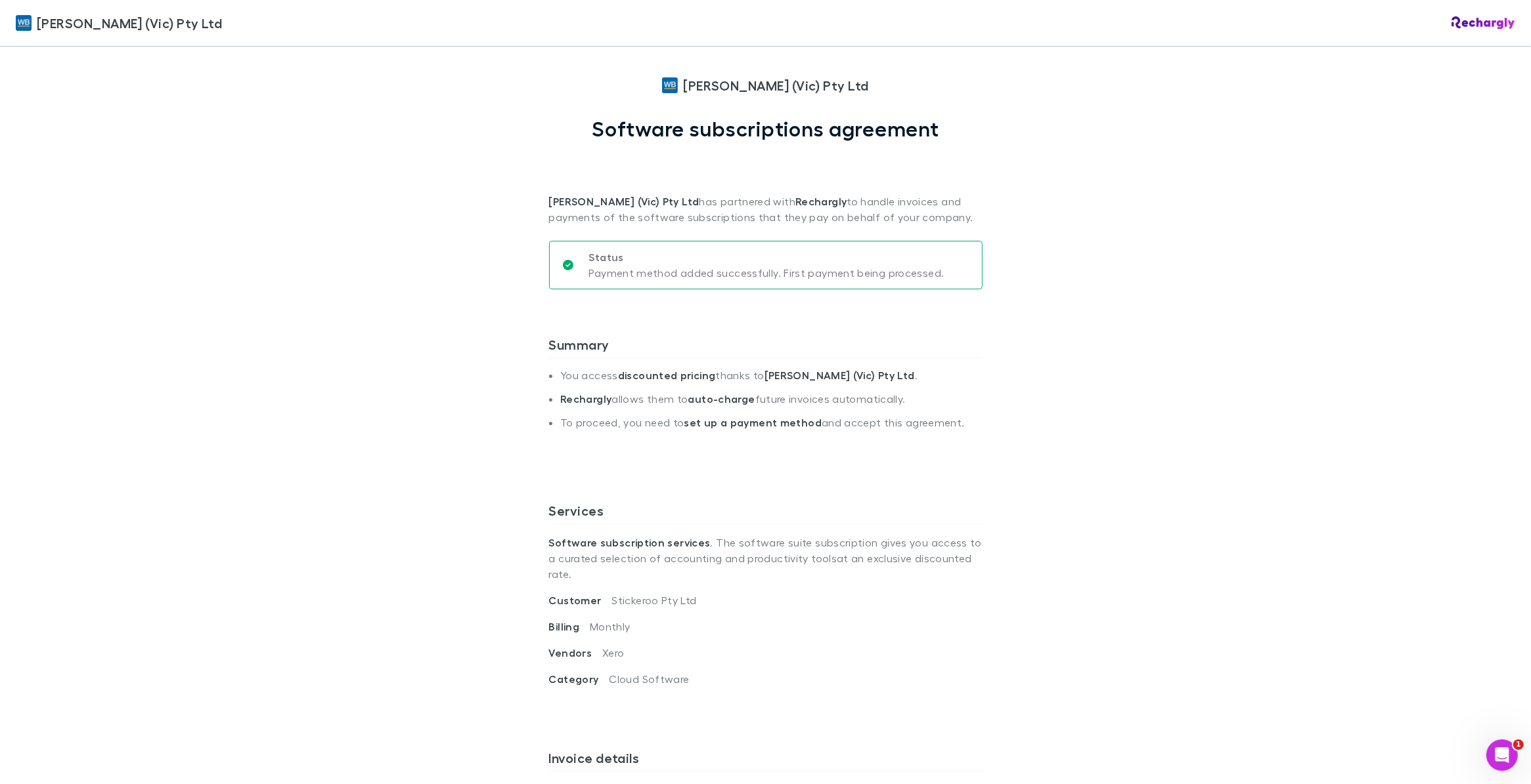
scroll to position [0, 0]
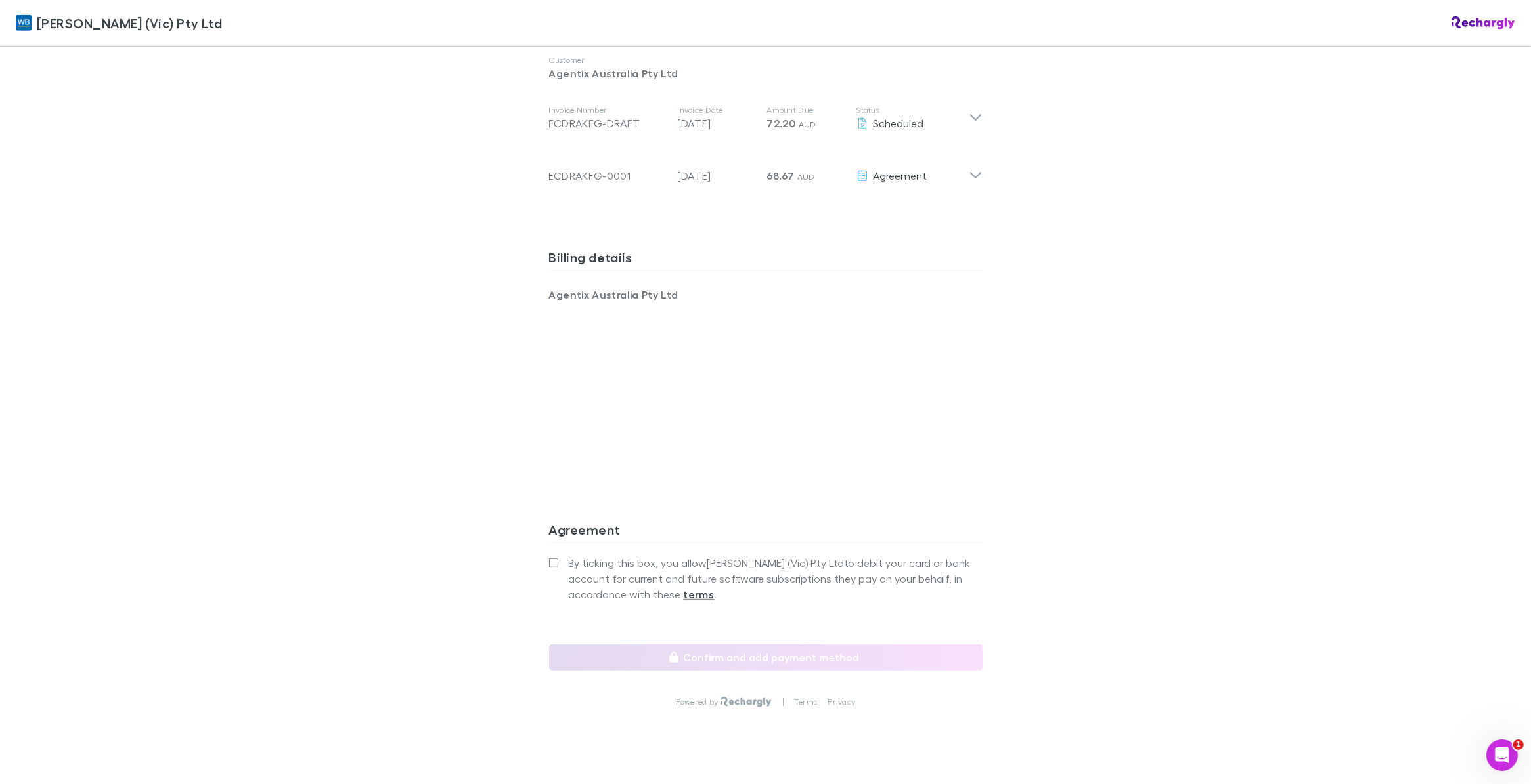
scroll to position [766, 0]
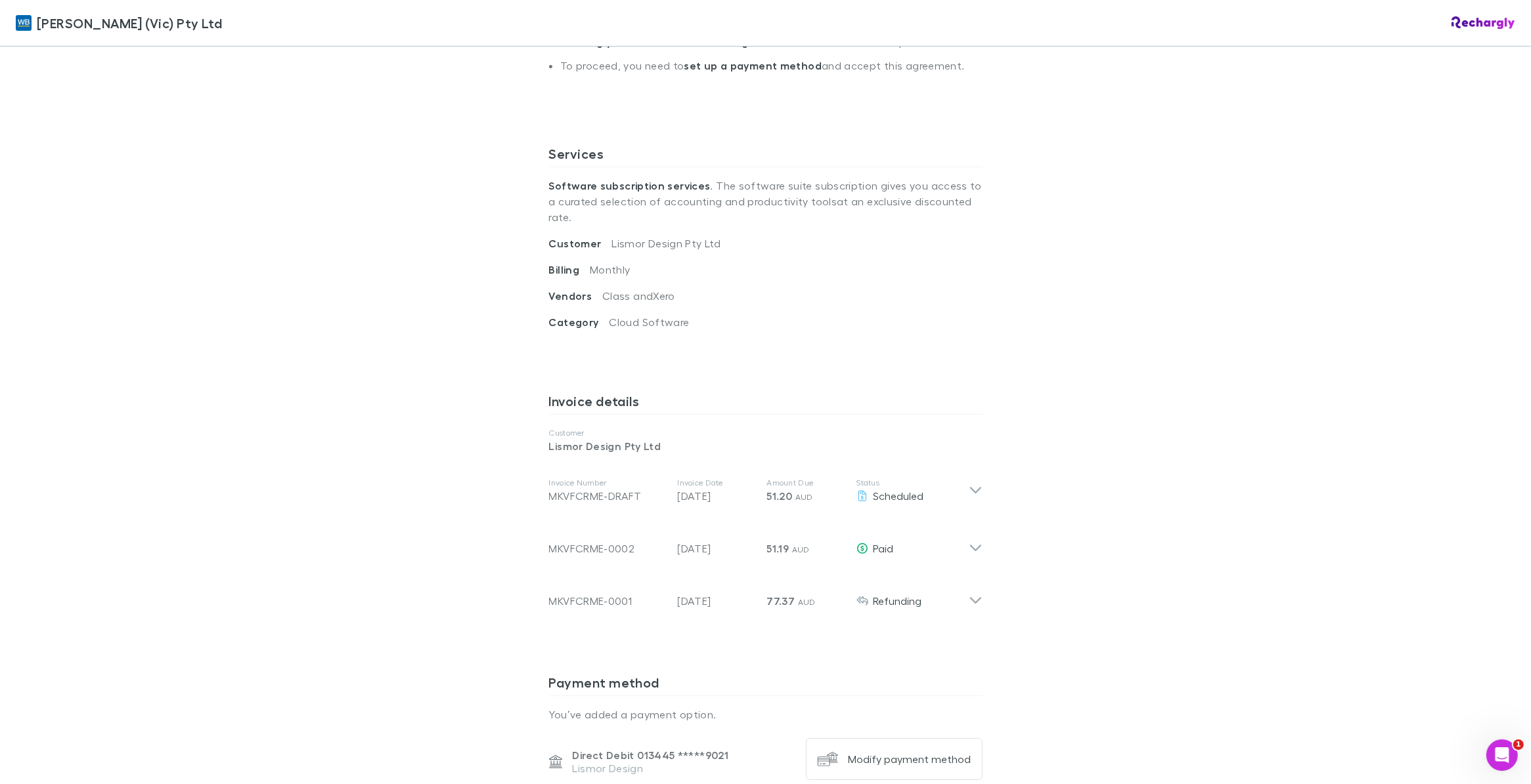
scroll to position [410, 0]
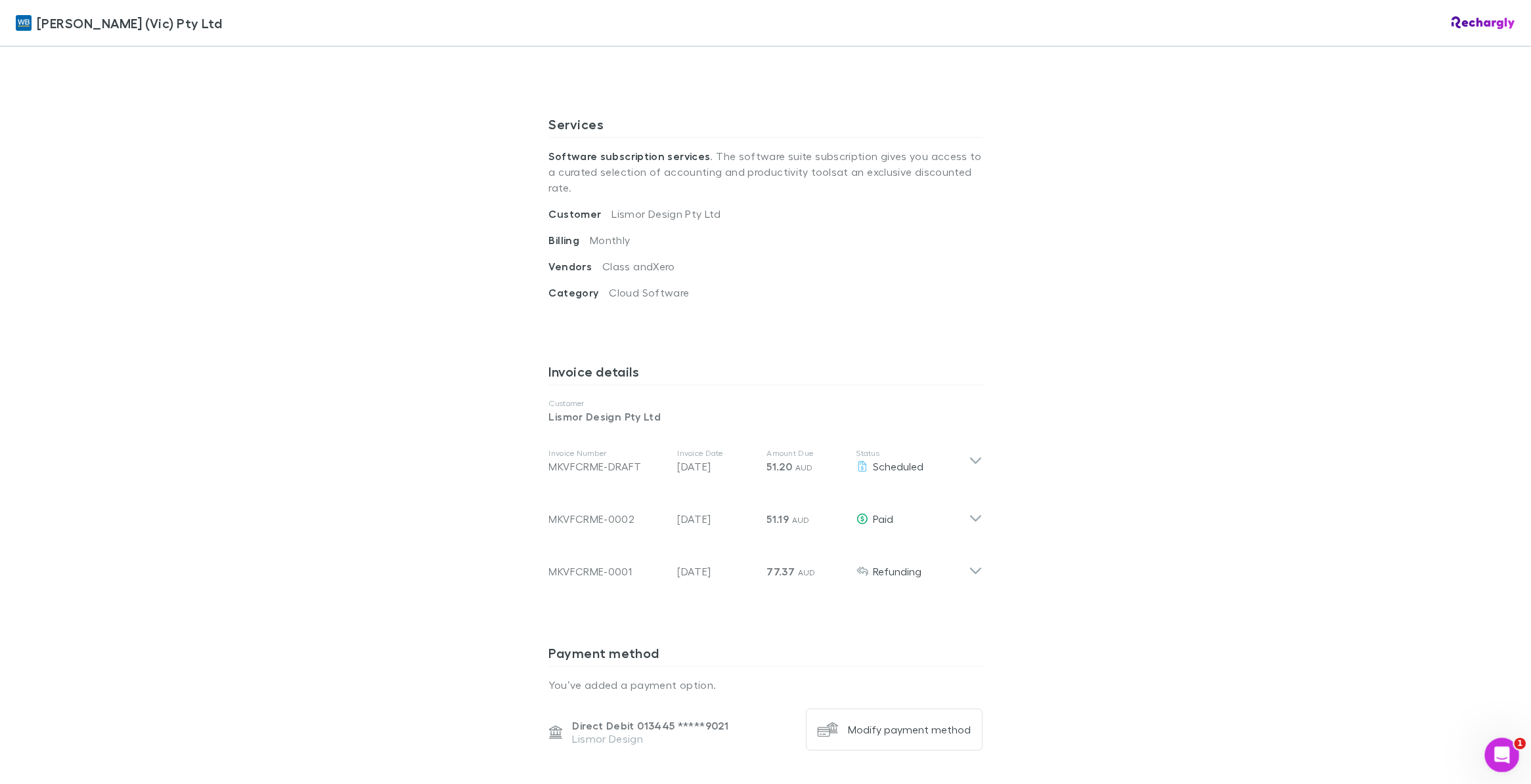
click at [1505, 754] on icon "Open Intercom Messenger" at bounding box center [1500, 754] width 21 height 21
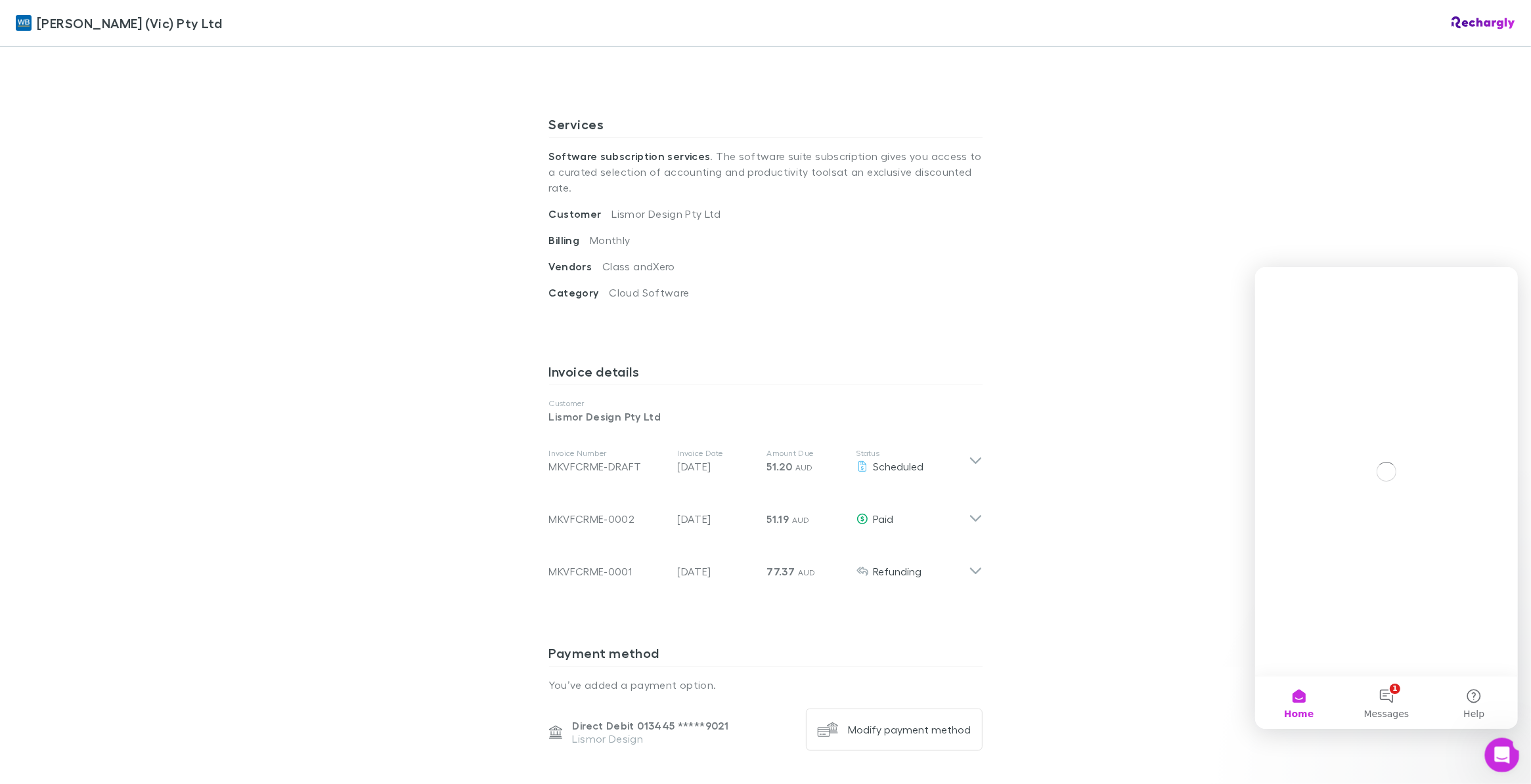
scroll to position [0, 0]
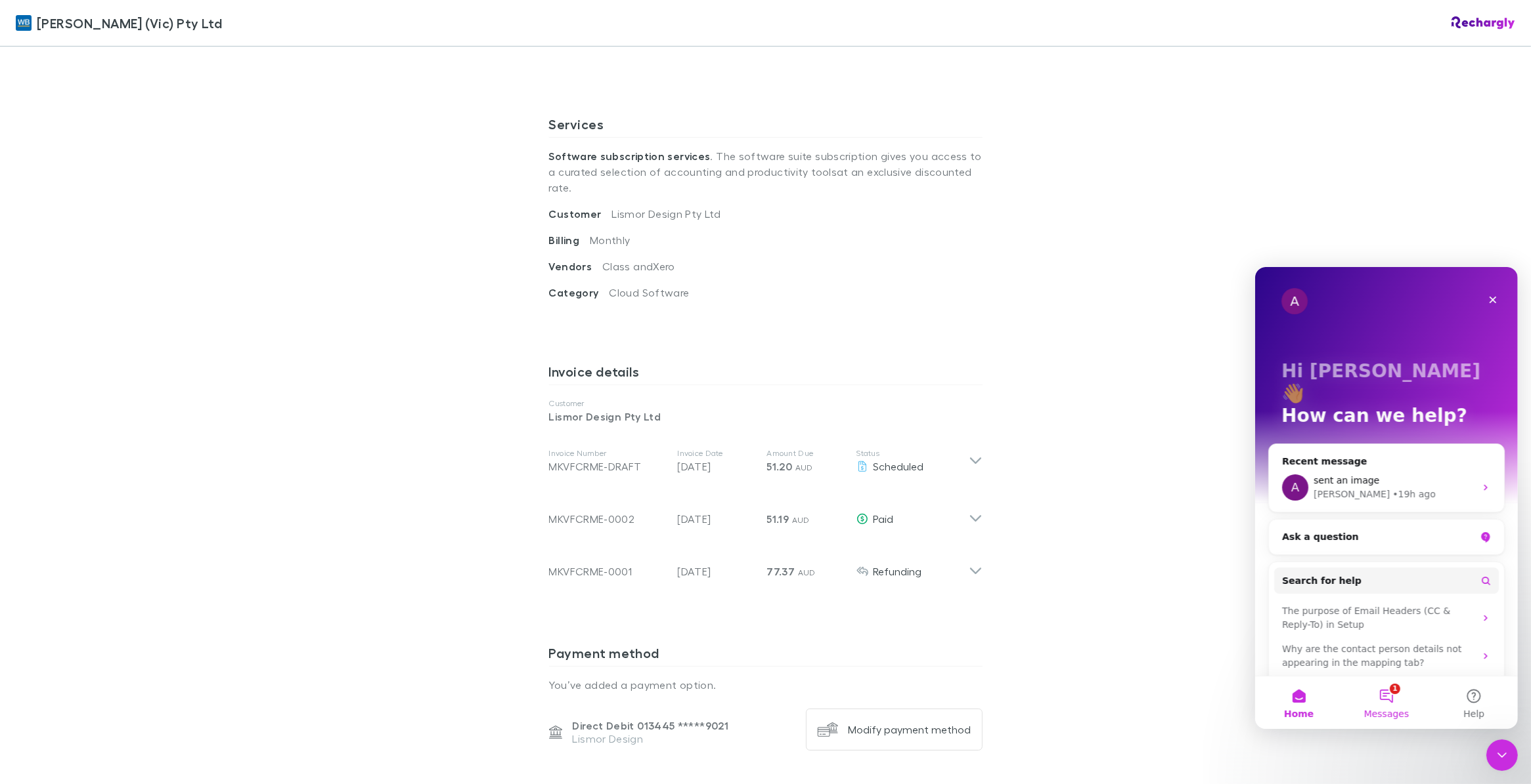
click at [1379, 700] on button "1 Messages" at bounding box center [1386, 703] width 87 height 52
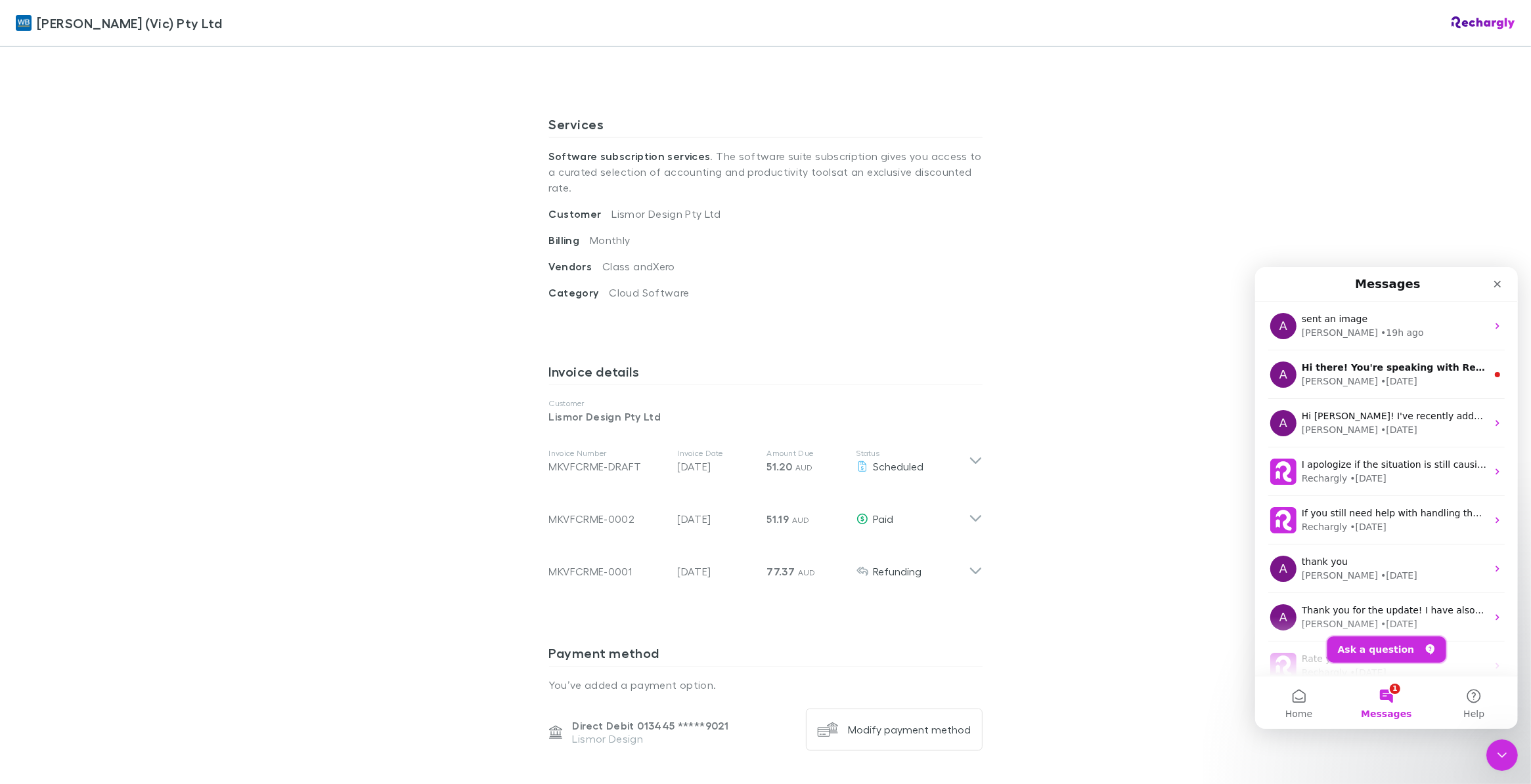
click at [1386, 650] on button "Ask a question" at bounding box center [1386, 648] width 119 height 26
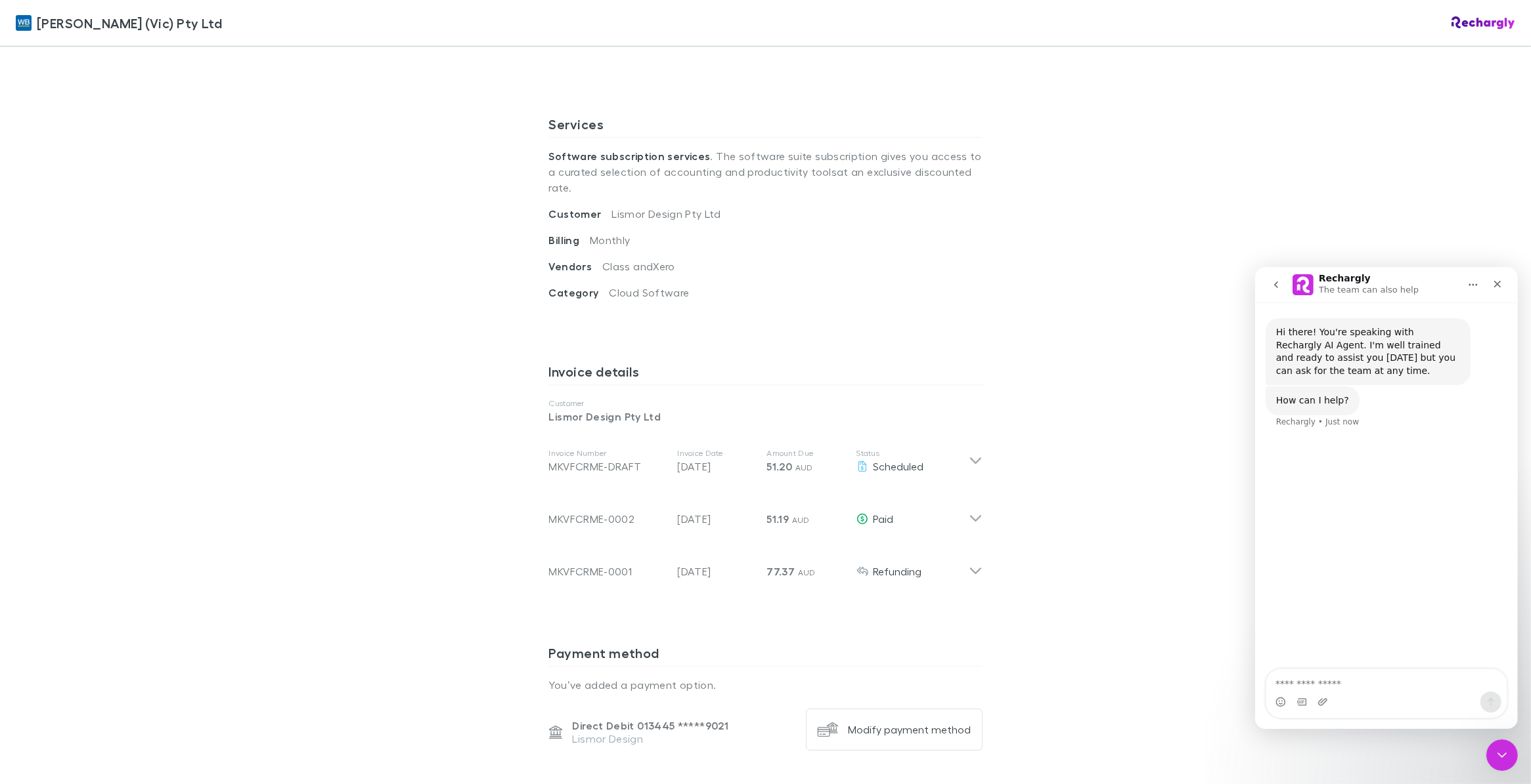
click at [1333, 677] on textarea "Ask a question…" at bounding box center [1386, 679] width 240 height 22
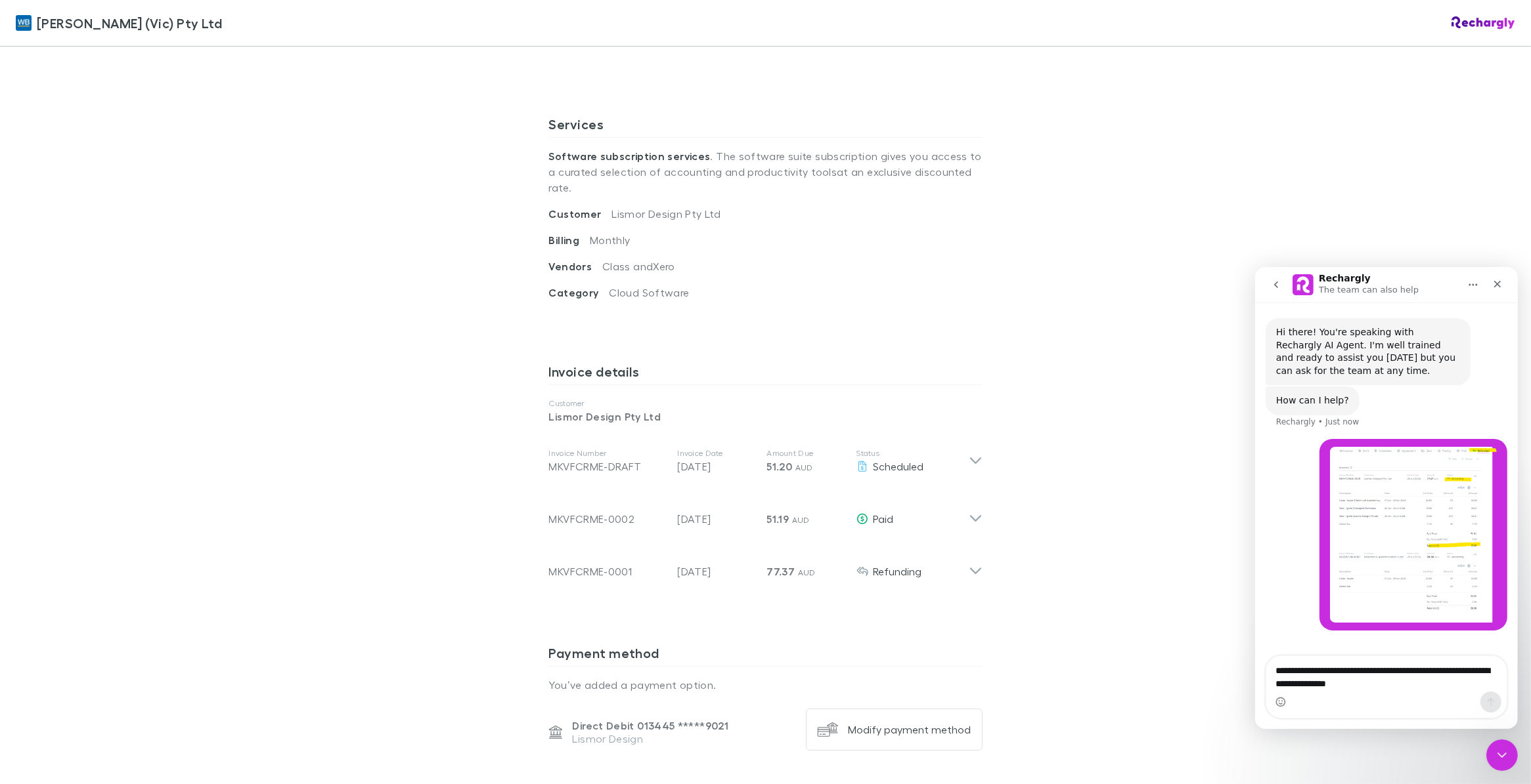
click at [1407, 676] on textarea "**********" at bounding box center [1386, 674] width 240 height 36
type textarea "**********"
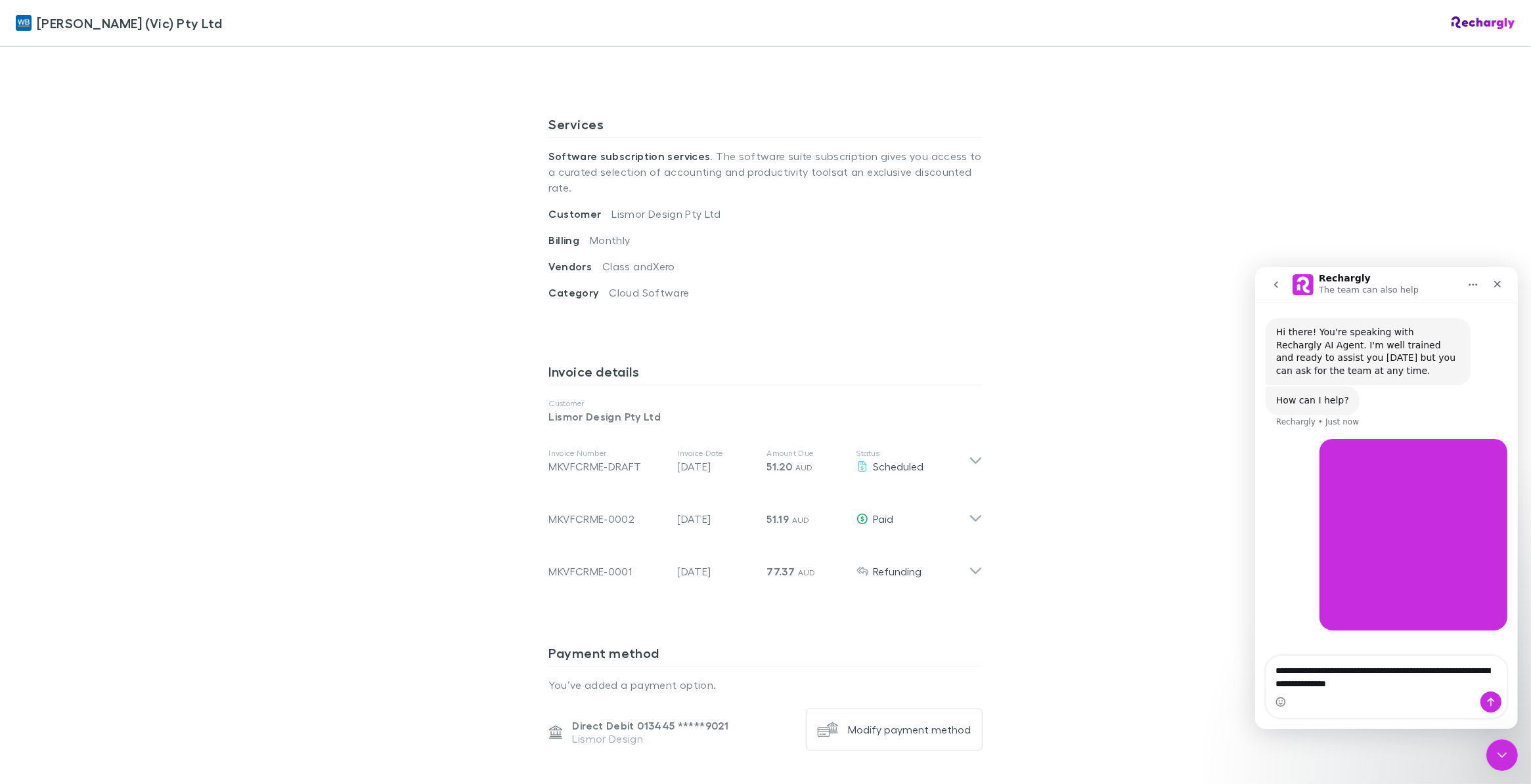
click at [1335, 673] on textarea "**********" at bounding box center [1386, 674] width 240 height 36
click at [1488, 701] on icon "Send a message…" at bounding box center [1489, 702] width 11 height 11
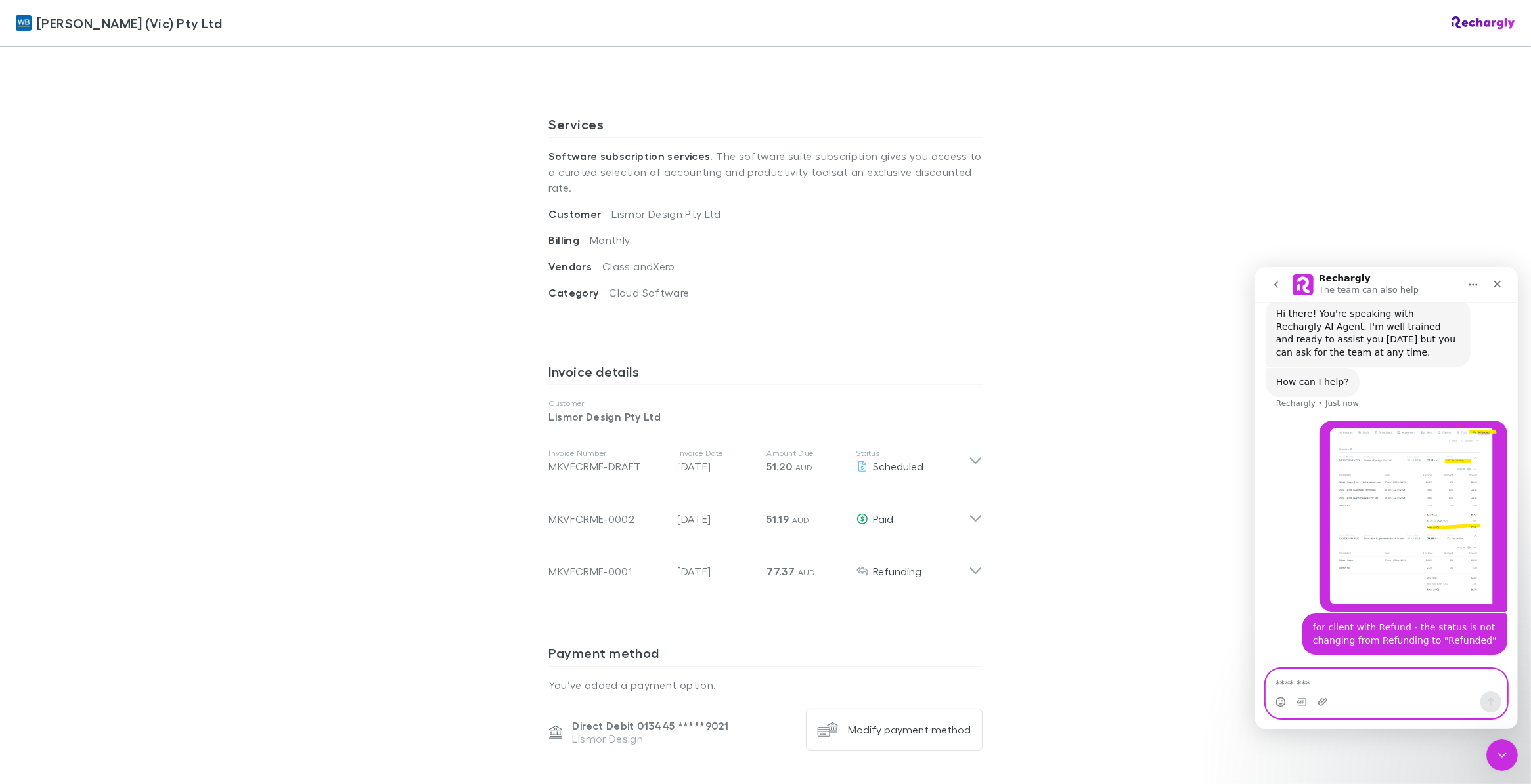
scroll to position [61, 0]
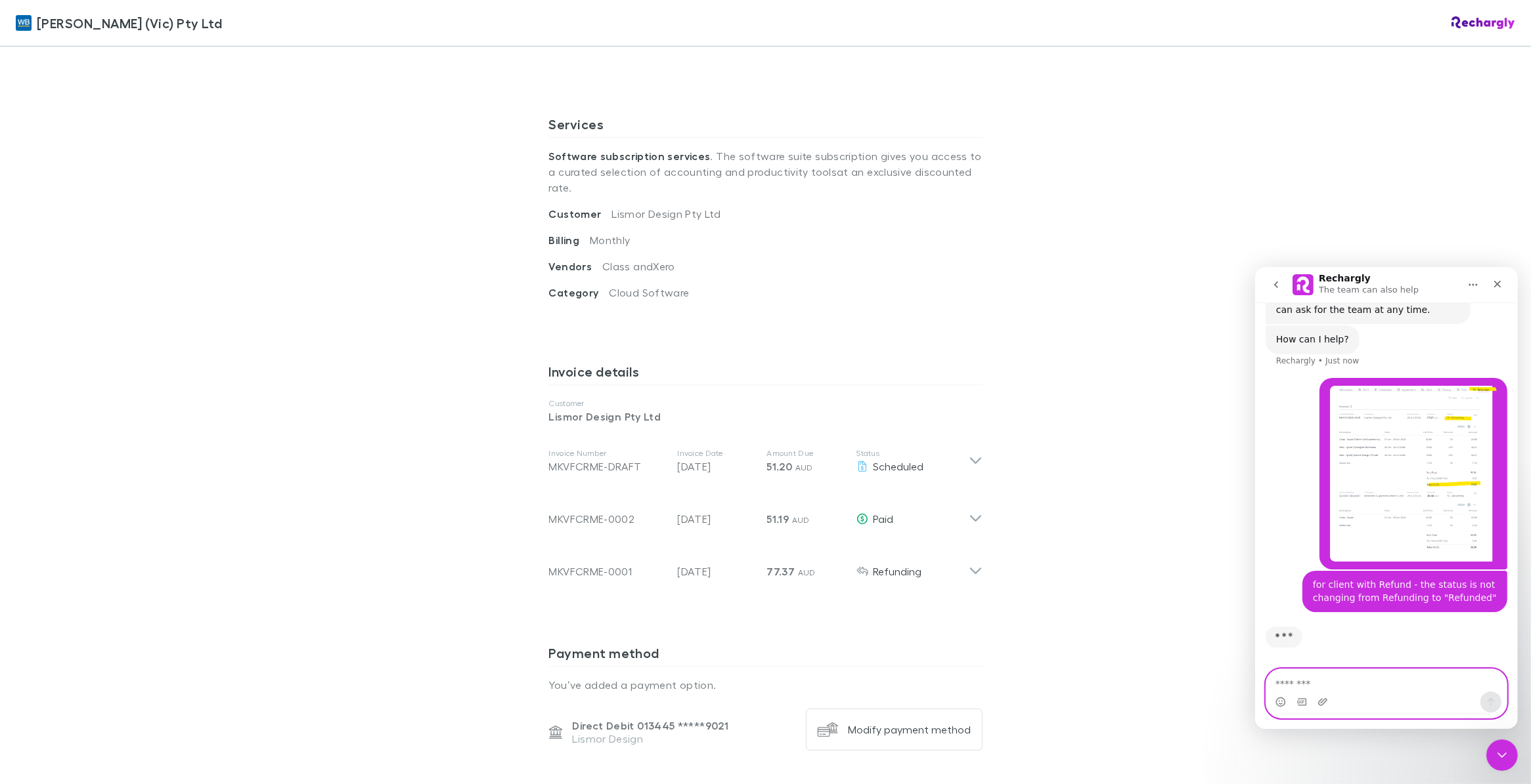
click at [1354, 684] on textarea "Message…" at bounding box center [1386, 679] width 240 height 22
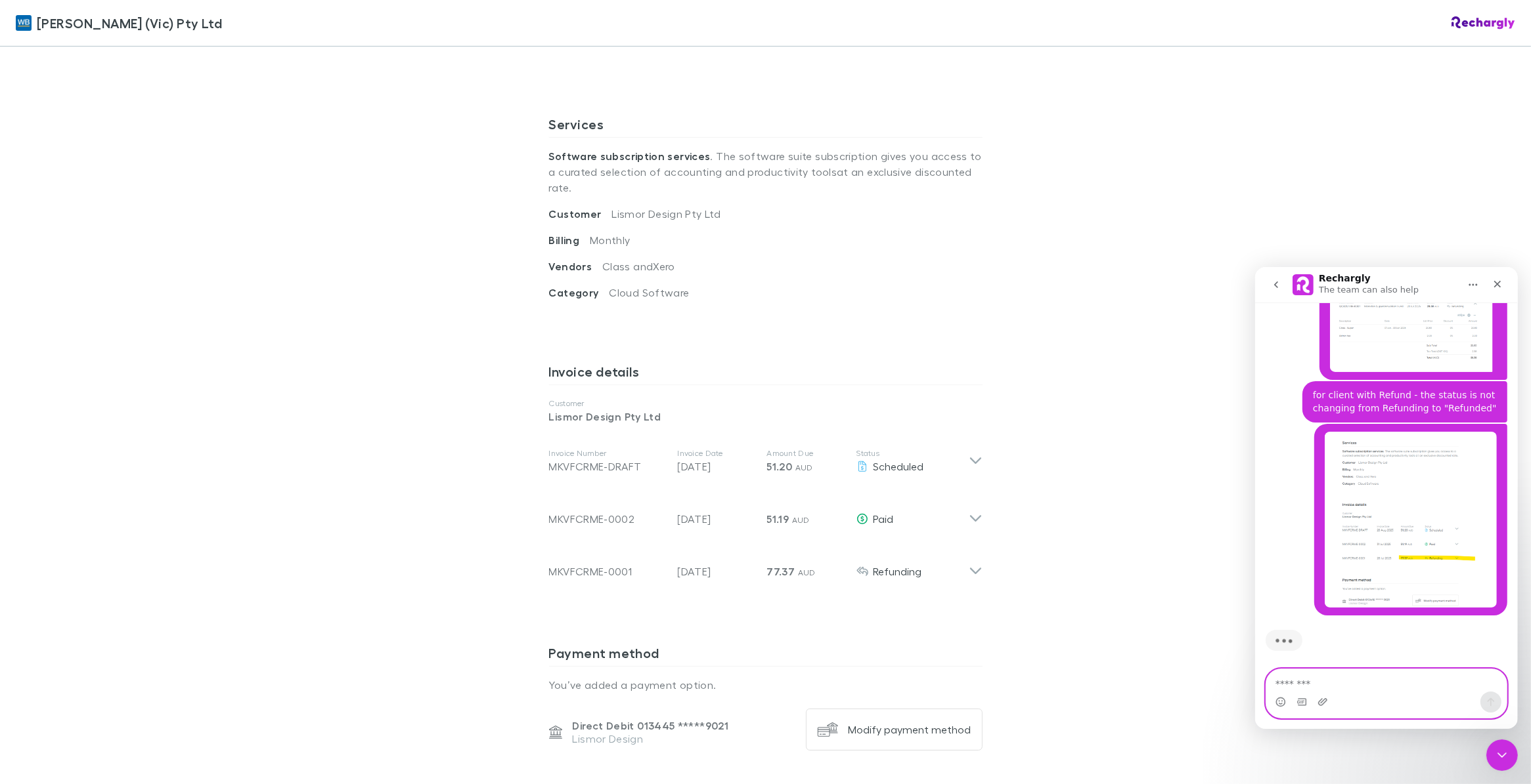
scroll to position [254, 0]
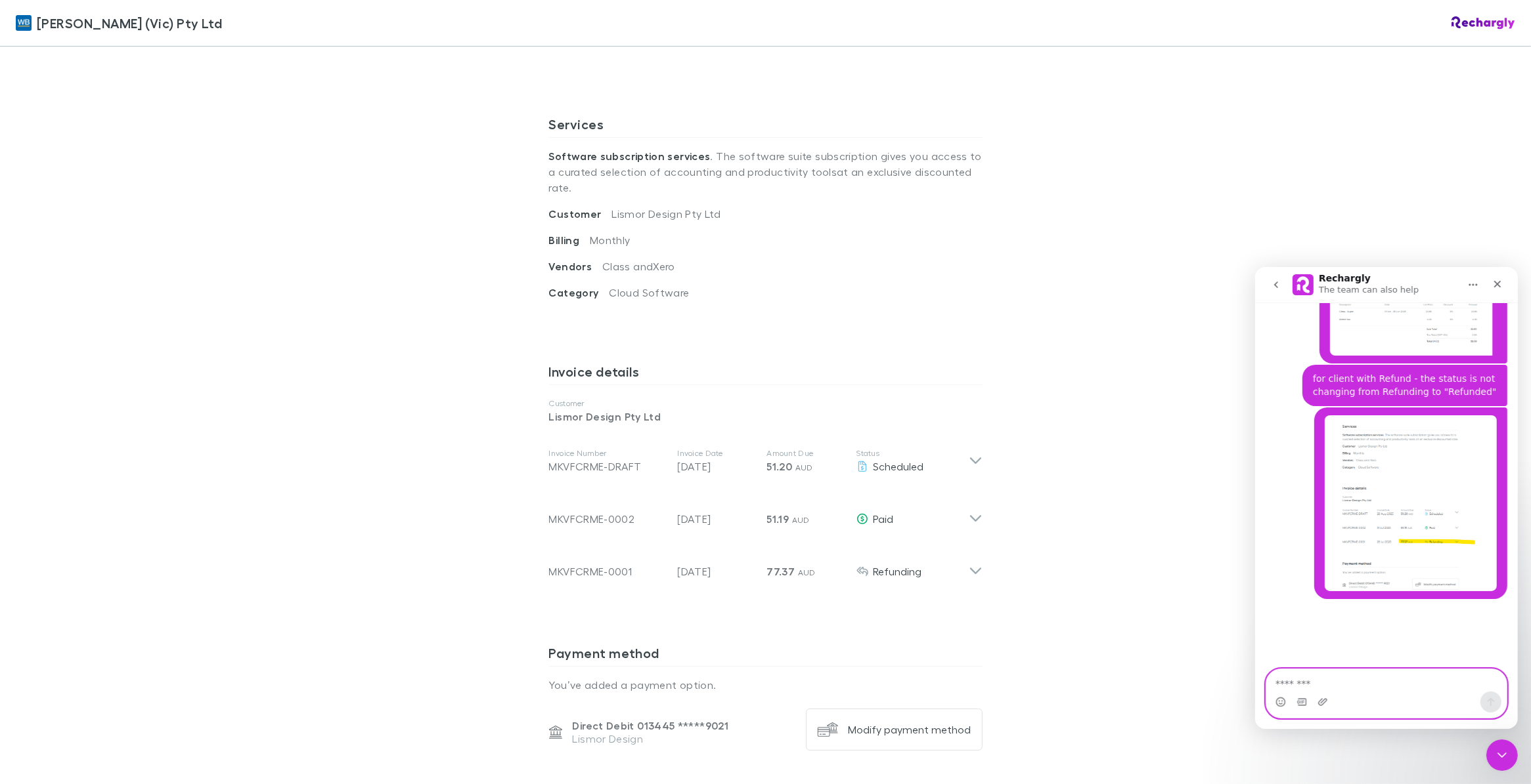
click at [1344, 676] on textarea "Message…" at bounding box center [1386, 679] width 240 height 22
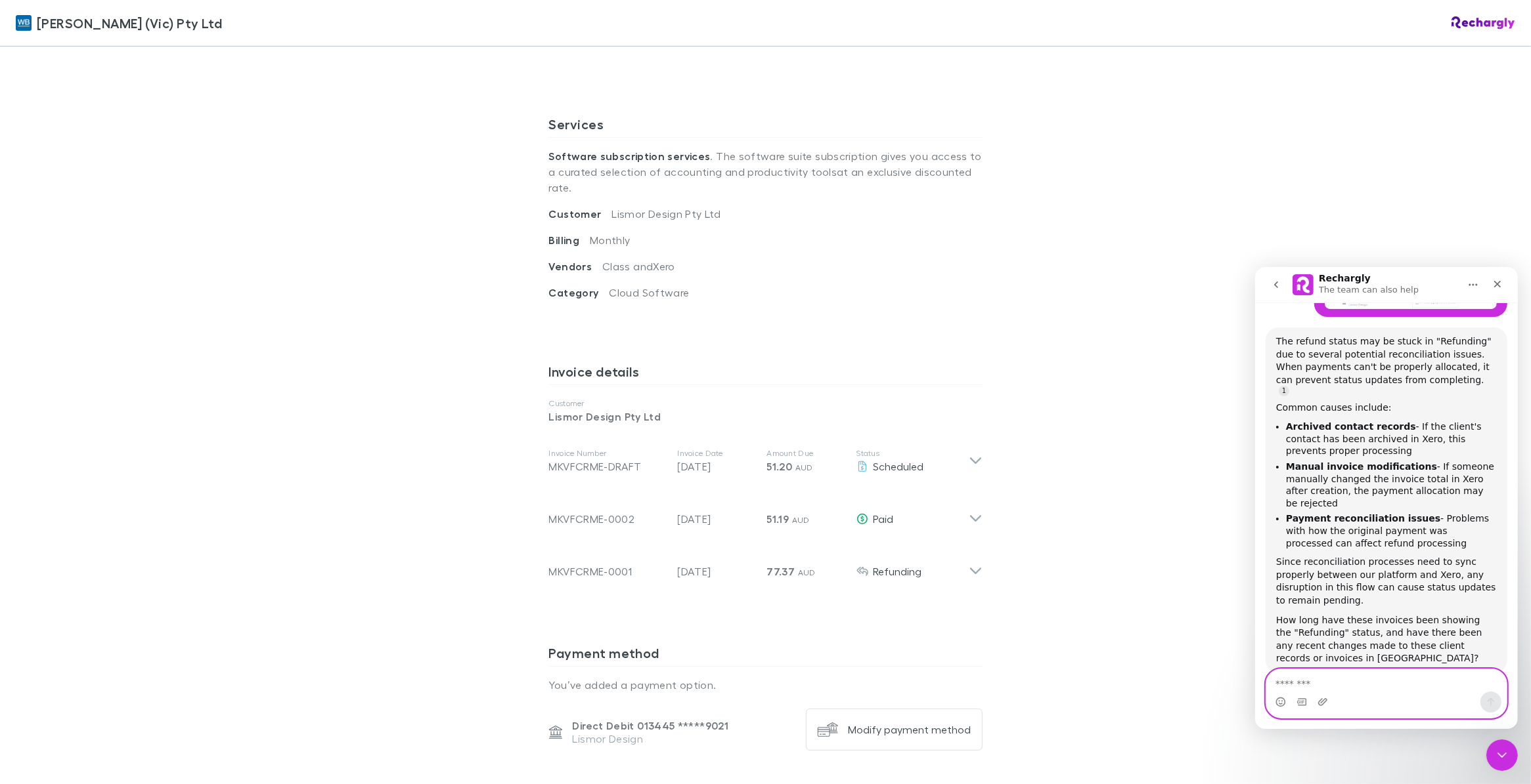
scroll to position [549, 0]
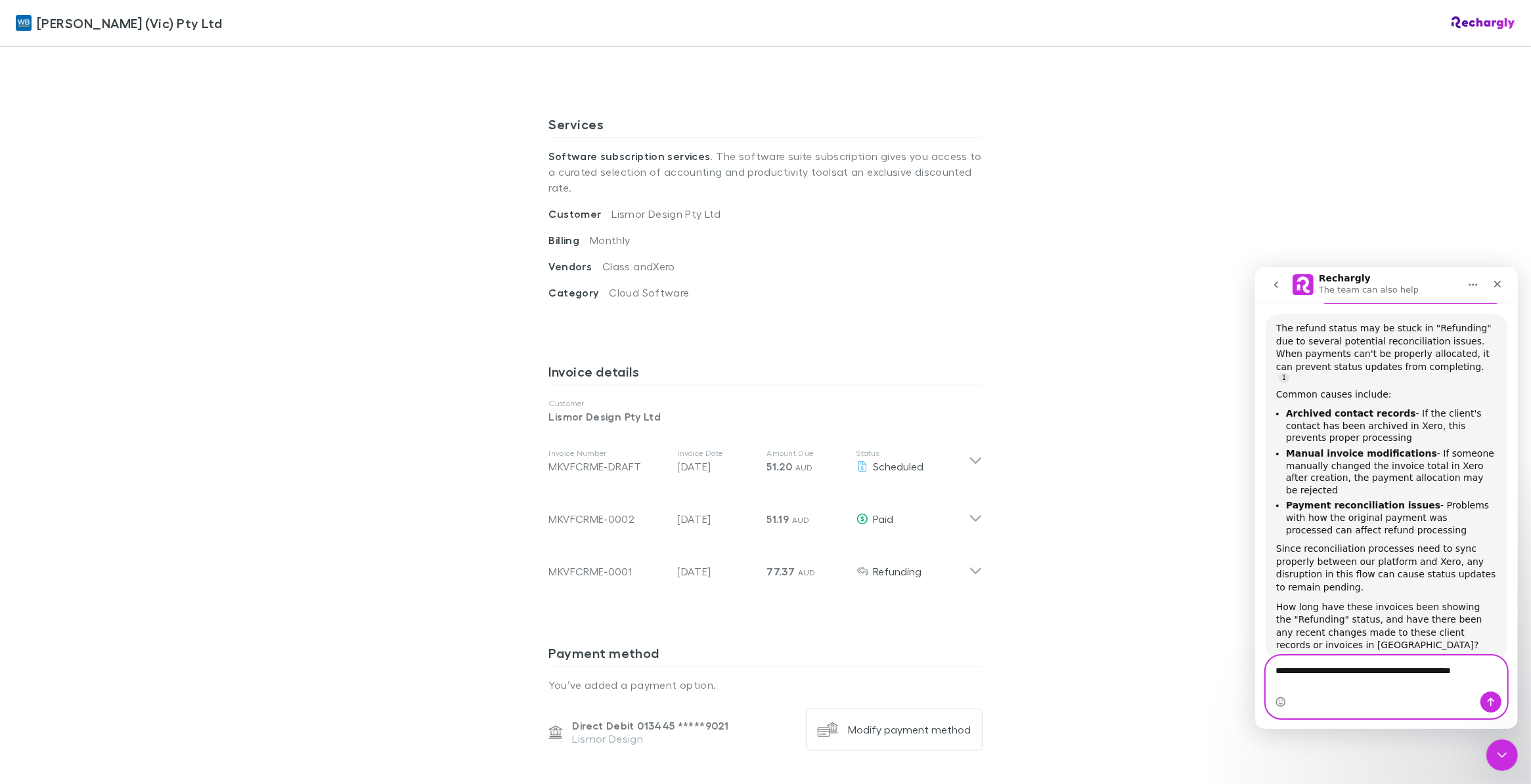
type textarea "**********"
paste textarea "Message…"
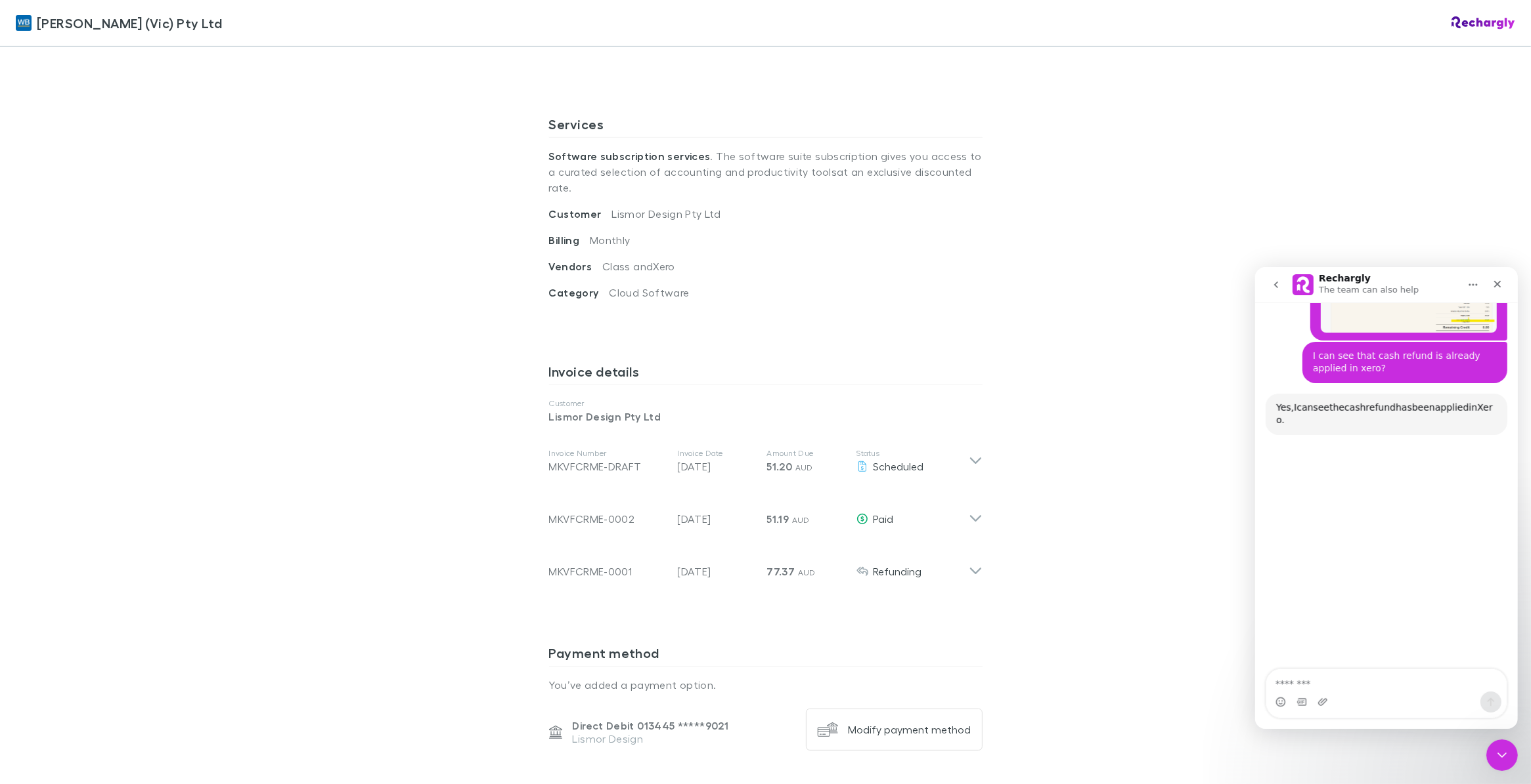
scroll to position [1032, 0]
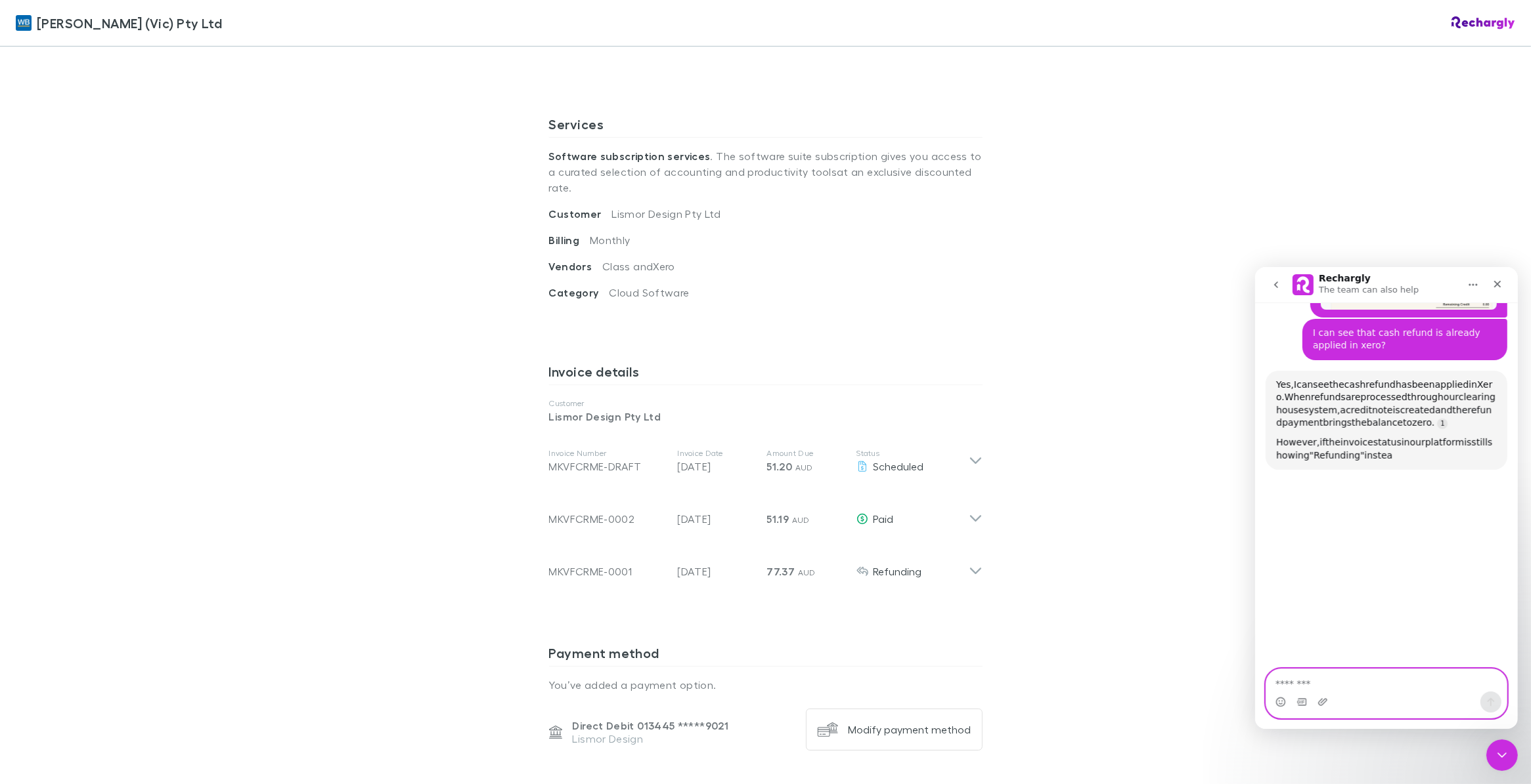
click at [1305, 680] on textarea "Message…" at bounding box center [1386, 679] width 240 height 22
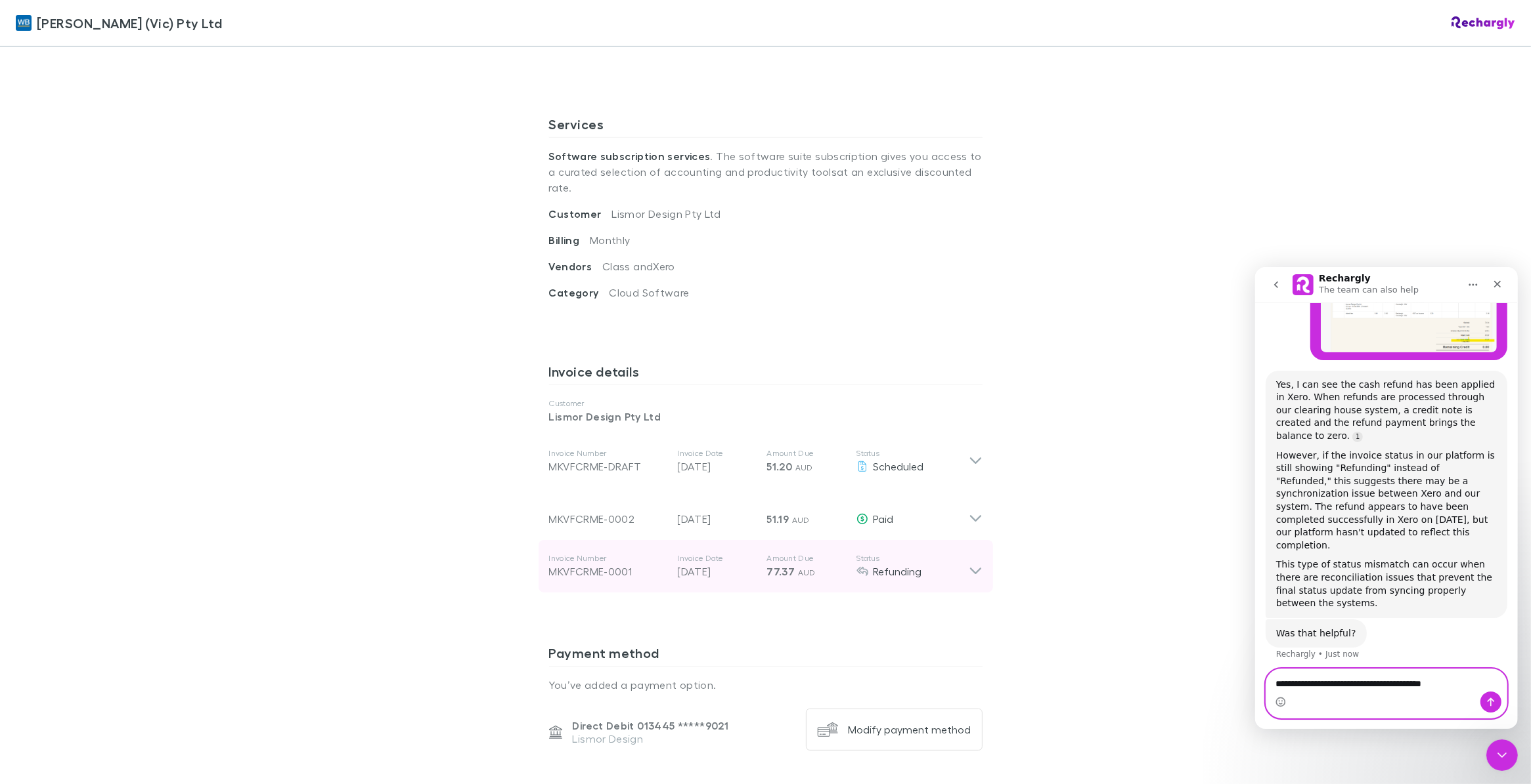
type textarea "**********"
click at [969, 560] on icon at bounding box center [975, 566] width 14 height 26
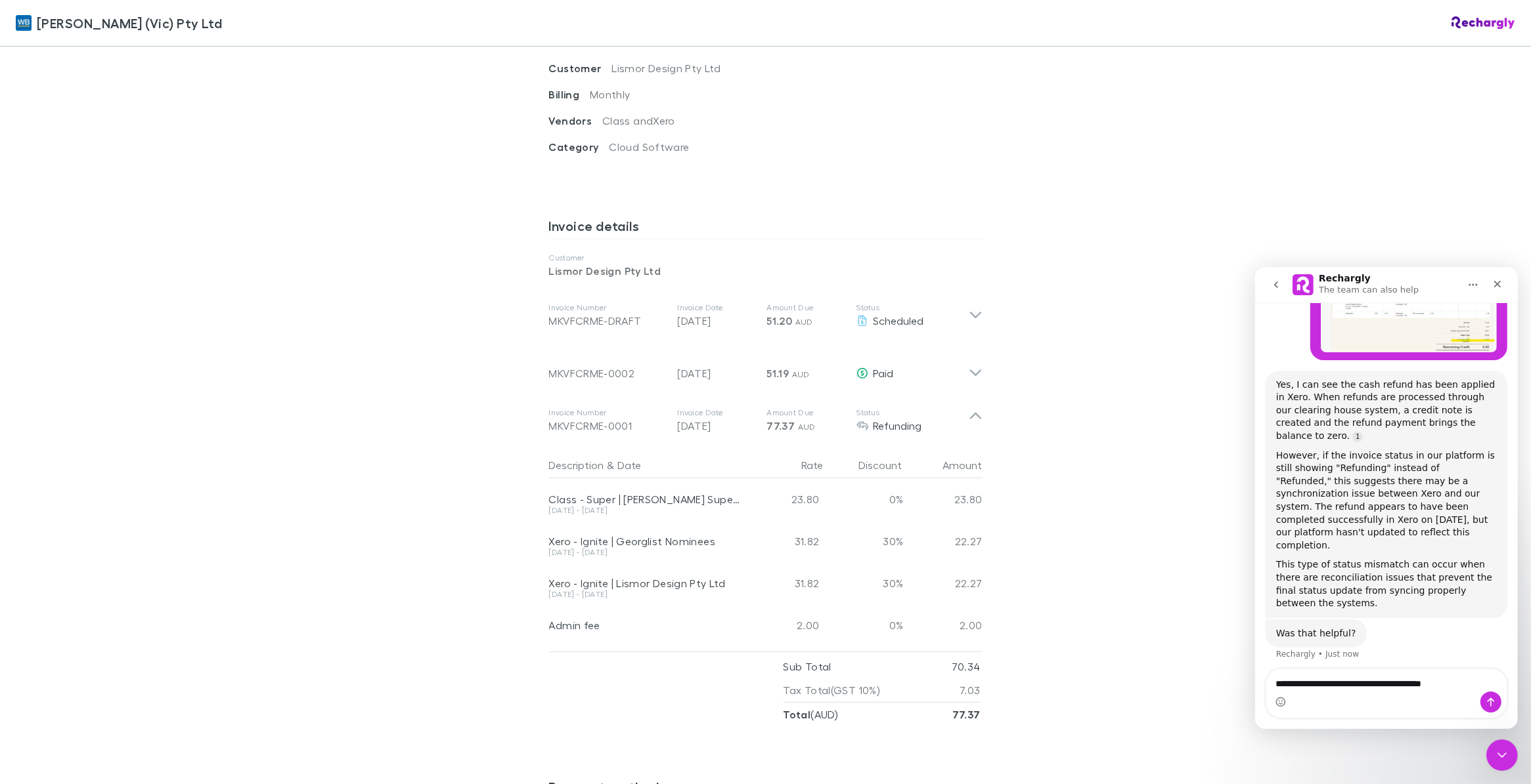
scroll to position [656, 0]
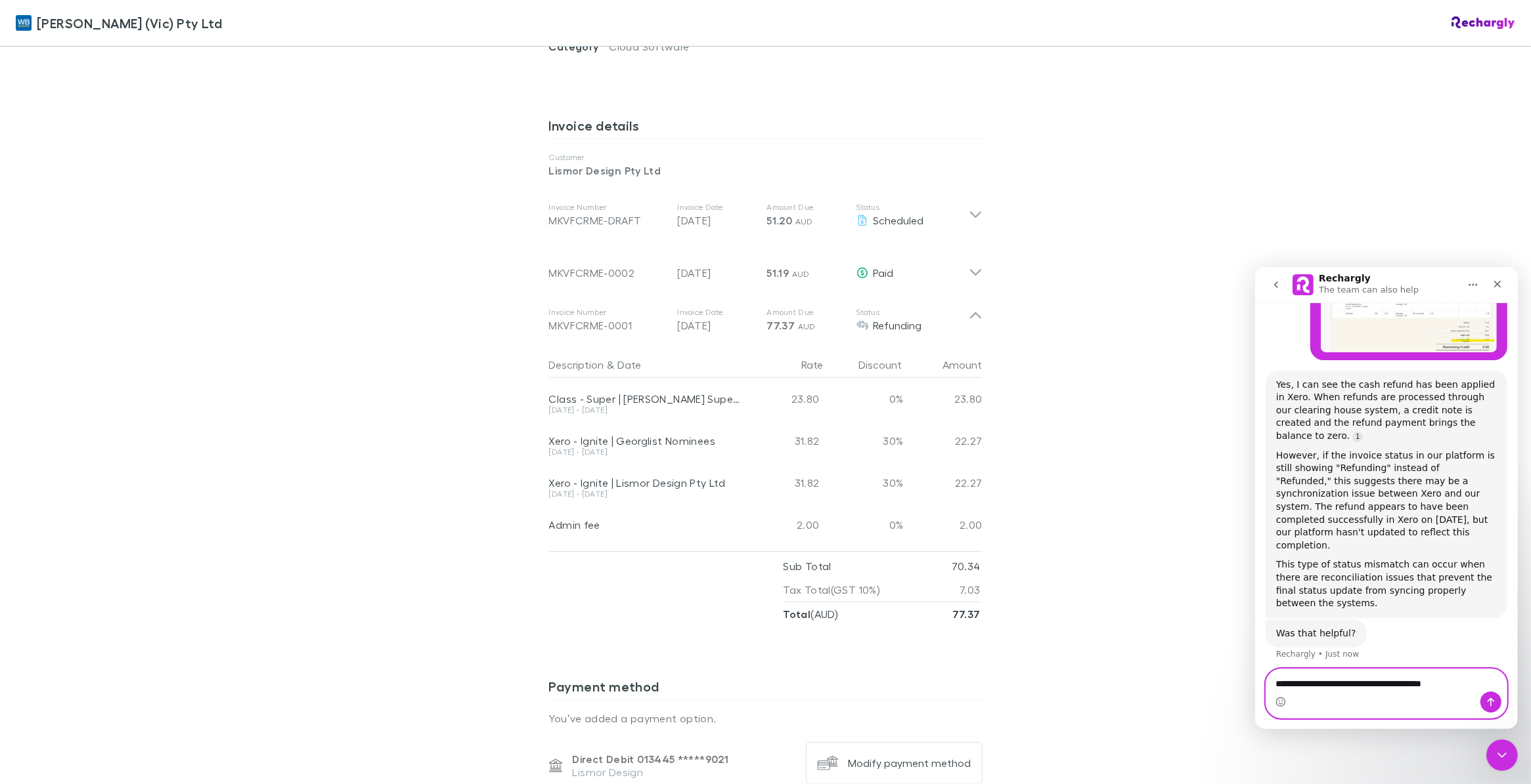
click at [1369, 682] on textarea "**********" at bounding box center [1386, 679] width 240 height 22
type textarea "********"
type textarea "**********"
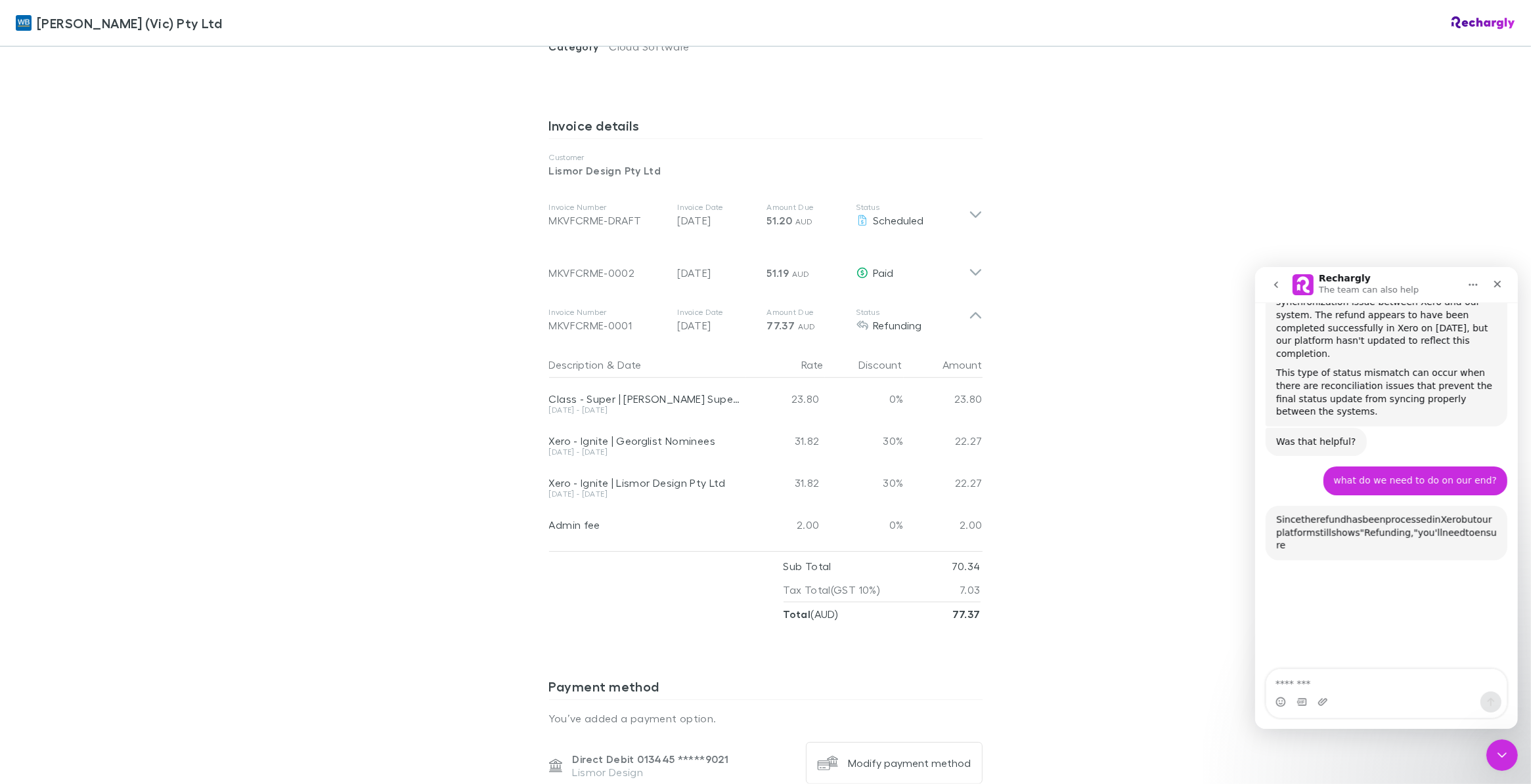
scroll to position [1333, 0]
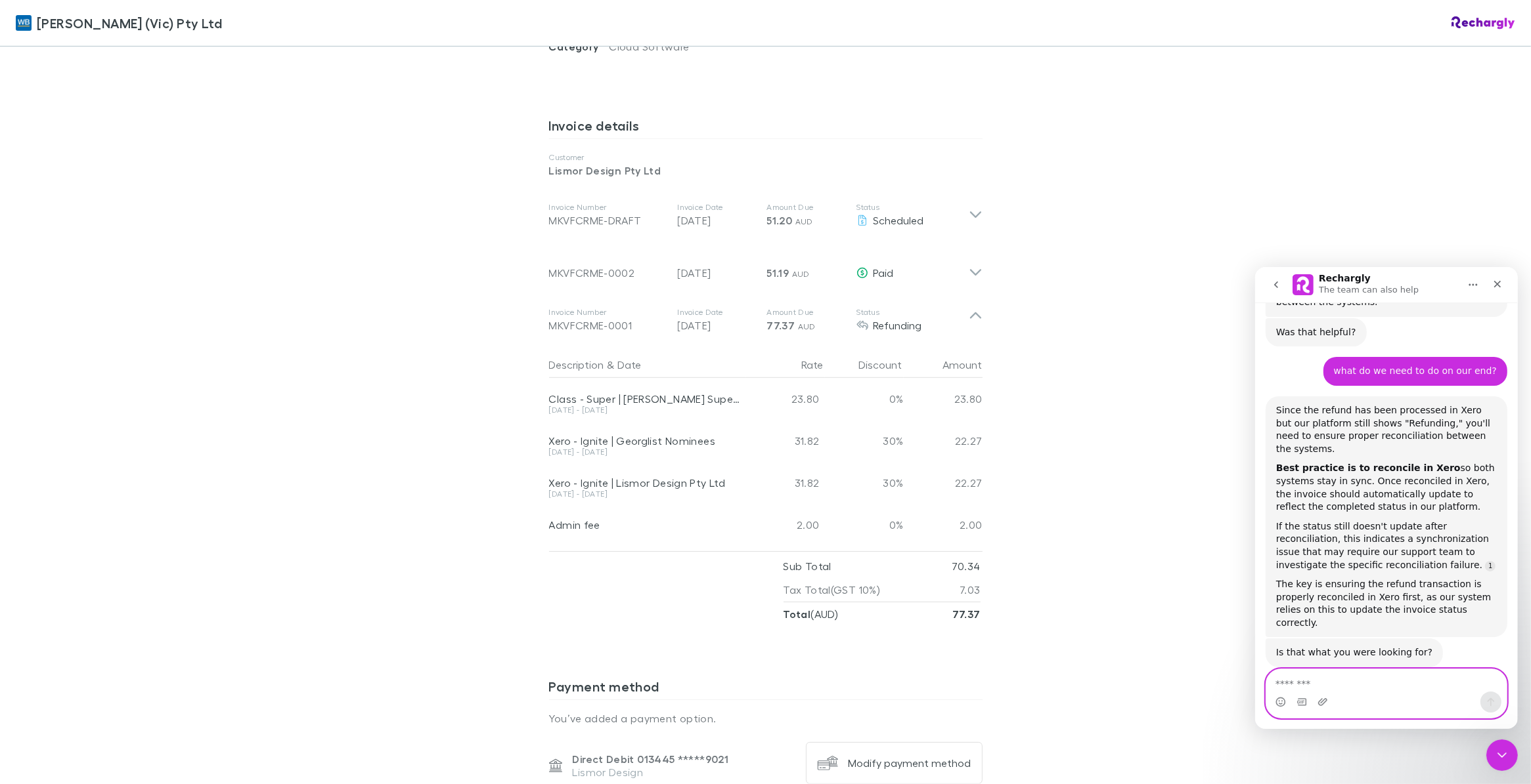
click at [1354, 687] on textarea "Message…" at bounding box center [1386, 679] width 240 height 22
type textarea "**********"
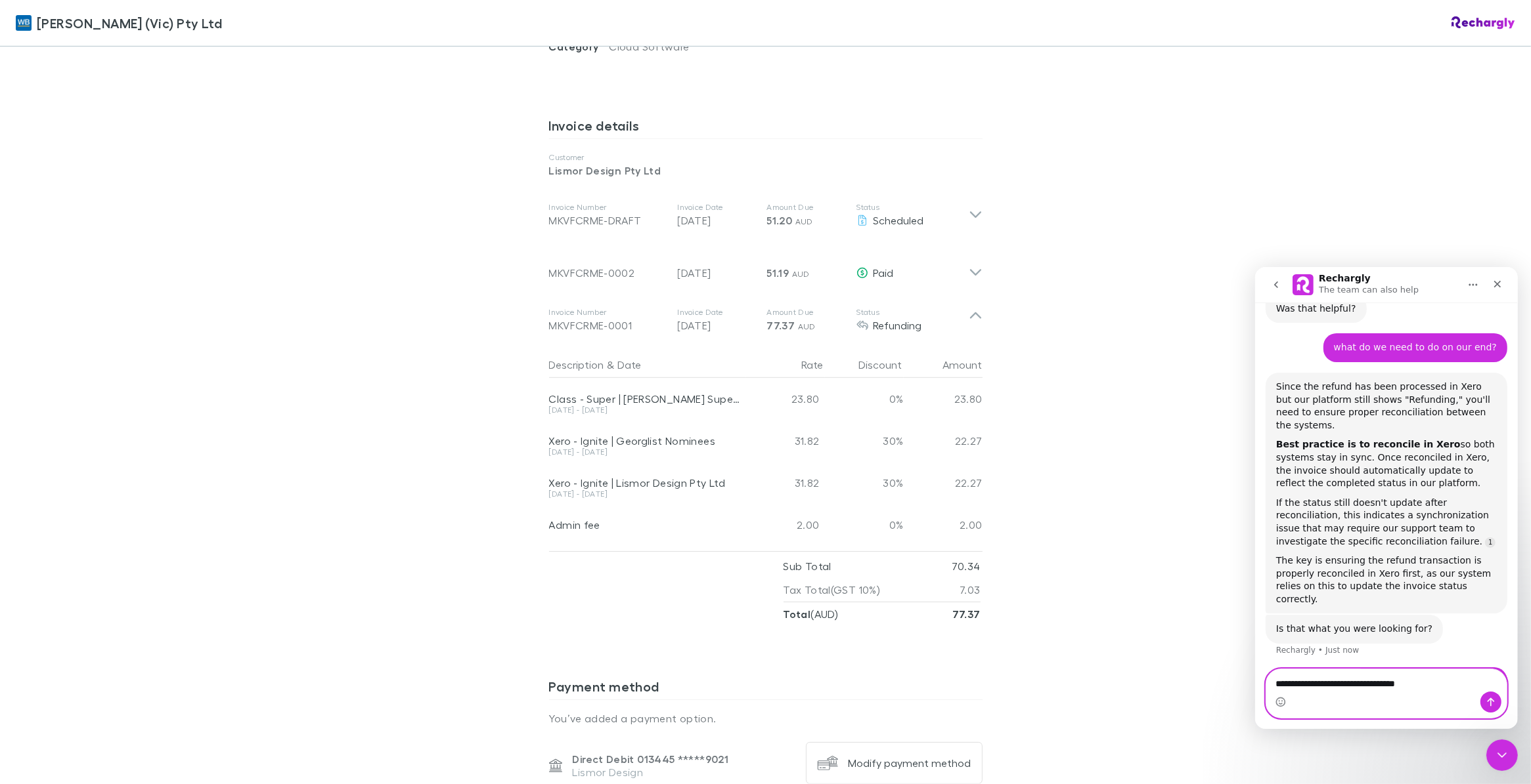
type textarea "**********"
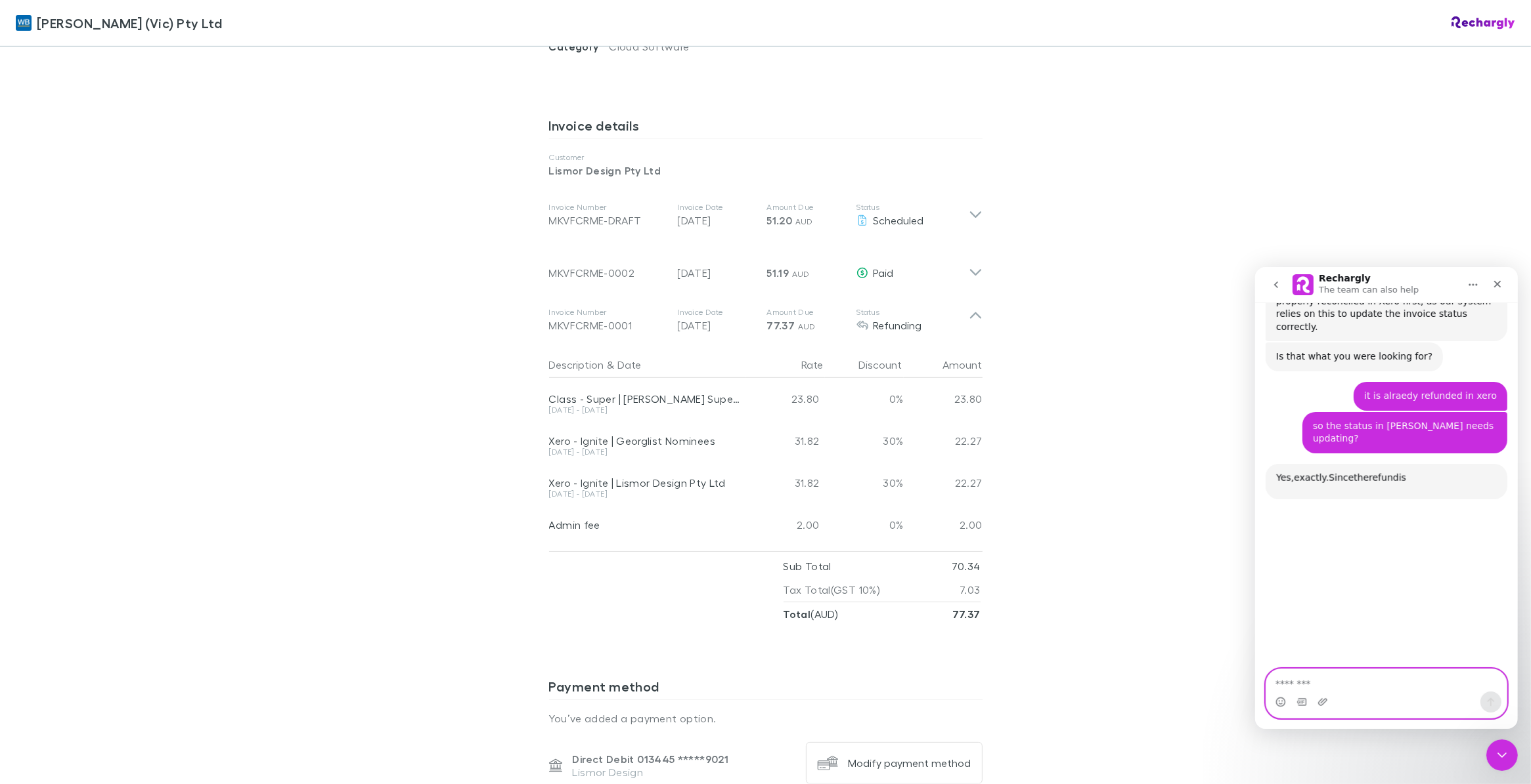
scroll to position [1658, 0]
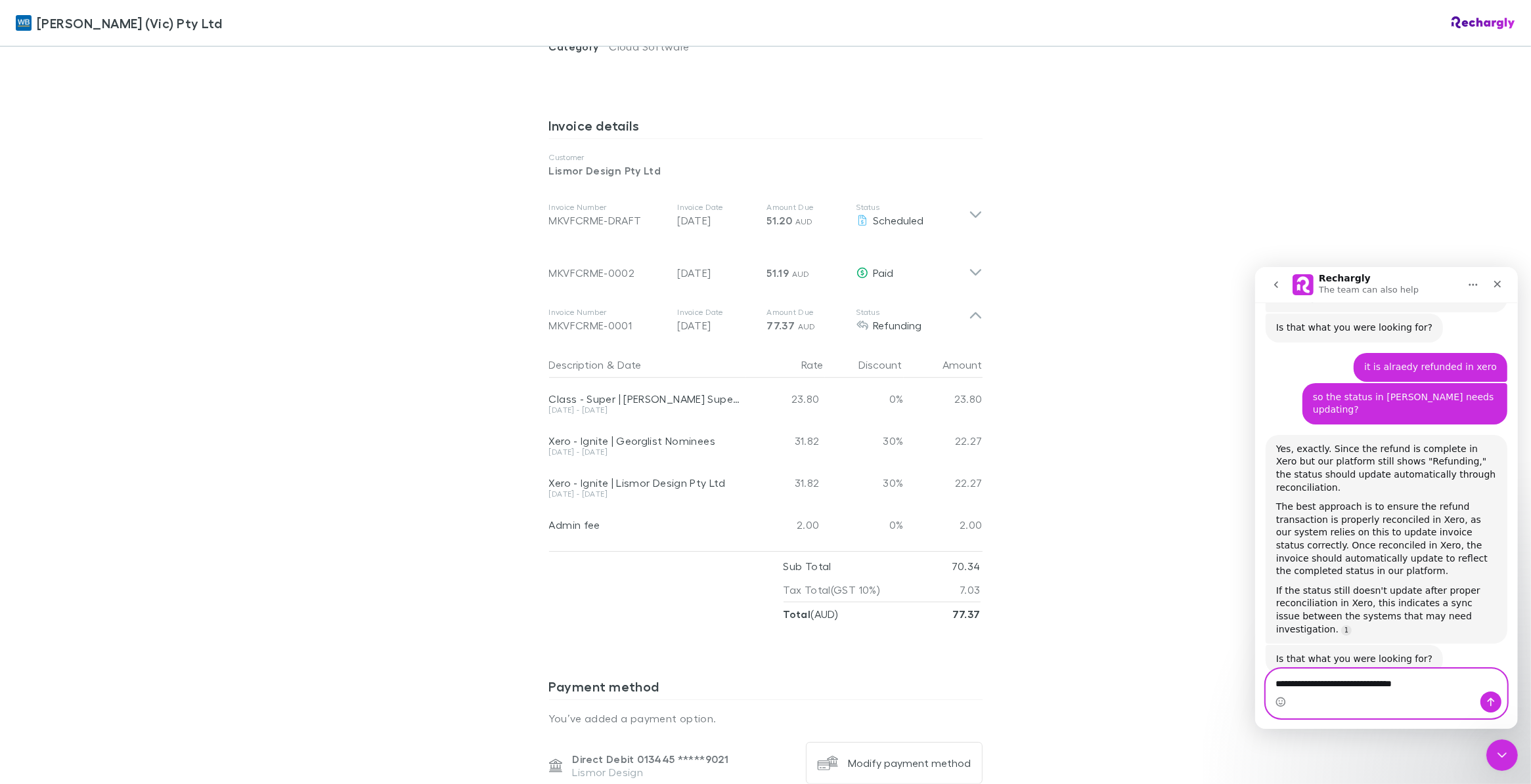
type textarea "**********"
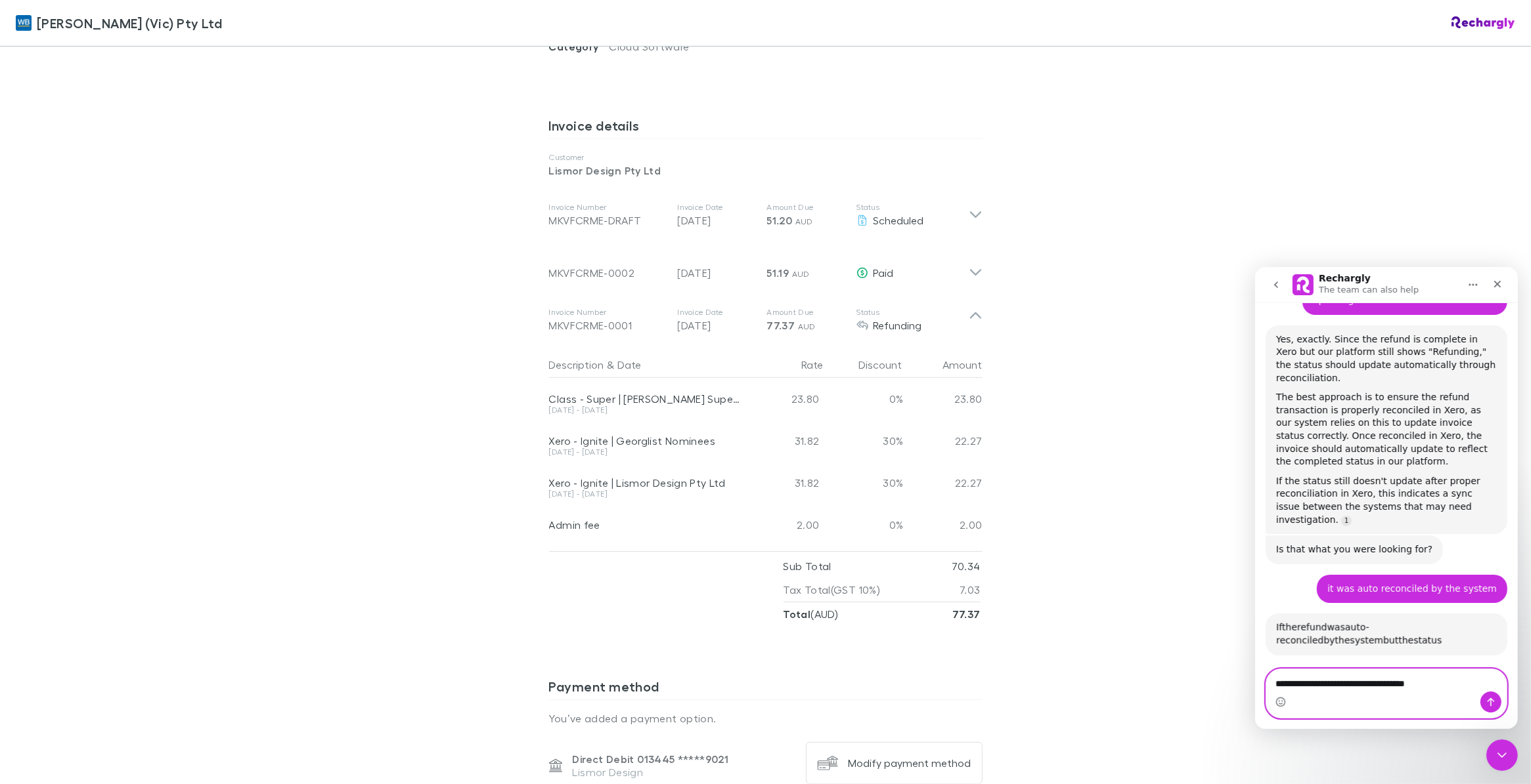
scroll to position [1929, 0]
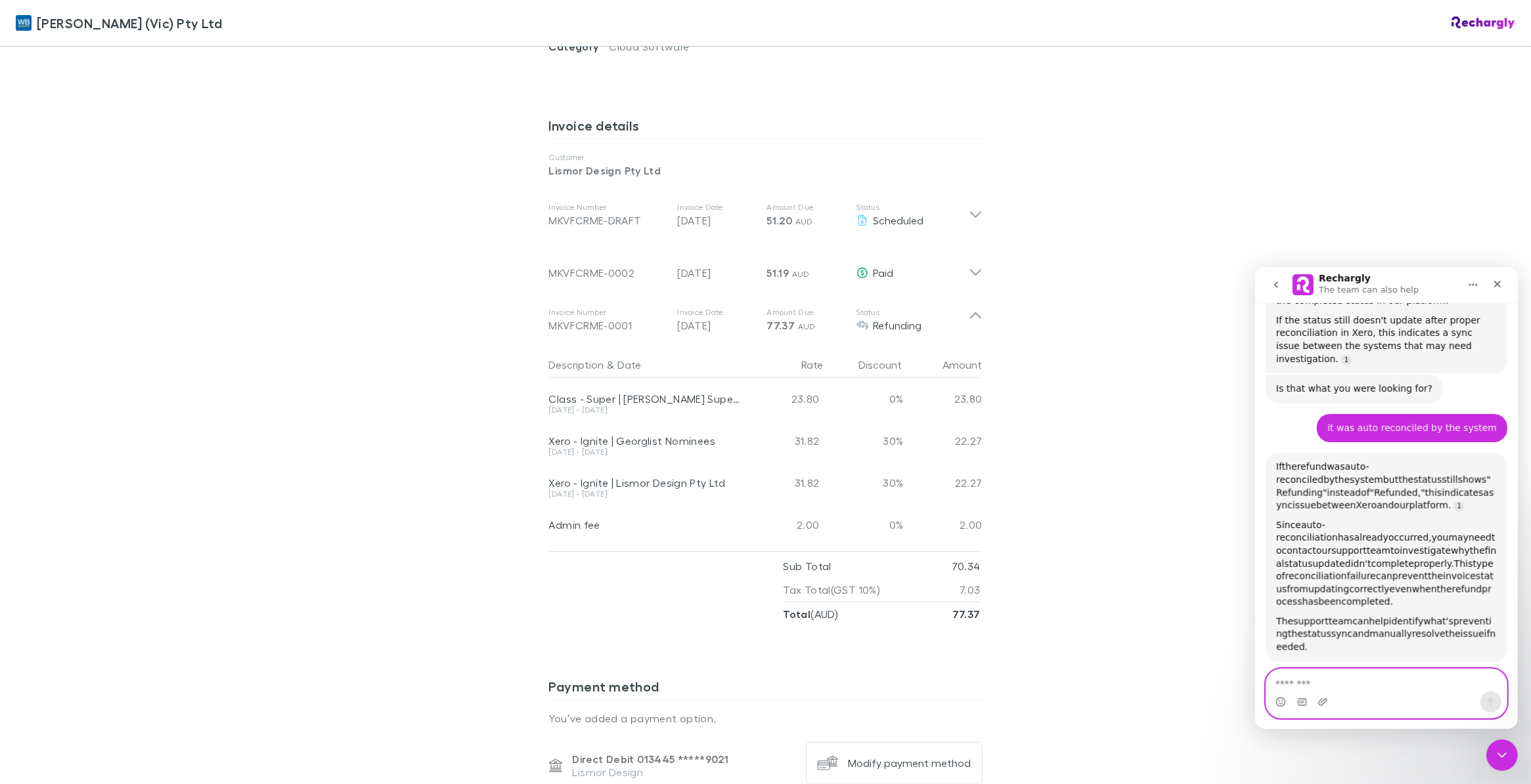
click at [1386, 679] on textarea "Message…" at bounding box center [1386, 679] width 240 height 22
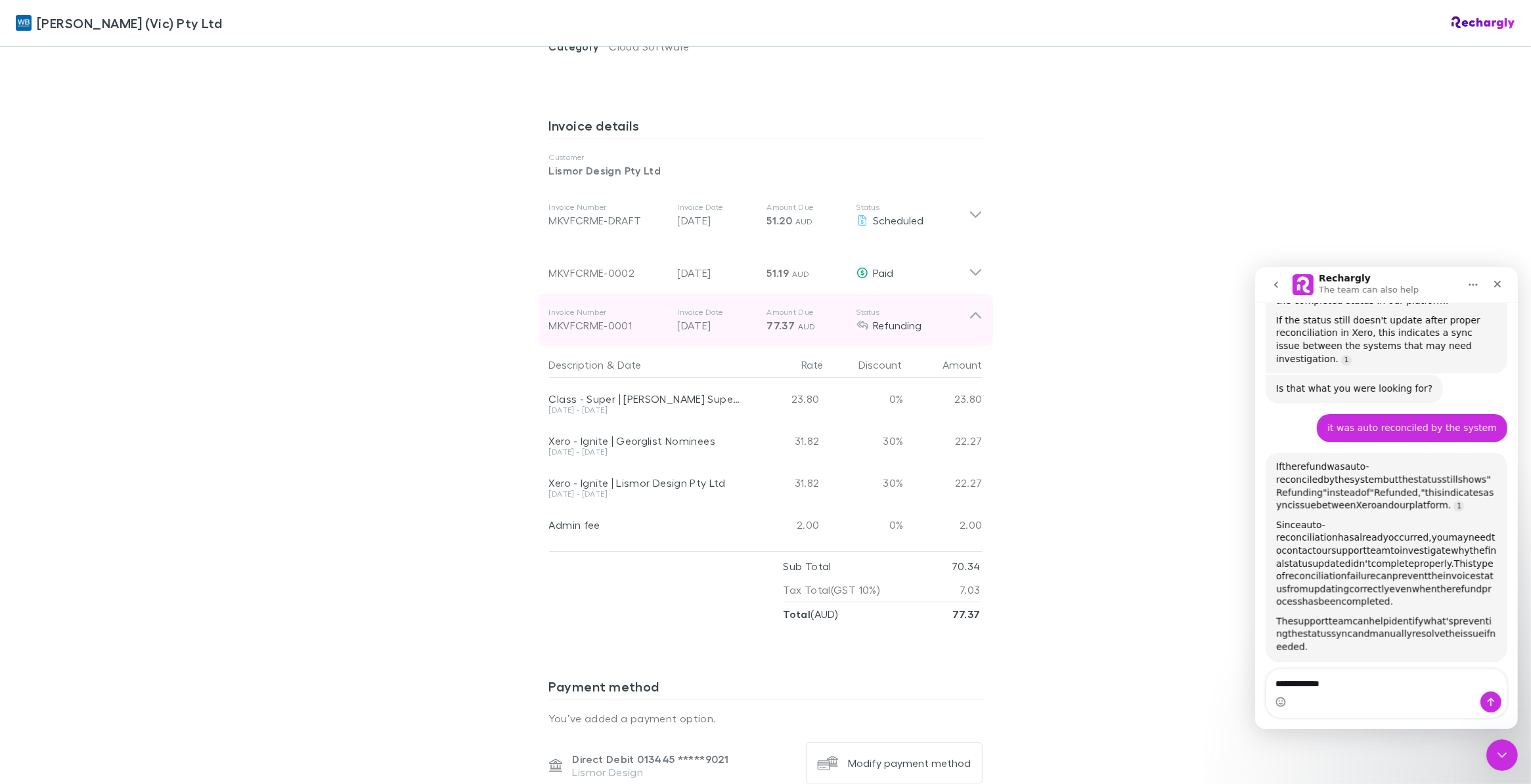
click at [975, 303] on div "Invoice Number MKVFCRME-0001 Invoice Date 28 Jul 2025 Amount Due 77.37 AUD Stat…" at bounding box center [765, 320] width 455 height 52
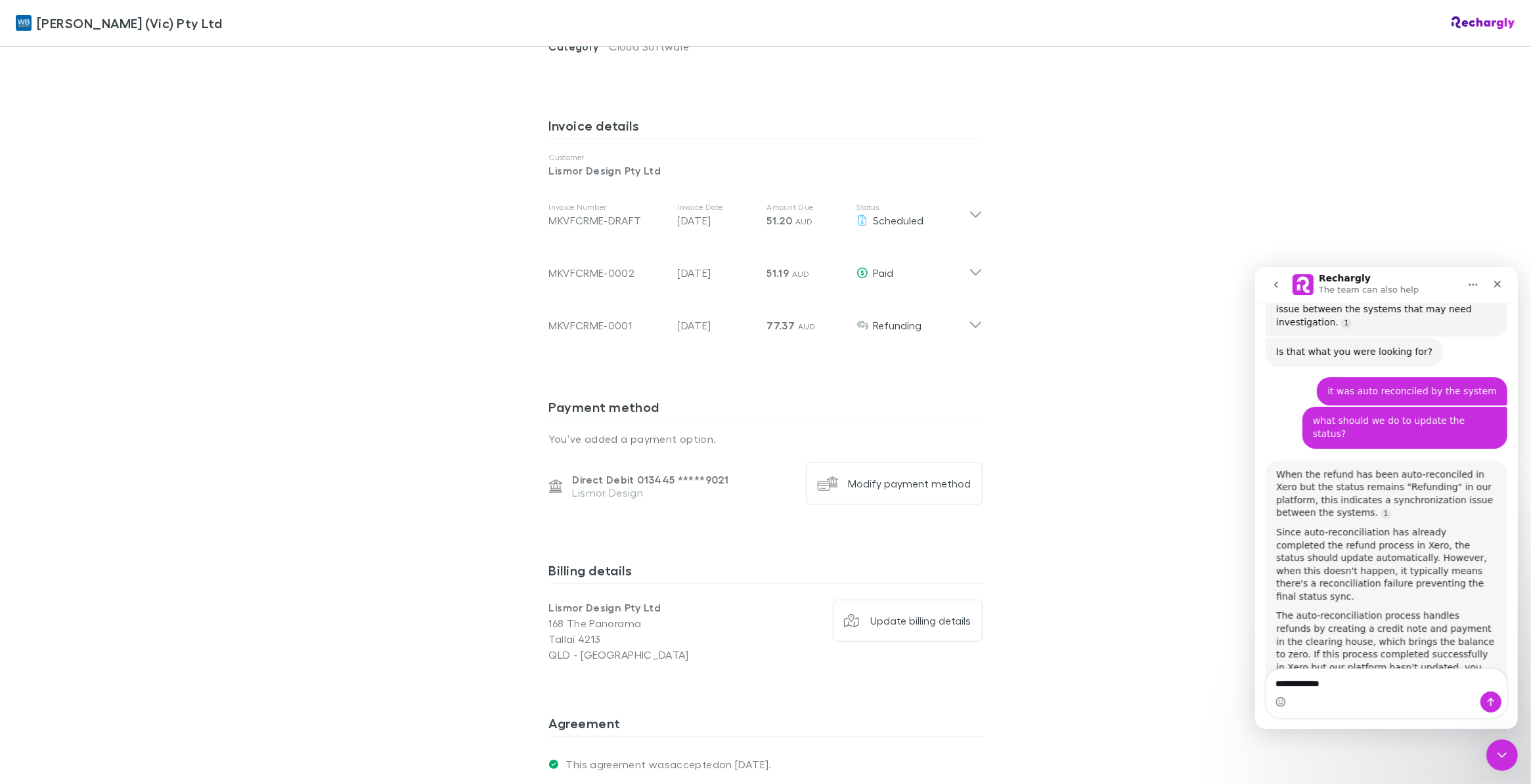
scroll to position [1981, 0]
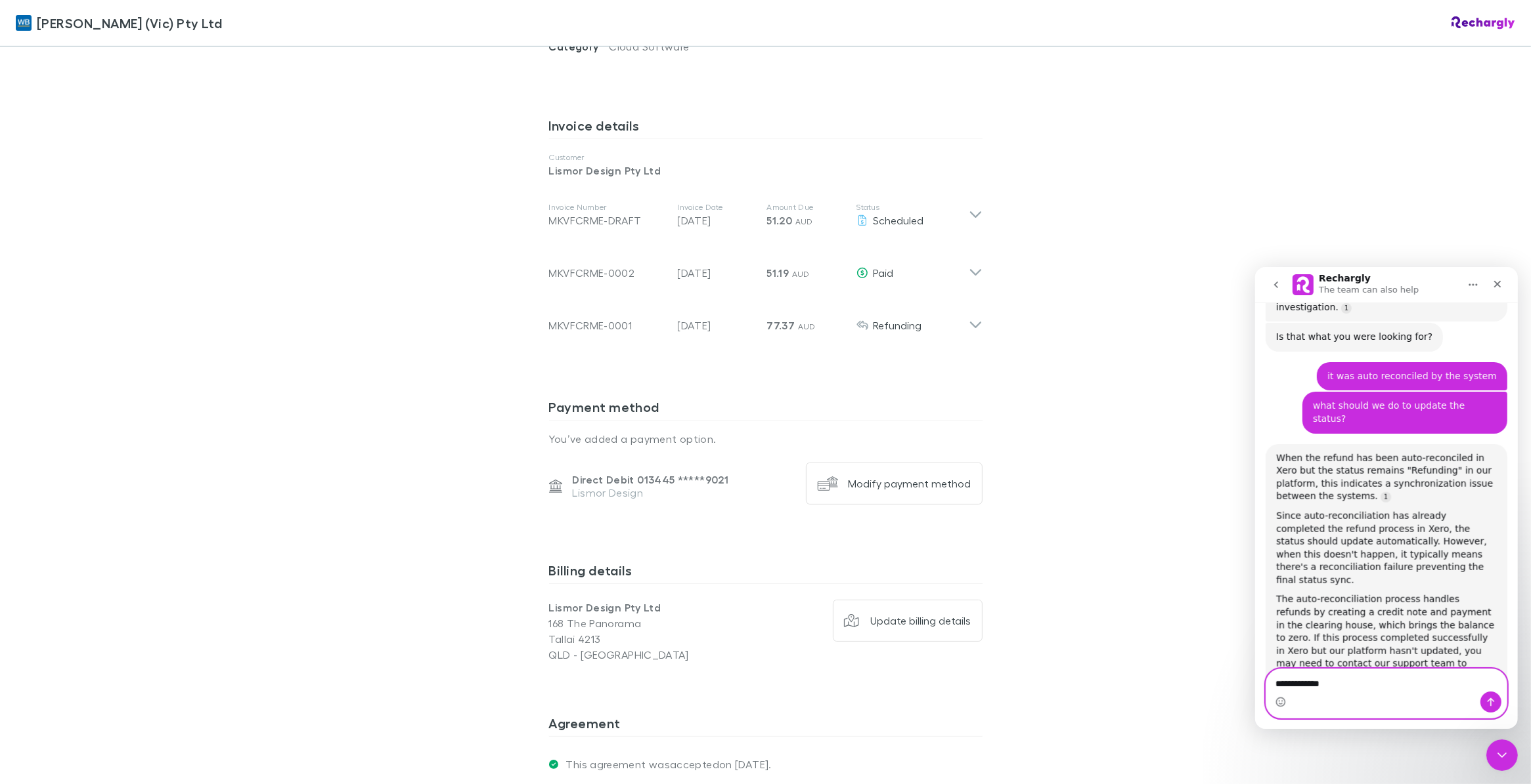
click at [1307, 688] on textarea "**********" at bounding box center [1386, 679] width 240 height 22
type textarea "**********"
click at [1414, 678] on textarea "**********" at bounding box center [1386, 667] width 240 height 22
click at [1427, 678] on textarea "**********" at bounding box center [1386, 667] width 240 height 22
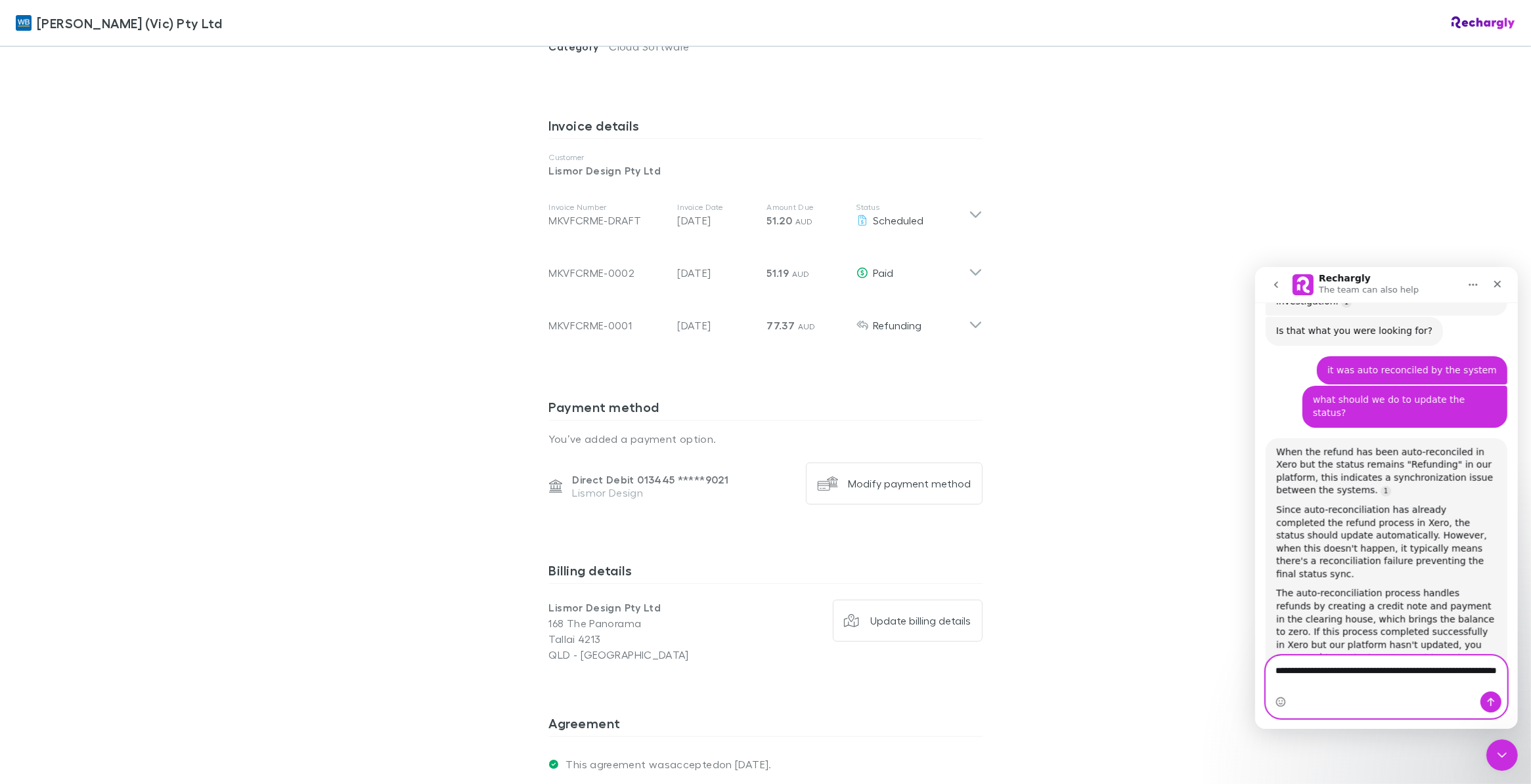
click at [1354, 686] on textarea "**********" at bounding box center [1386, 674] width 240 height 36
drag, startPoint x: 1416, startPoint y: 667, endPoint x: 1419, endPoint y: 703, distance: 36.1
click at [1419, 703] on div "**********" at bounding box center [1386, 687] width 240 height 62
click at [1318, 678] on textarea "**********" at bounding box center [1386, 660] width 240 height 36
type textarea "**********"
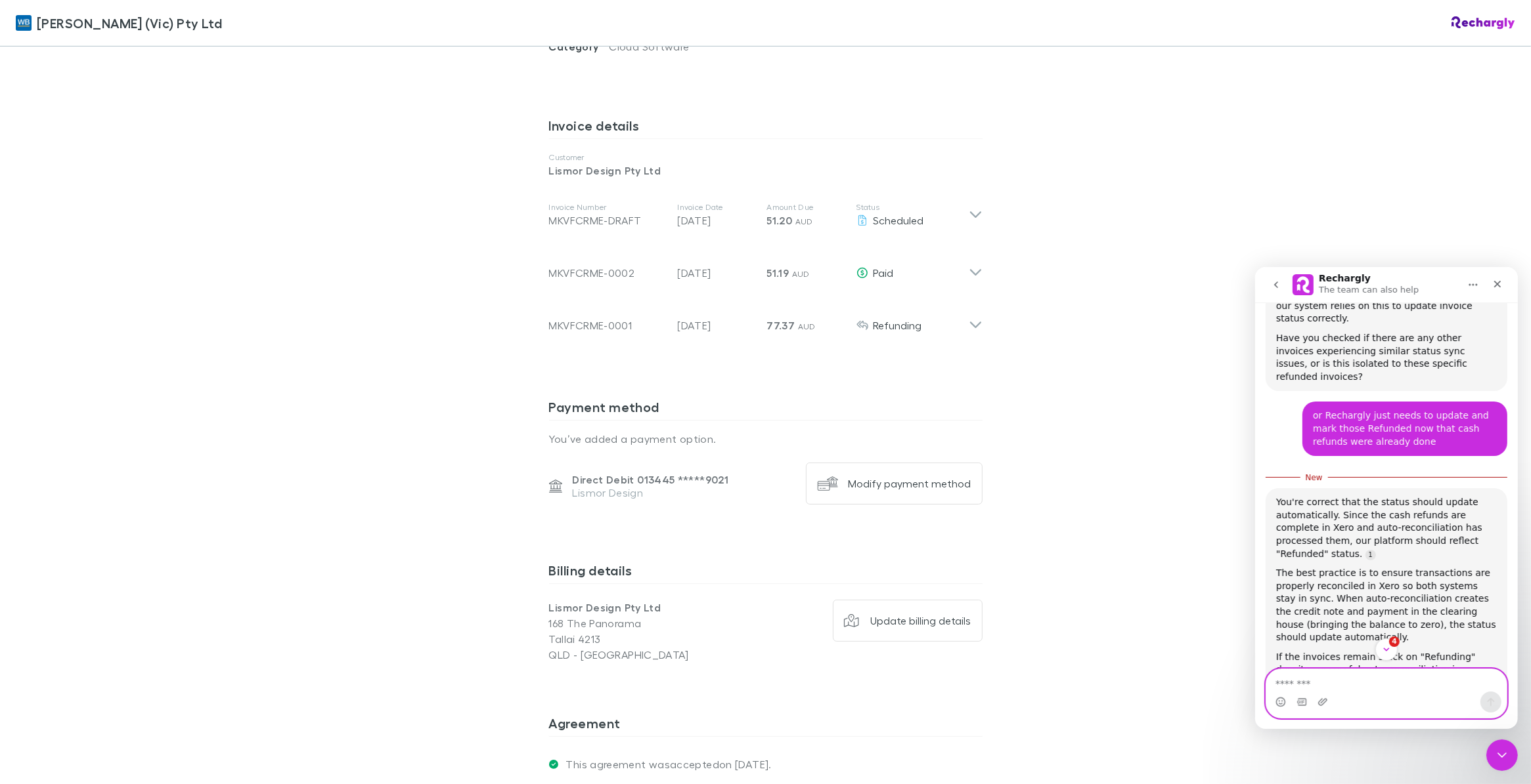
scroll to position [2407, 0]
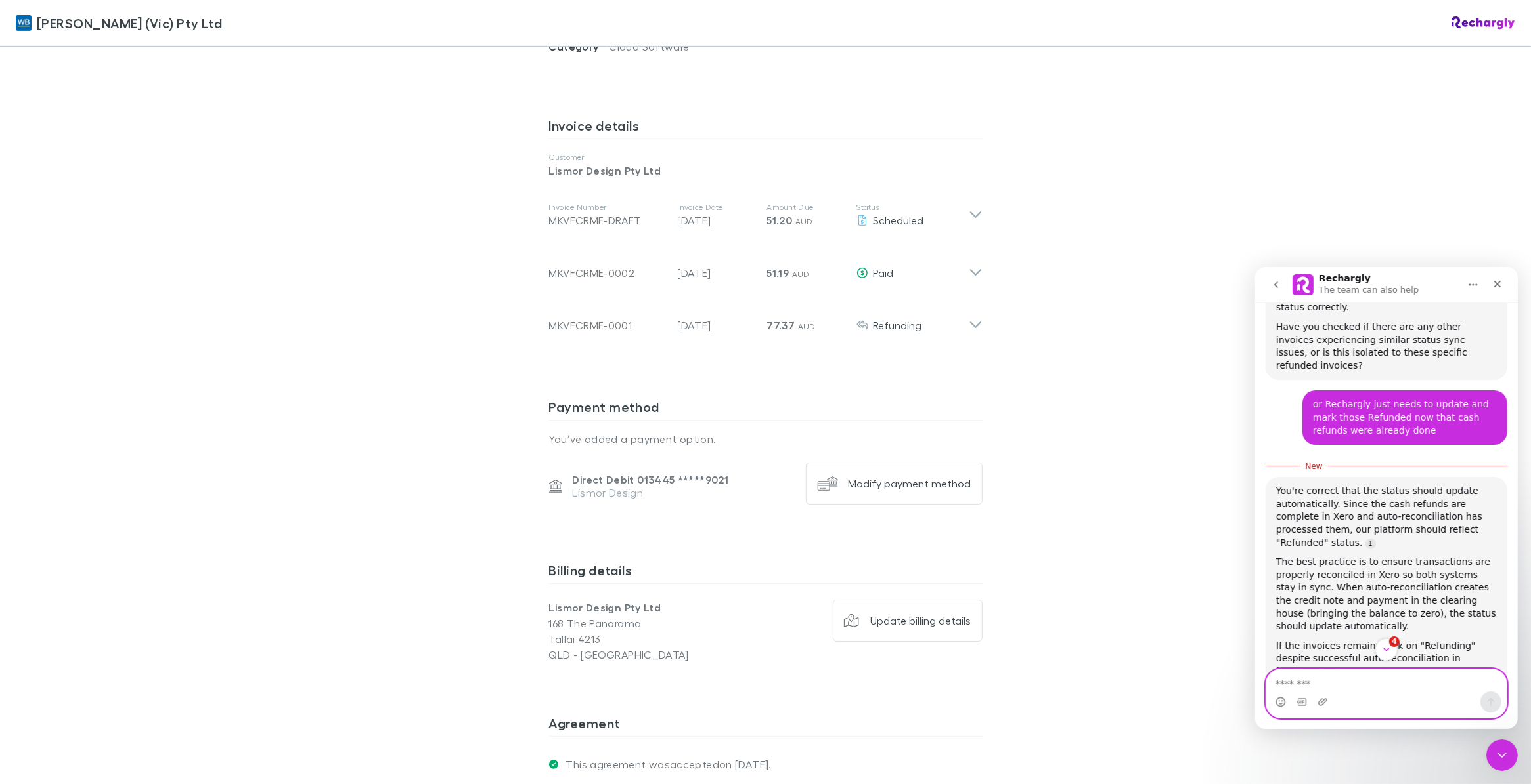
click at [1377, 679] on textarea "Message…" at bounding box center [1386, 679] width 240 height 22
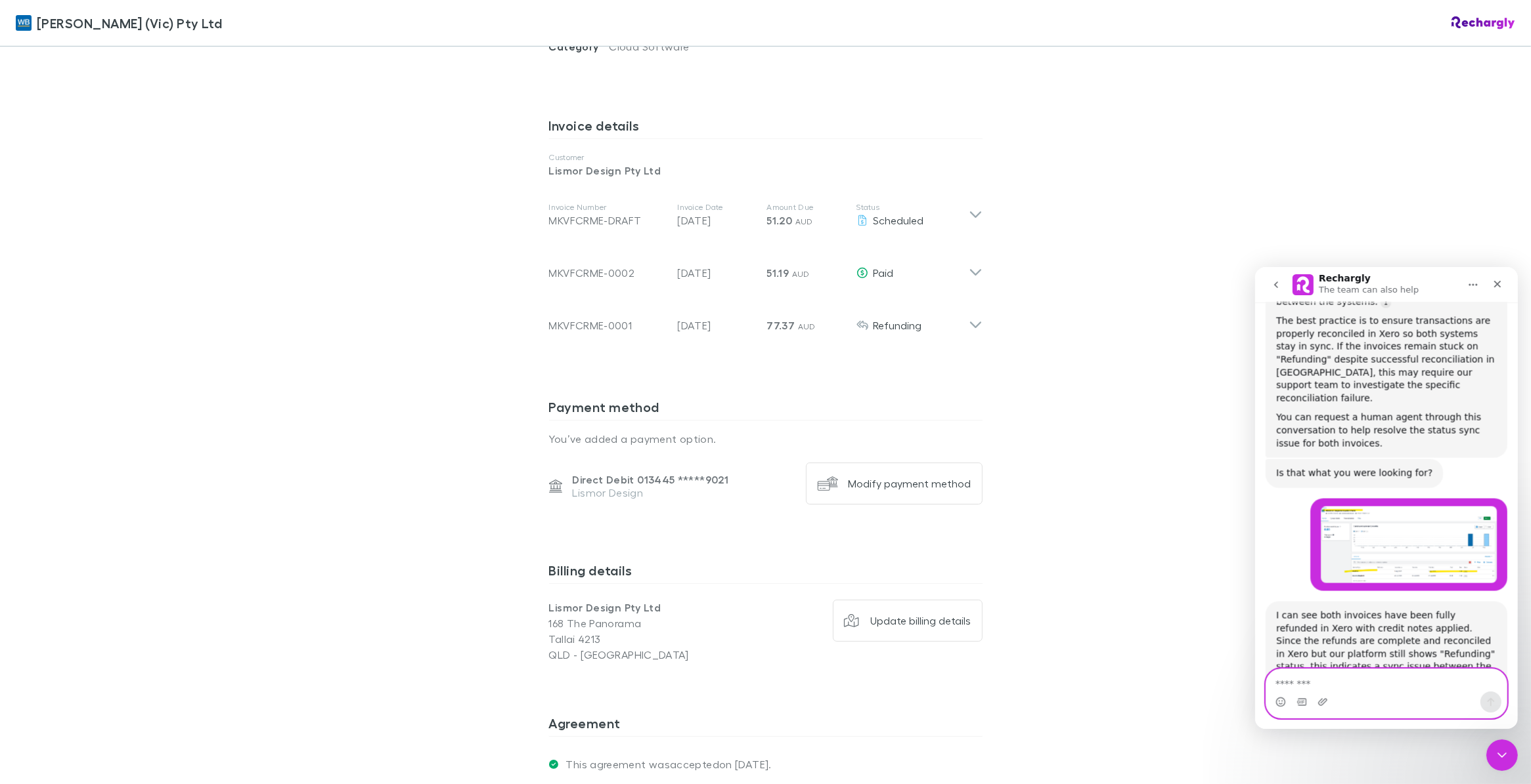
scroll to position [3172, 0]
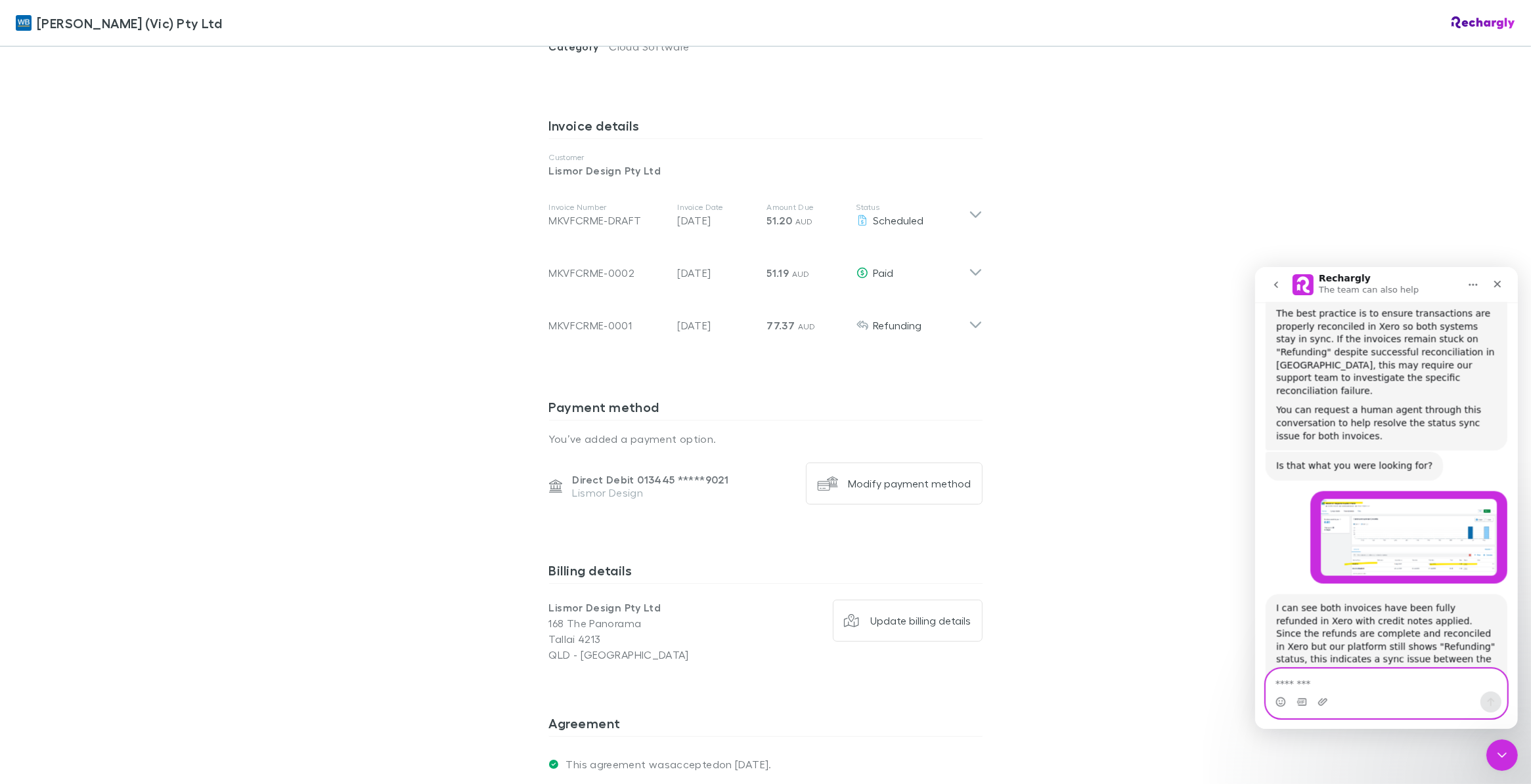
click at [1329, 683] on textarea "Message…" at bounding box center [1386, 679] width 240 height 22
paste textarea "Message…"
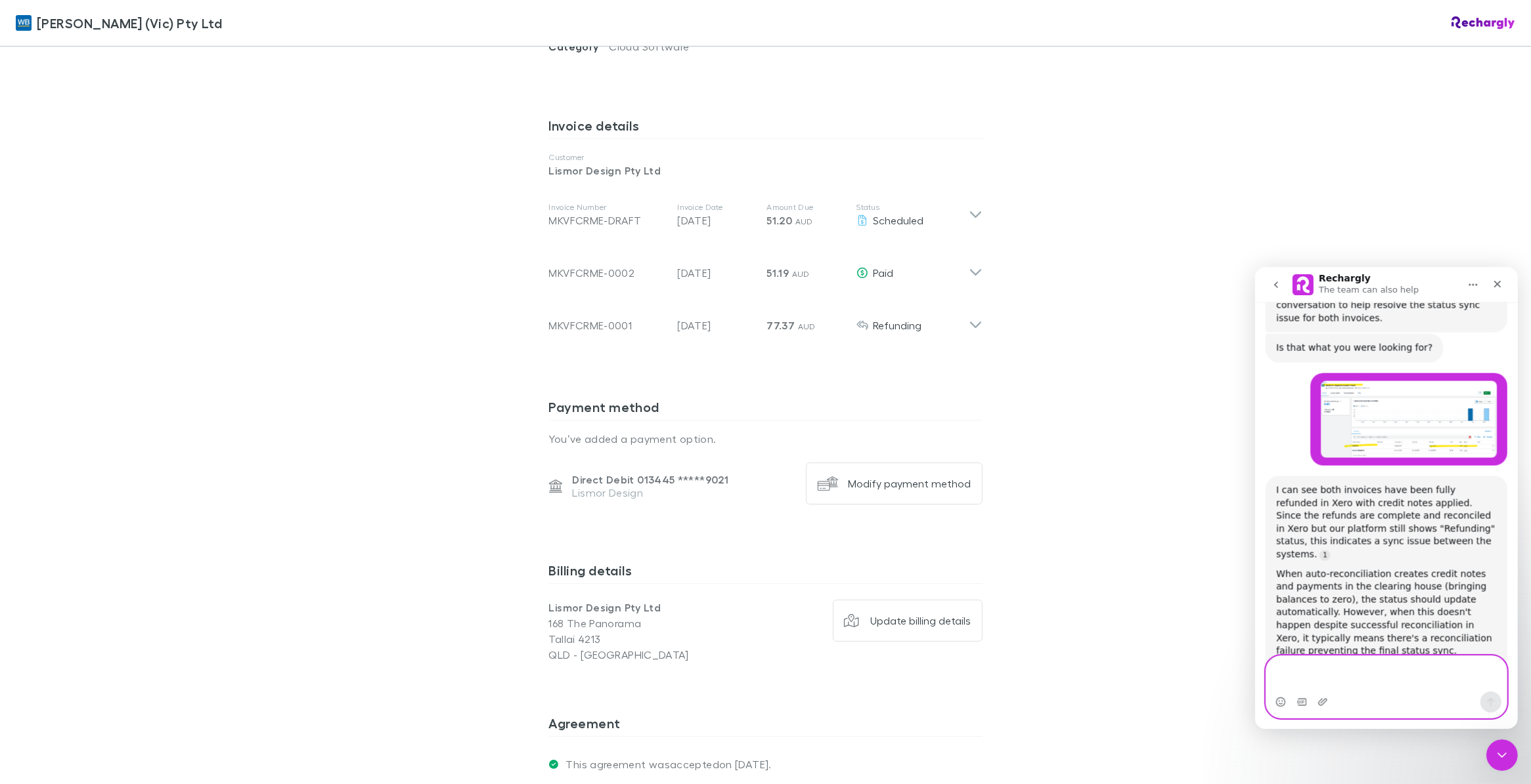
scroll to position [3333, 0]
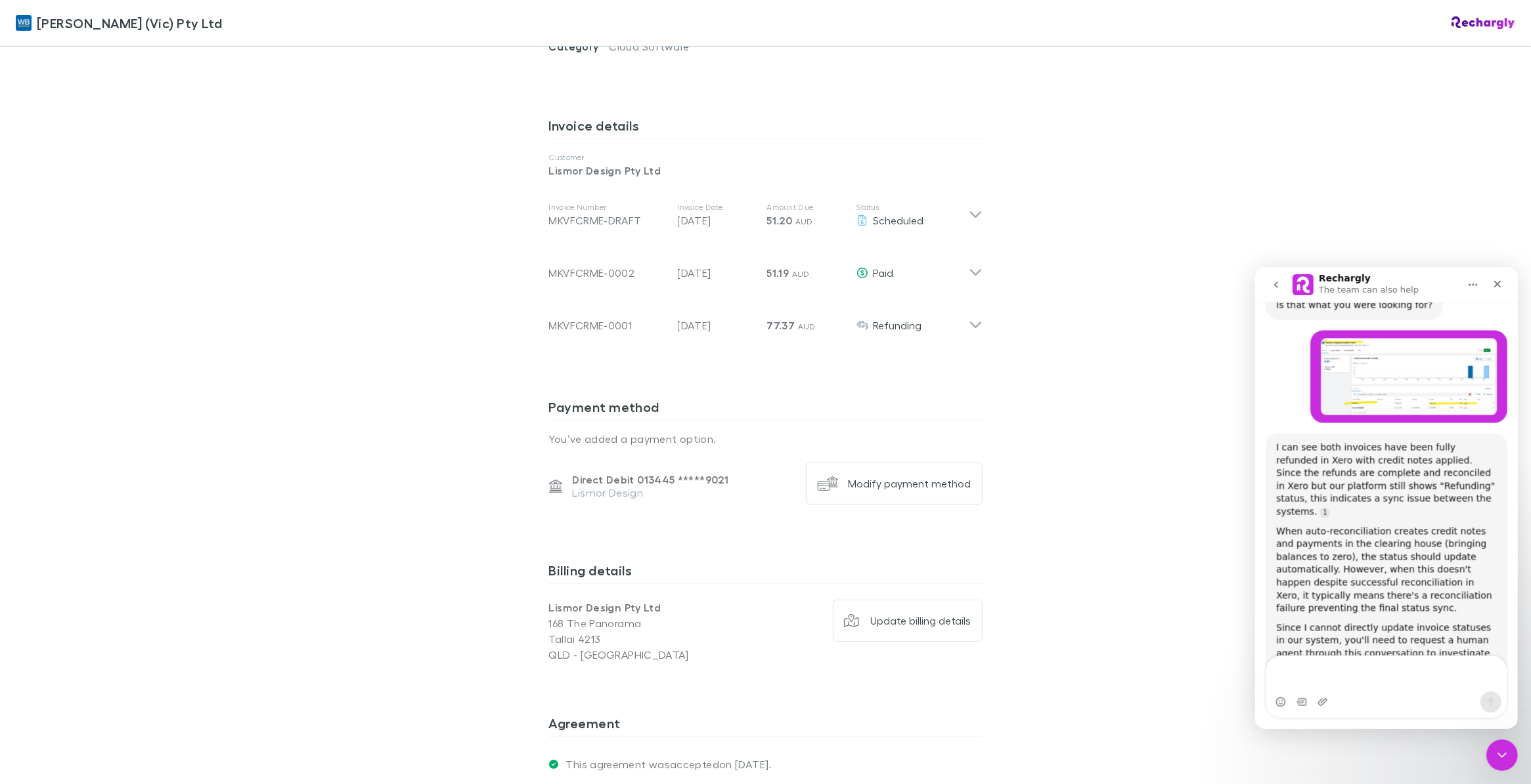
click at [1468, 280] on icon "Home" at bounding box center [1472, 284] width 11 height 11
click at [1434, 314] on div "Expand window" at bounding box center [1438, 317] width 93 height 14
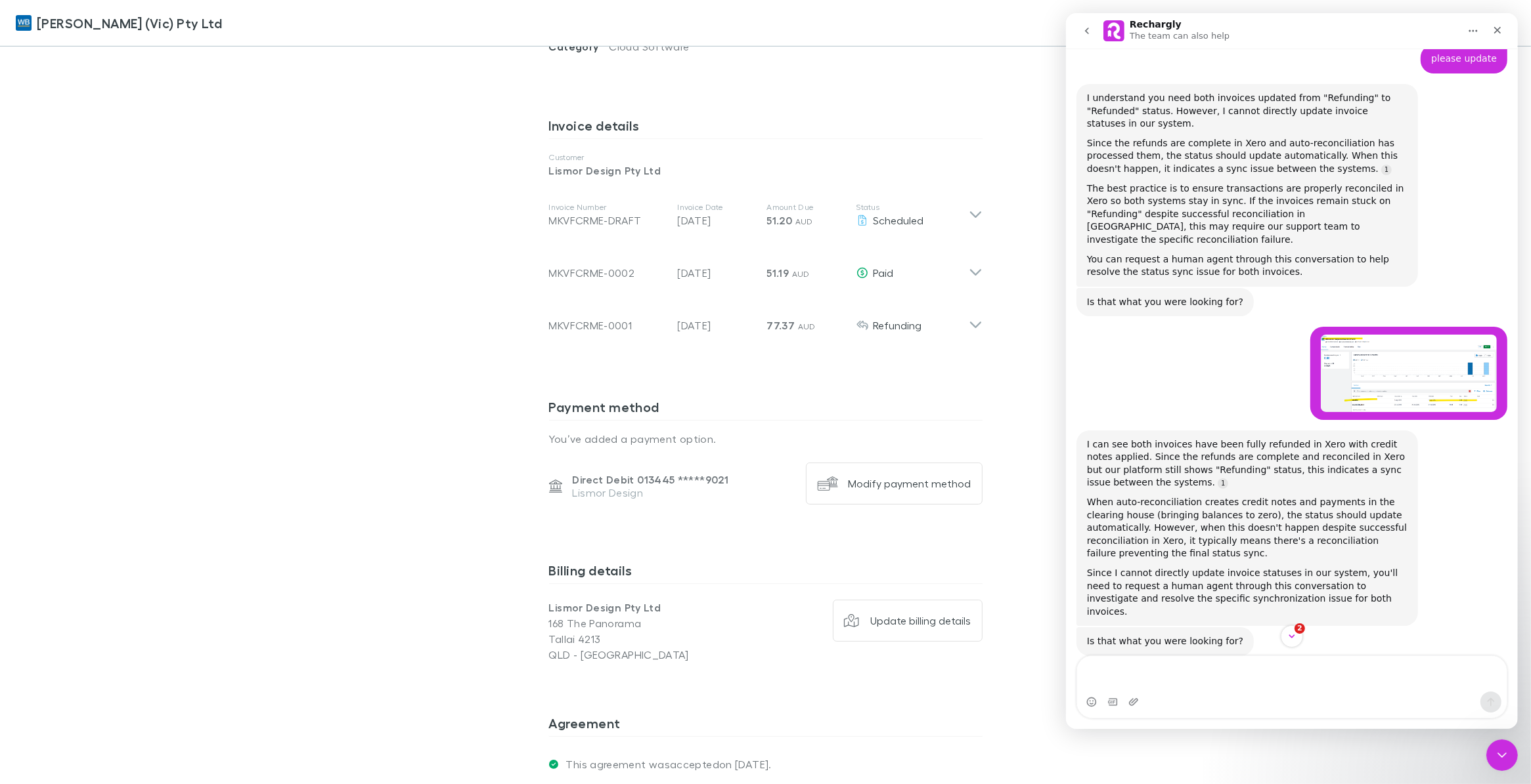
scroll to position [2619, 0]
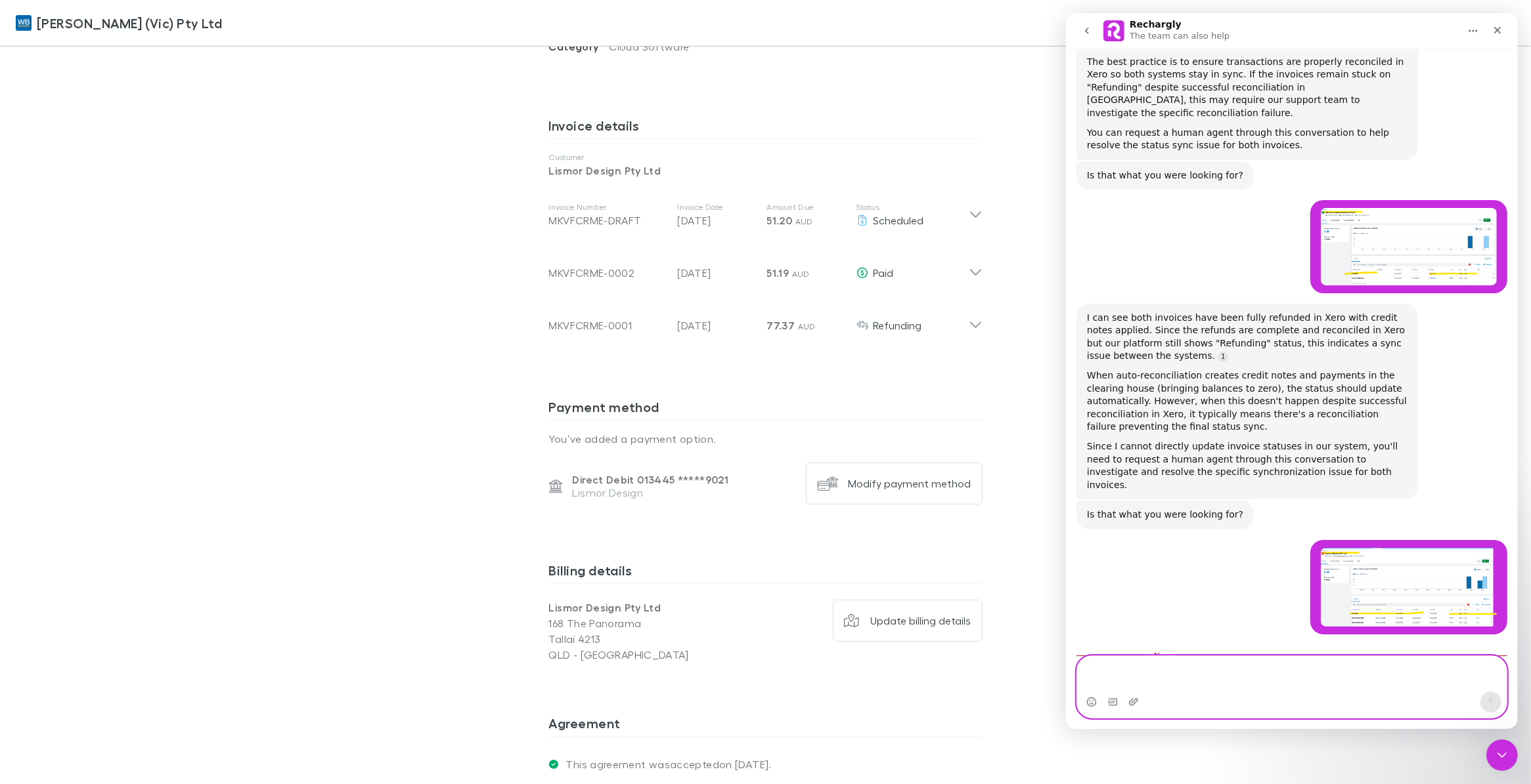
click at [1203, 678] on textarea "Message…" at bounding box center [1291, 674] width 429 height 36
type textarea "**********"
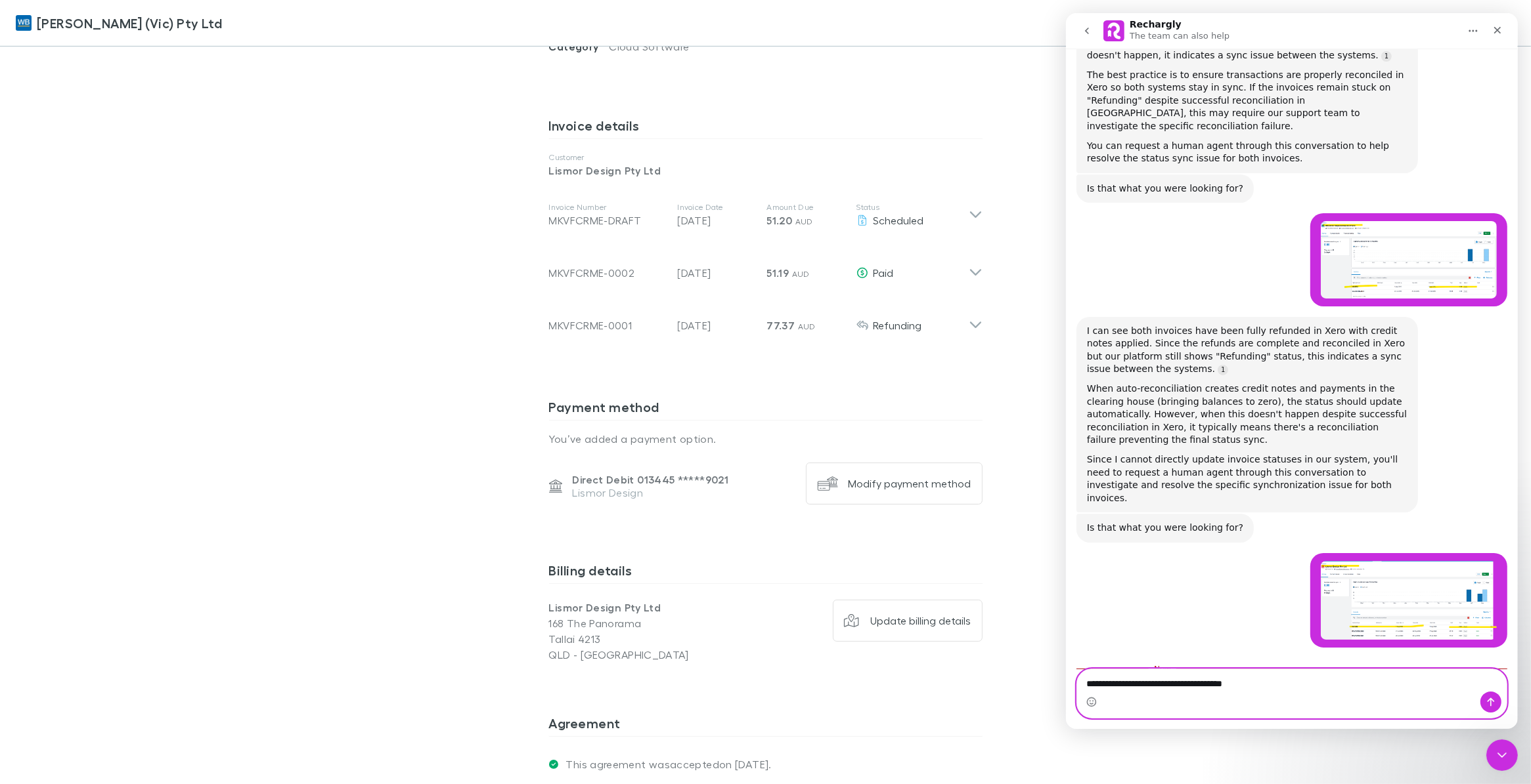
type textarea "**********"
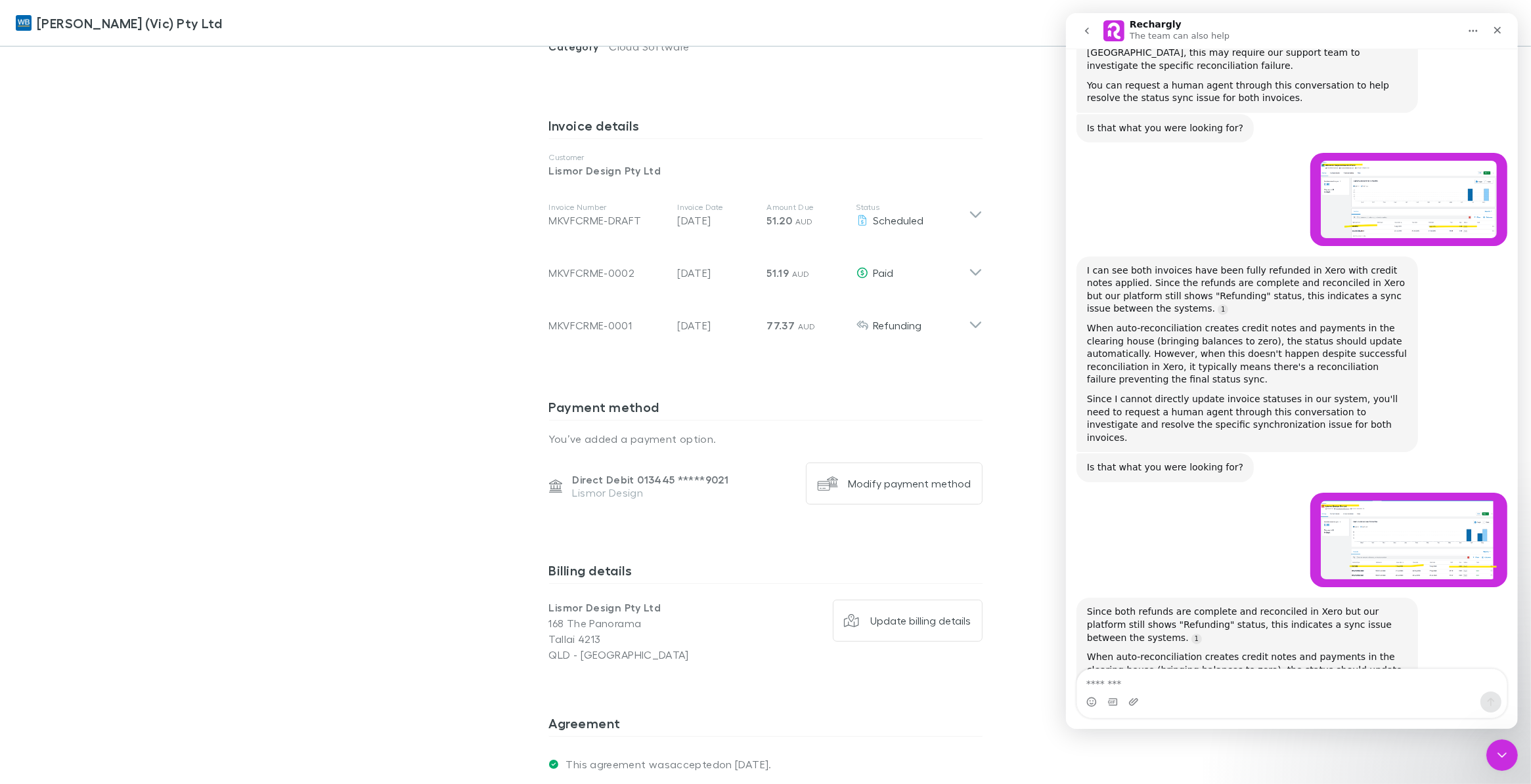
scroll to position [2688, 0]
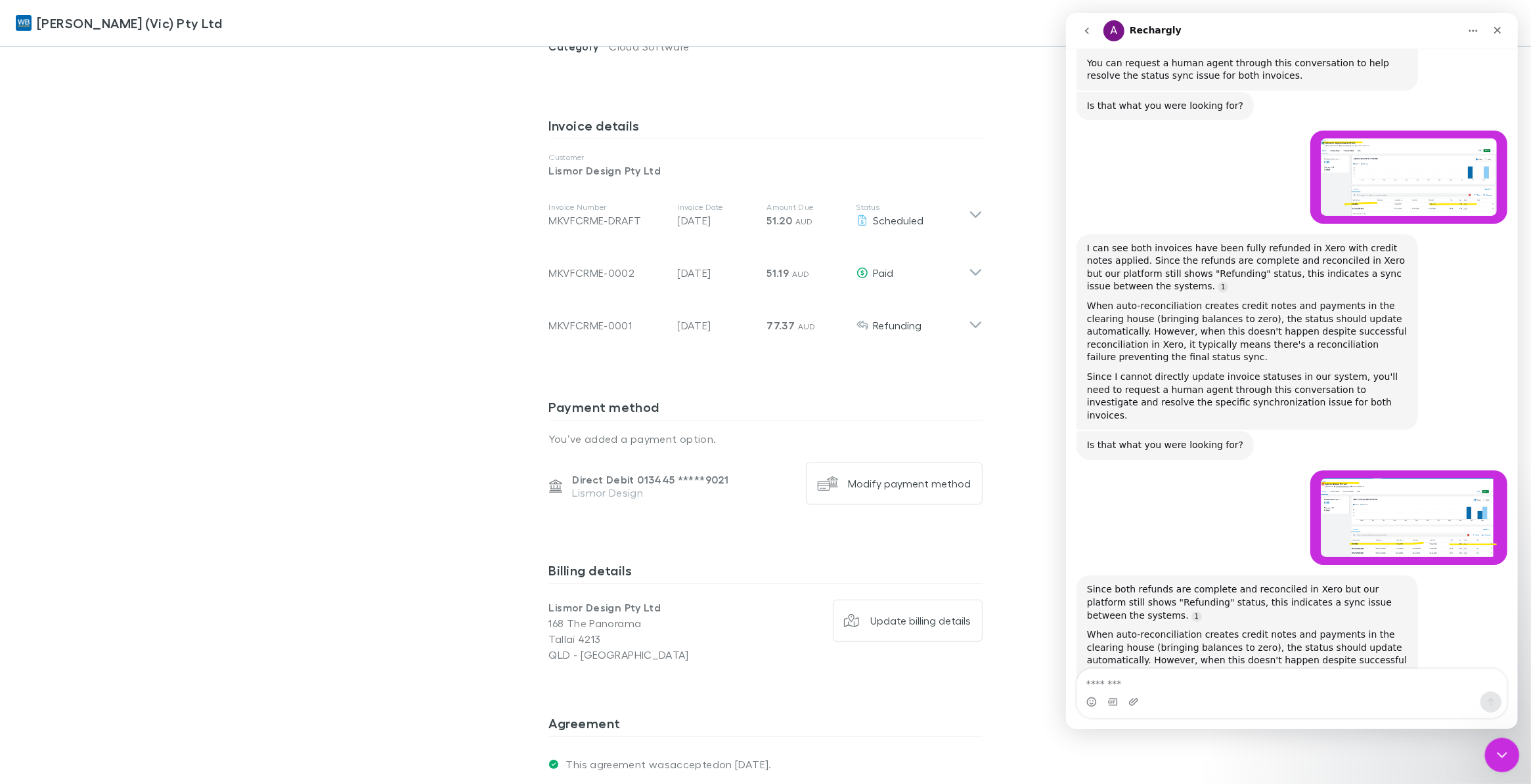
click at [1498, 752] on icon "Close Intercom Messenger" at bounding box center [1500, 753] width 16 height 16
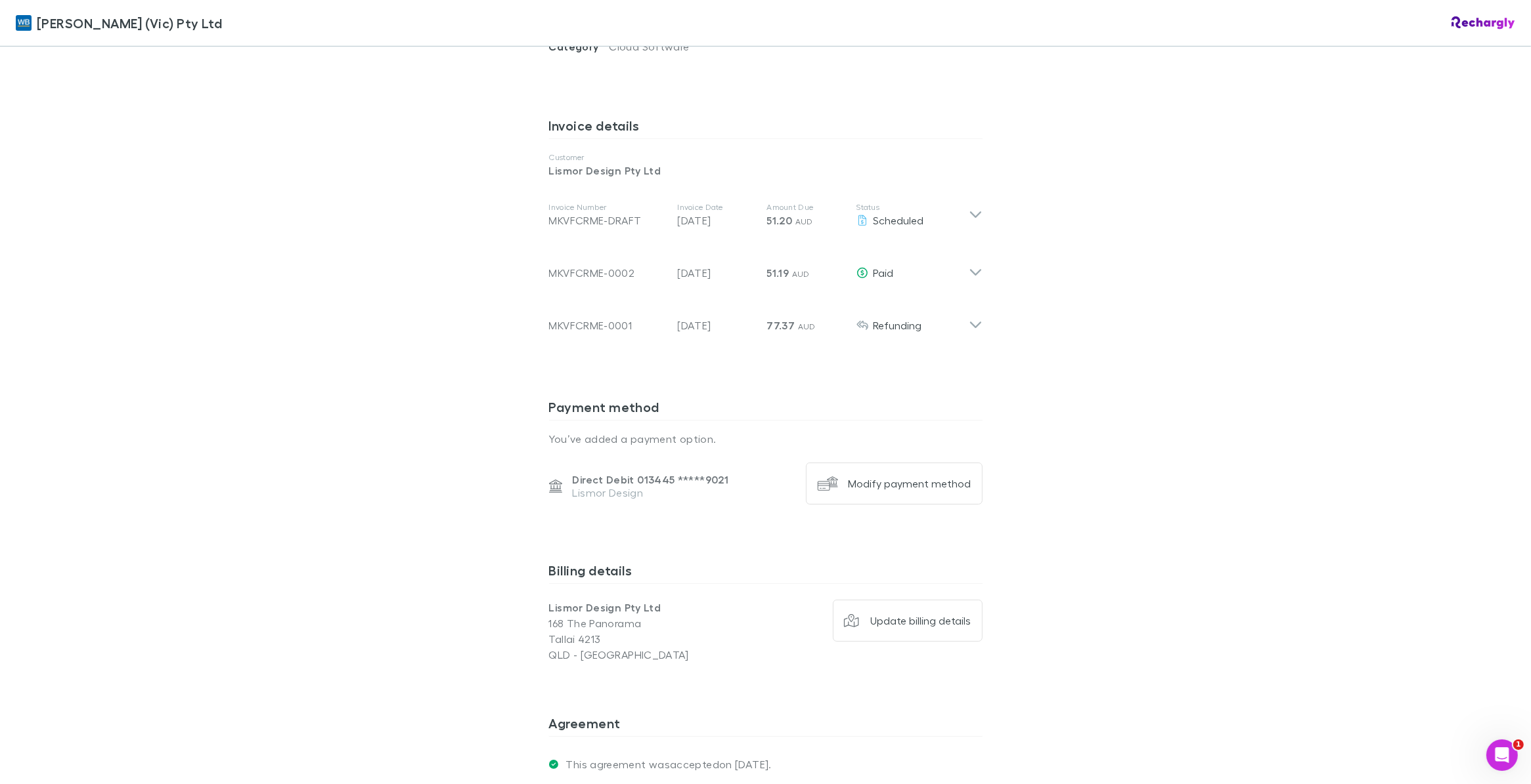
click at [385, 267] on div "William Buck (Vic) Pty Ltd William Buck (Vic) Pty Ltd Software subscriptions ag…" at bounding box center [765, 392] width 1531 height 784
click at [1506, 754] on icon "Open Intercom Messenger" at bounding box center [1500, 754] width 21 height 21
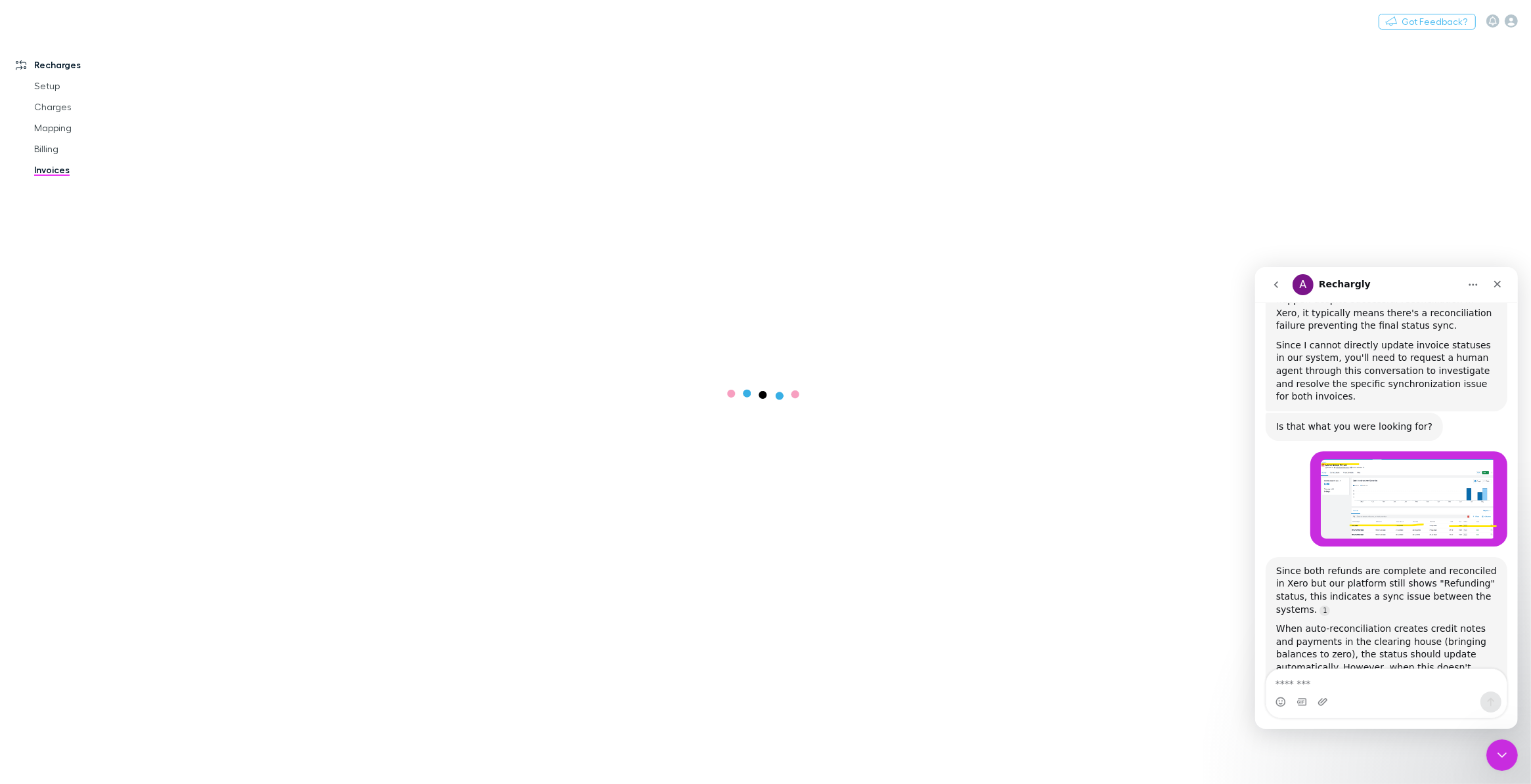
scroll to position [3655, 0]
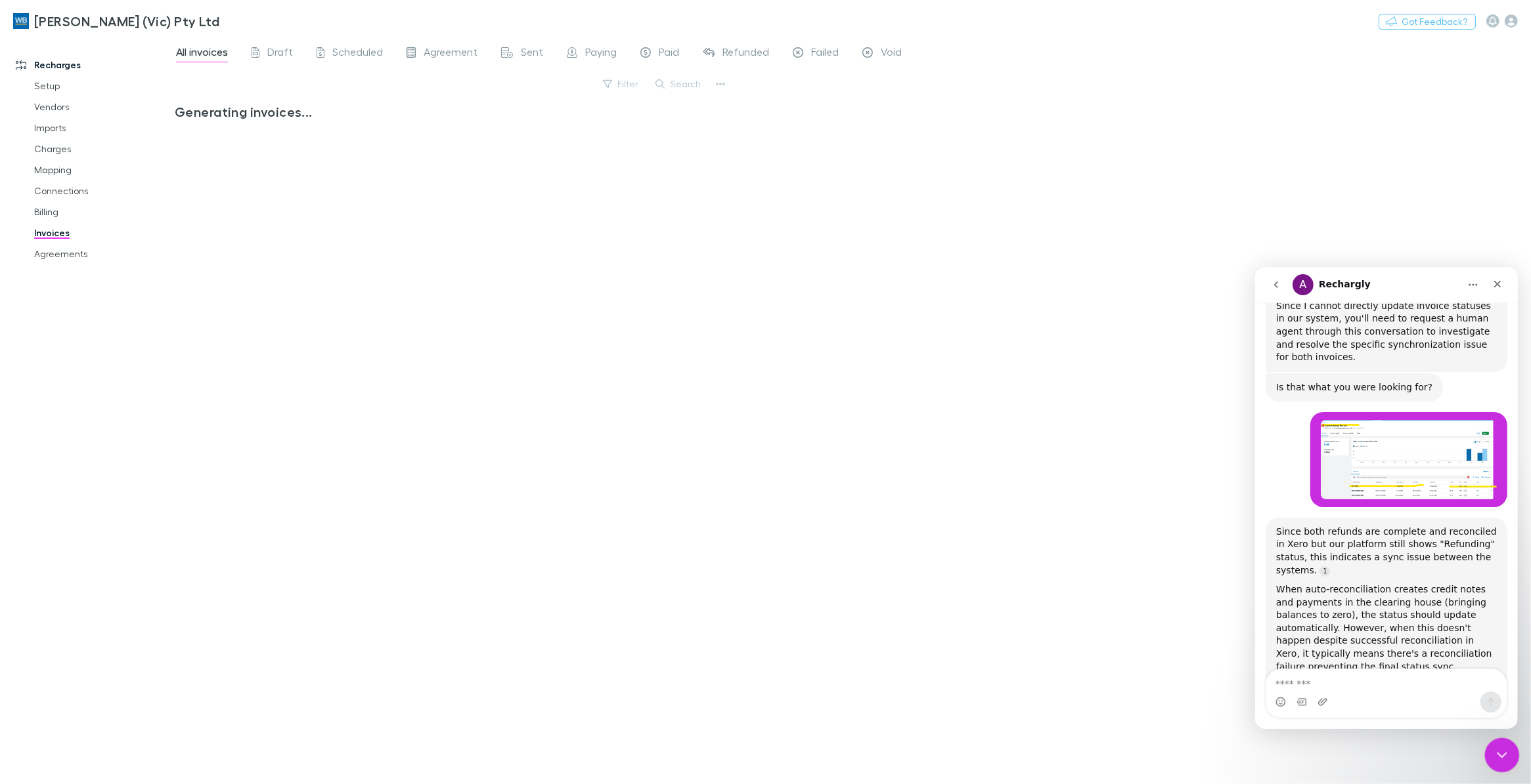
click at [1487, 754] on div "Close Intercom Messenger" at bounding box center [1500, 753] width 32 height 32
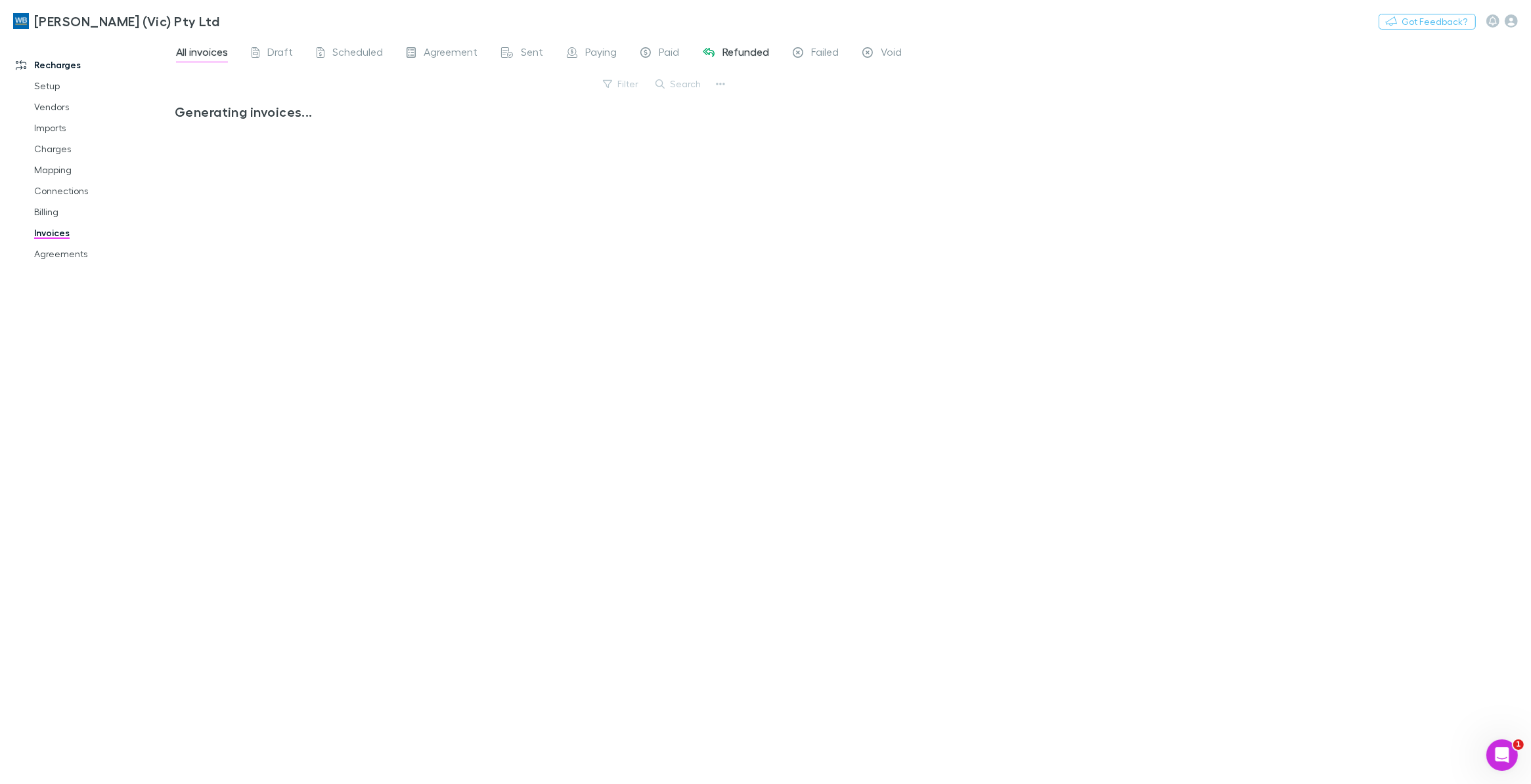
click at [736, 51] on span "Refunded" at bounding box center [746, 54] width 47 height 17
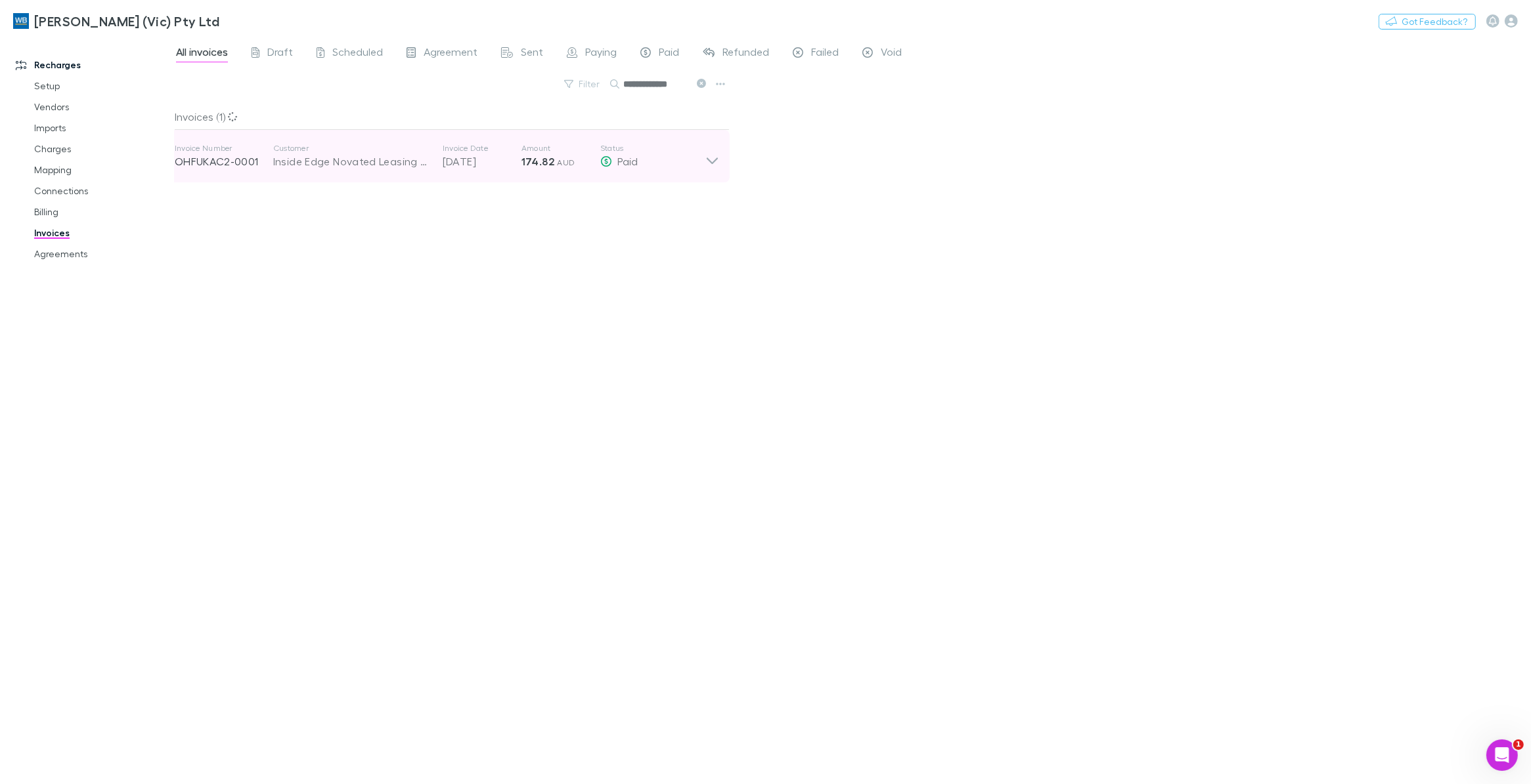
click at [713, 159] on icon at bounding box center [712, 156] width 14 height 26
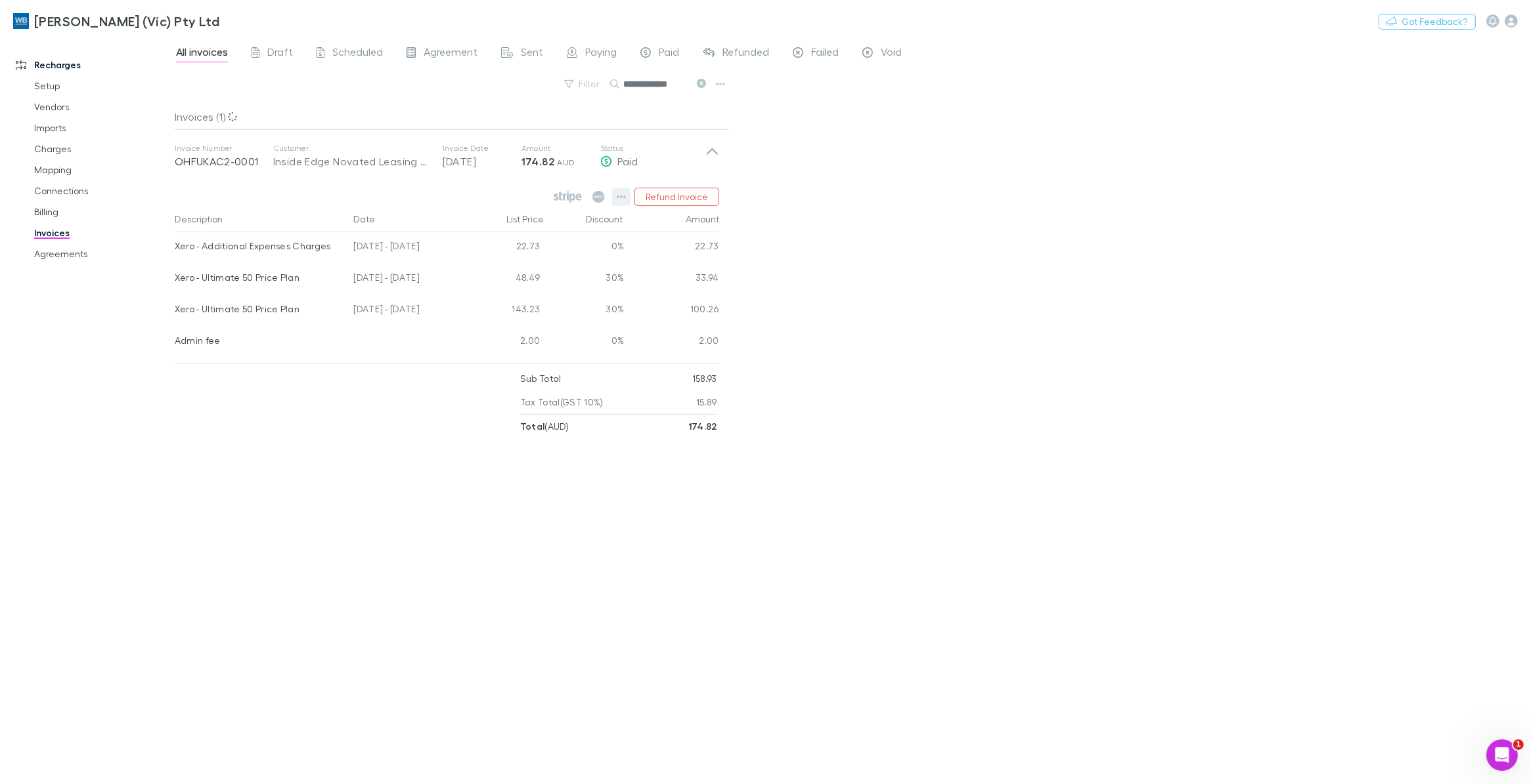
click at [616, 194] on button "button" at bounding box center [621, 197] width 18 height 18
click at [510, 352] on p "View agreement" at bounding box center [540, 359] width 160 height 16
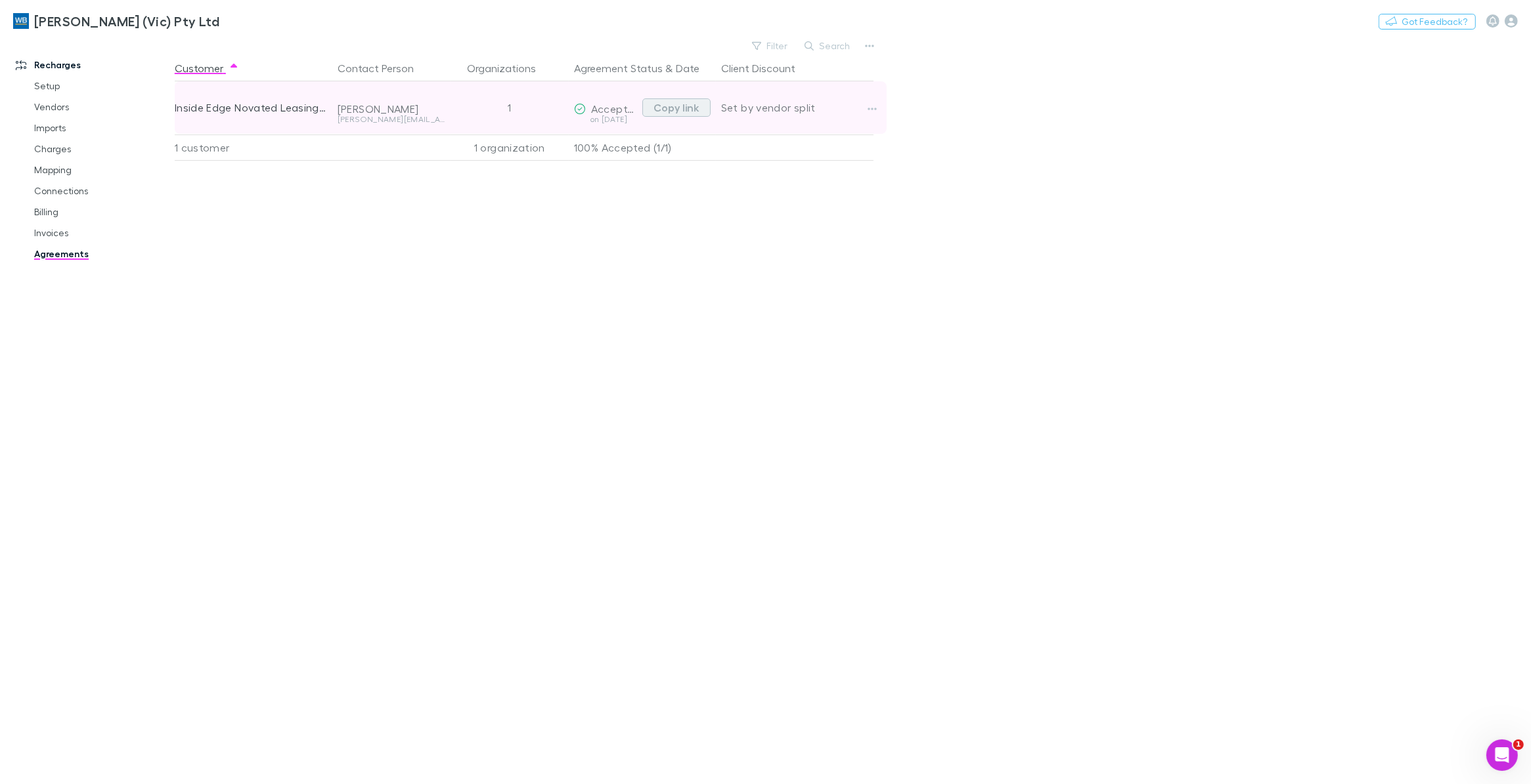
click at [674, 110] on button "Copy link" at bounding box center [676, 108] width 68 height 18
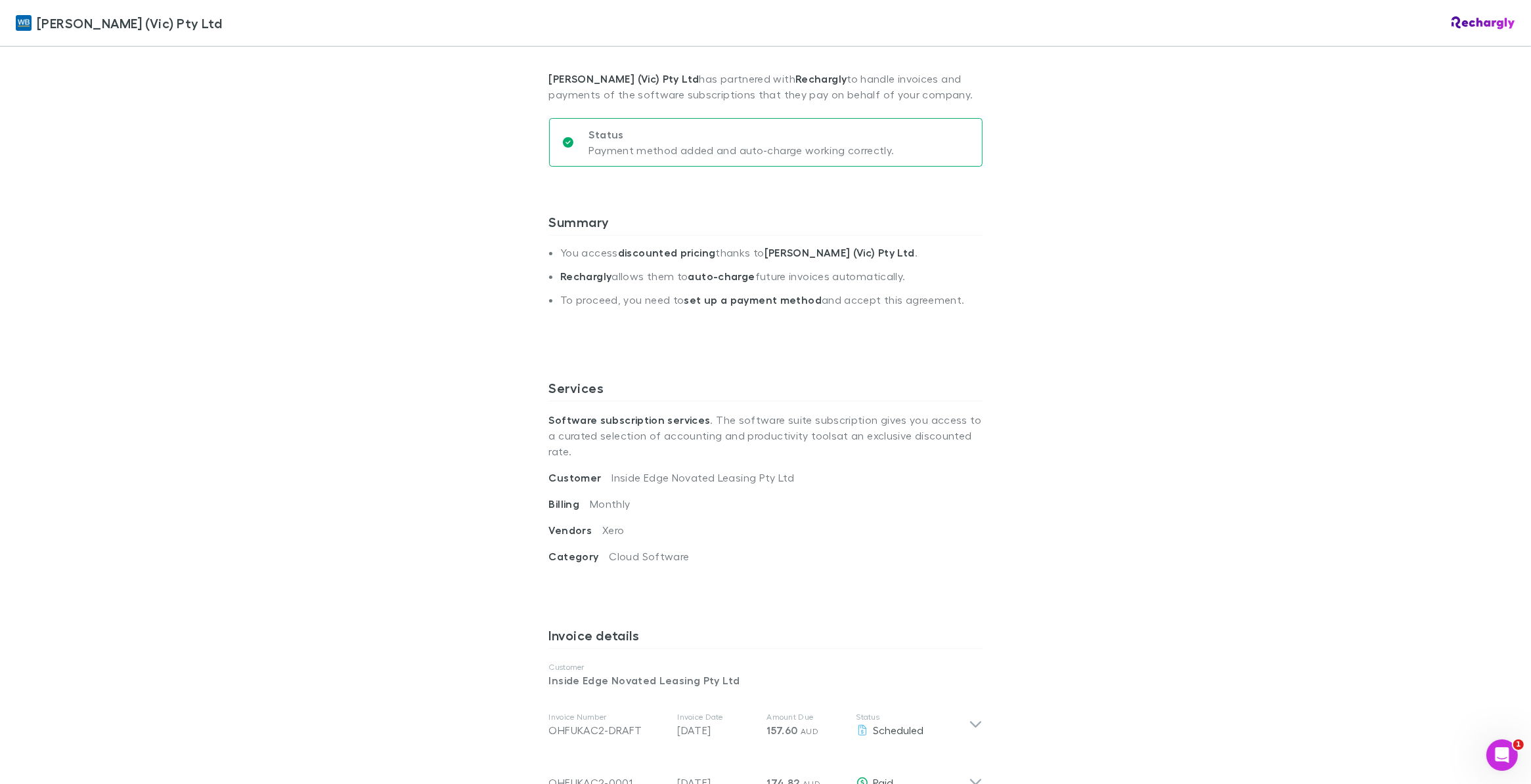
scroll to position [329, 0]
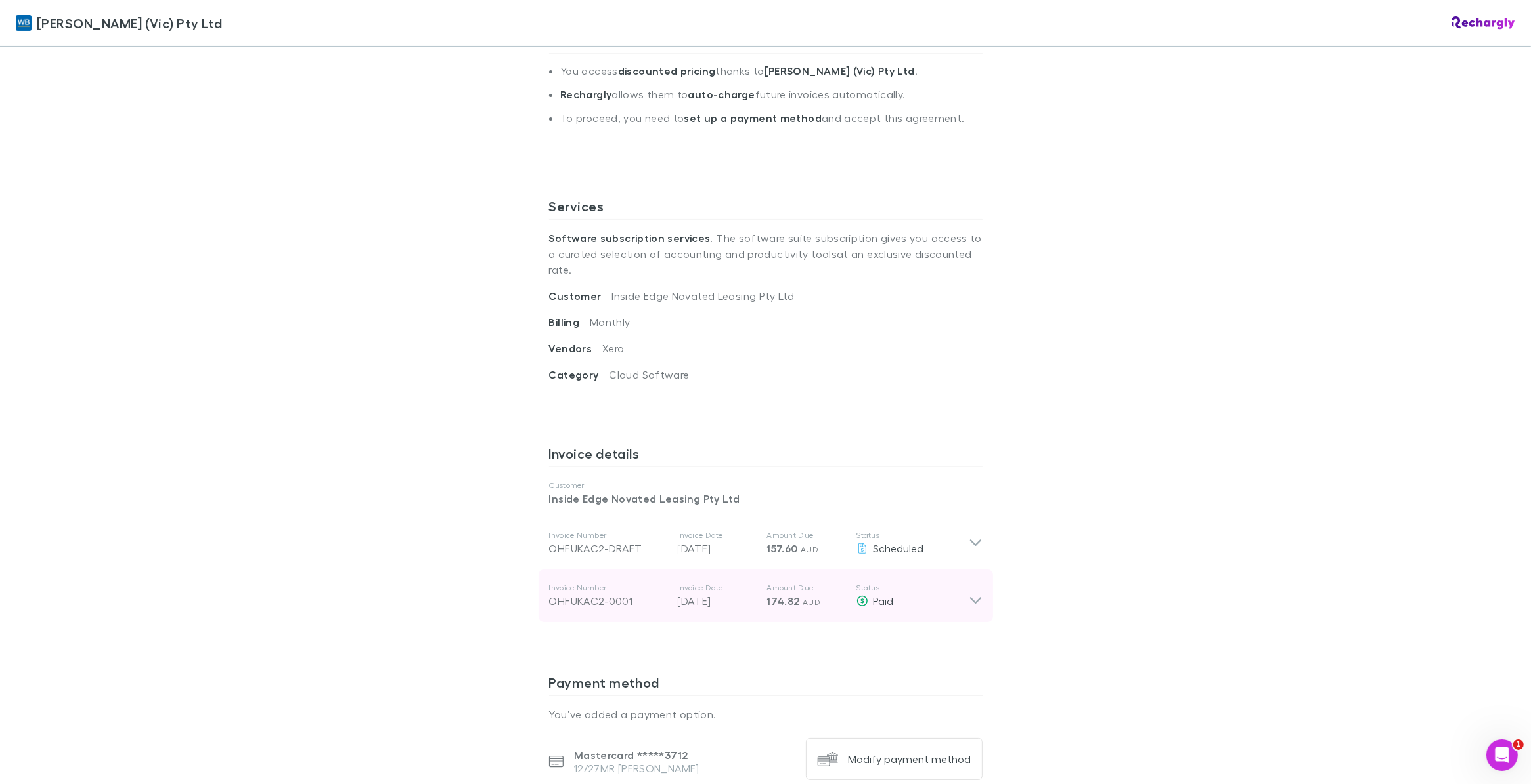
click at [972, 587] on icon at bounding box center [975, 595] width 14 height 26
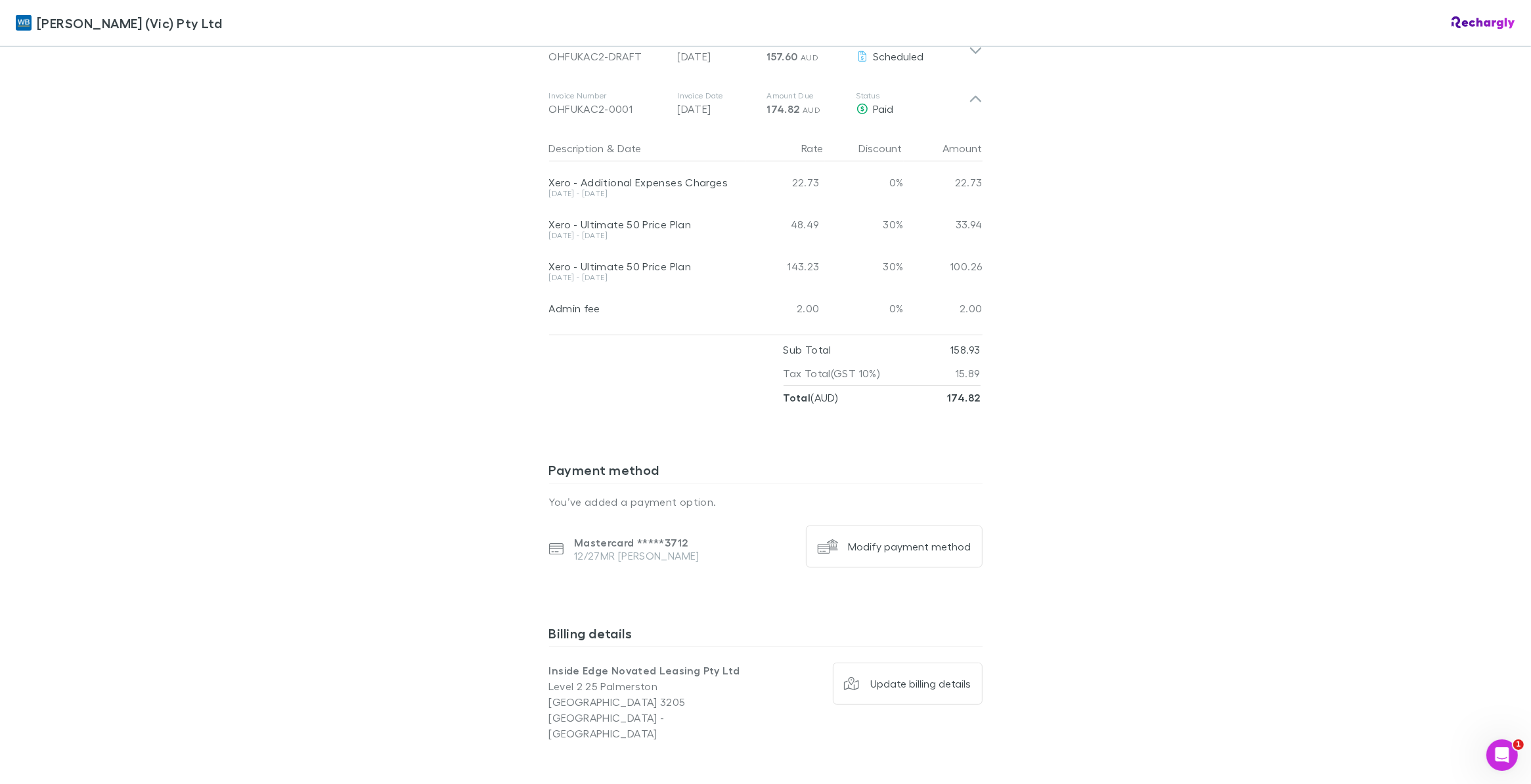
scroll to position [1043, 0]
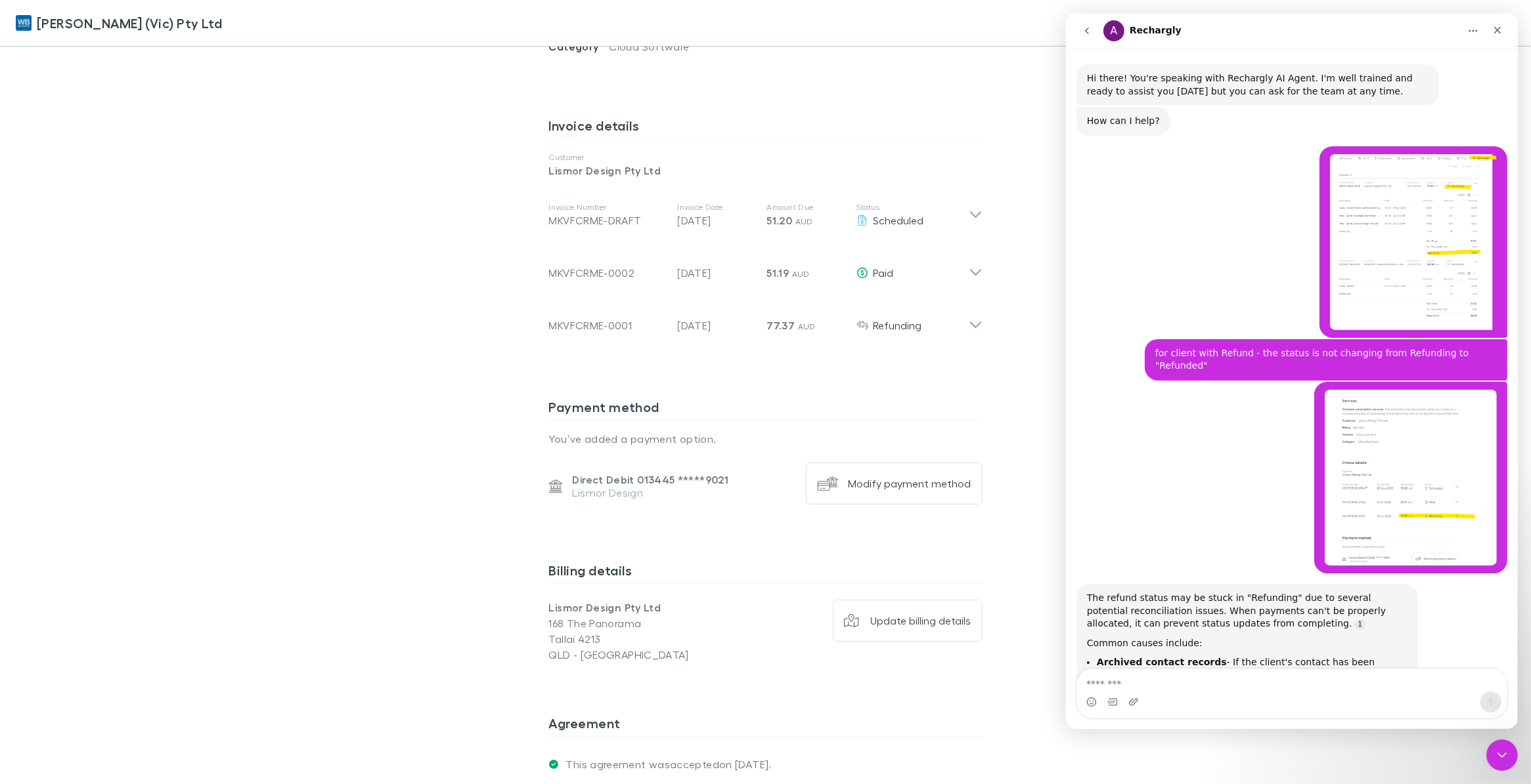
scroll to position [2688, 0]
